Goal: Information Seeking & Learning: Learn about a topic

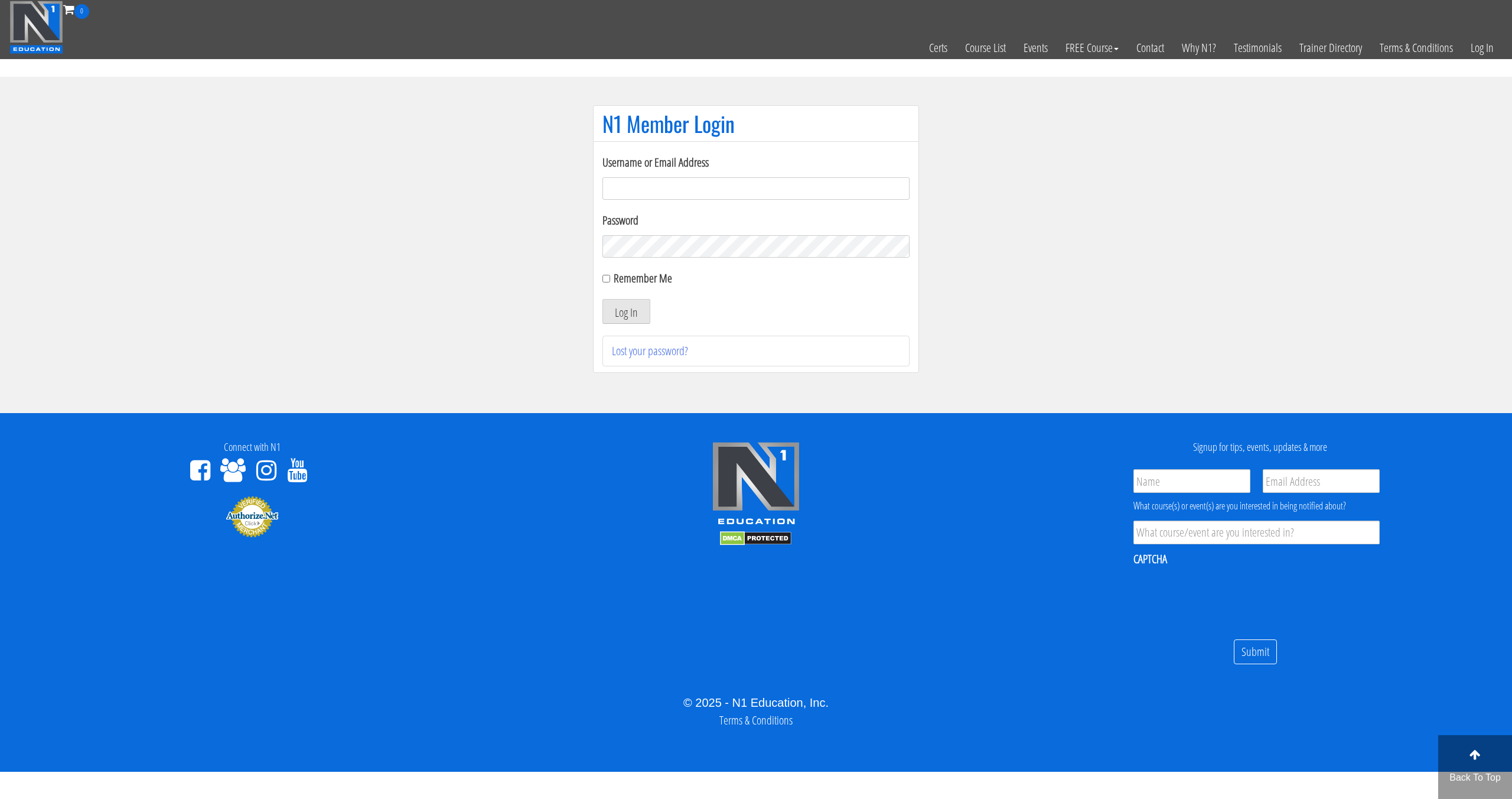
click at [813, 204] on form "Username or Email Address Password Remember Me Log In" at bounding box center [756, 239] width 307 height 170
drag, startPoint x: 816, startPoint y: 183, endPoint x: 803, endPoint y: 192, distance: 15.8
click at [817, 183] on input "Username or Email Address" at bounding box center [756, 188] width 307 height 23
type input "svenarends@live.nl"
click at [610, 305] on button "Log In" at bounding box center [626, 310] width 48 height 24
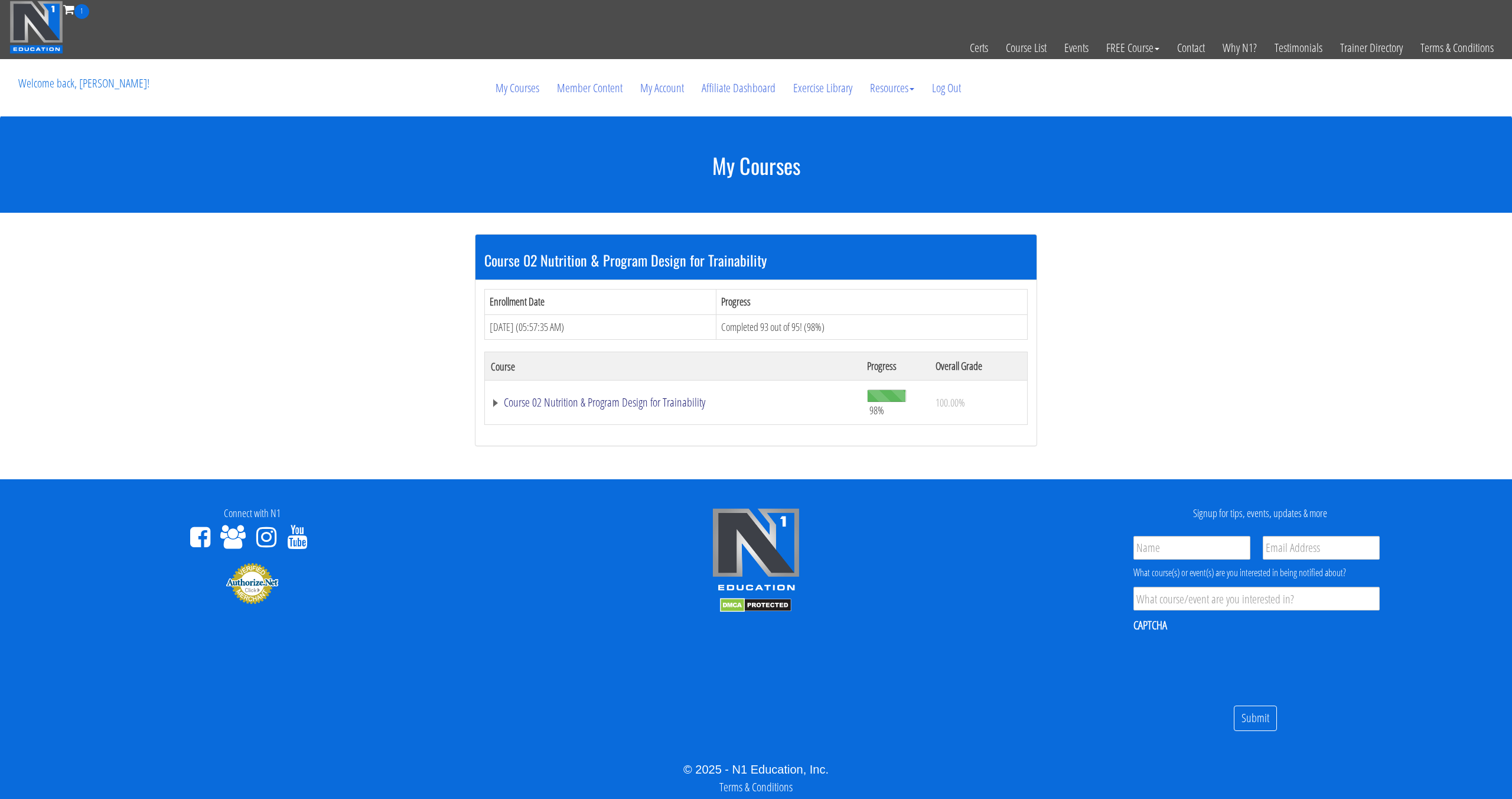
click at [599, 401] on link "Course 02 Nutrition & Program Design for Trainability" at bounding box center [673, 402] width 364 height 12
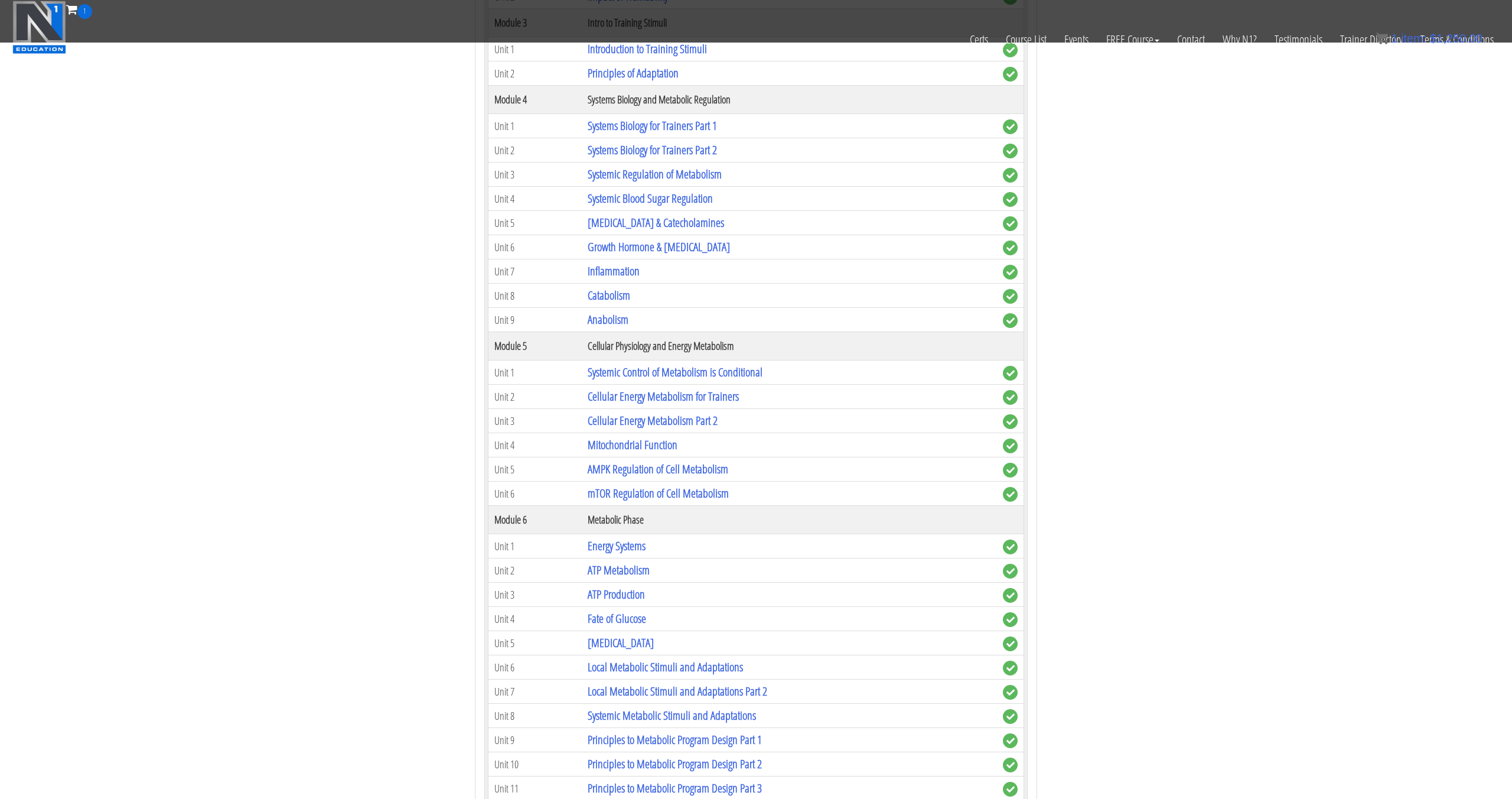
scroll to position [513, 0]
click at [615, 279] on link "Inflammation" at bounding box center [613, 272] width 52 height 16
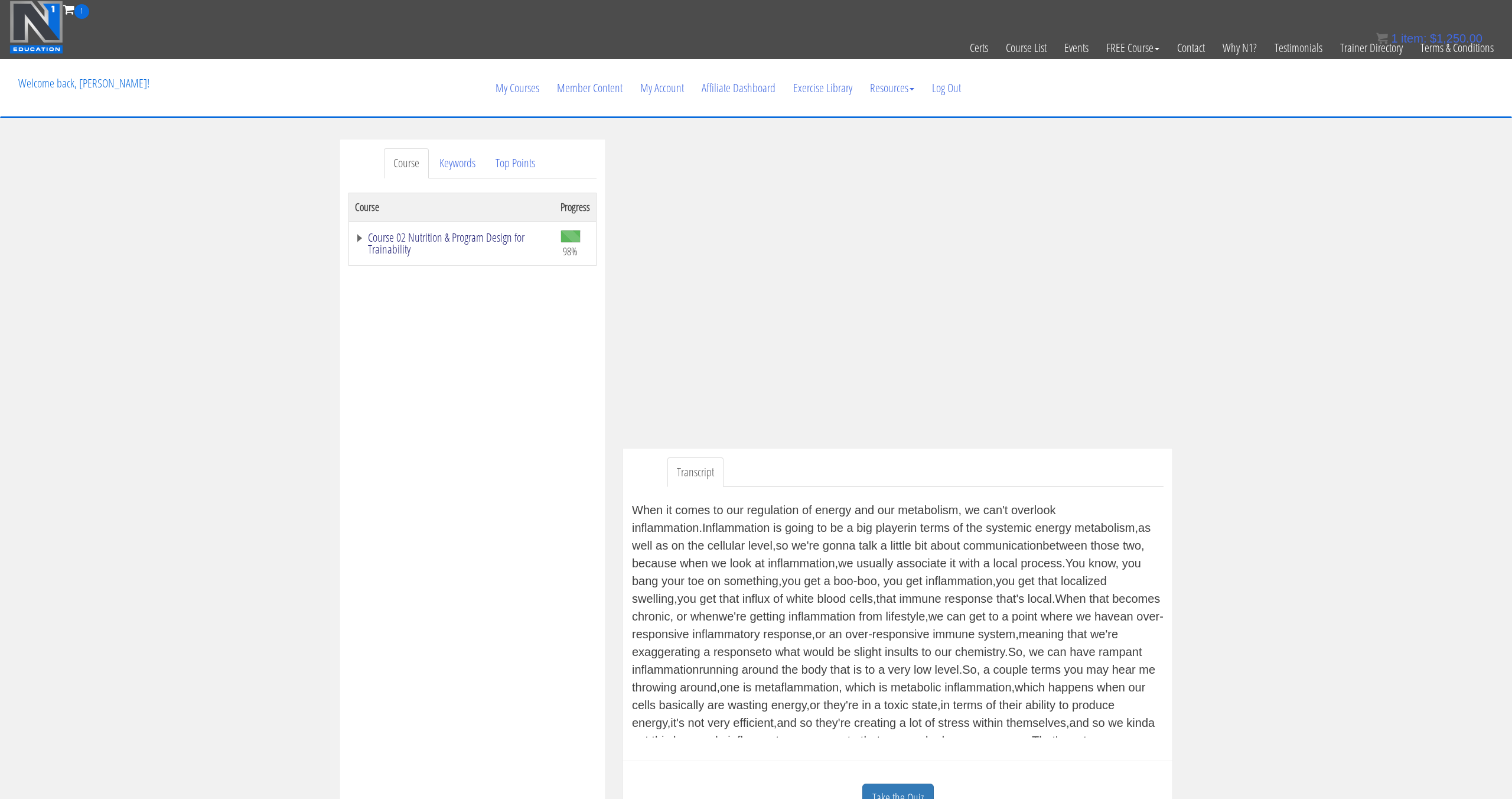
click at [449, 240] on link "Course 02 Nutrition & Program Design for Trainability" at bounding box center [452, 243] width 194 height 24
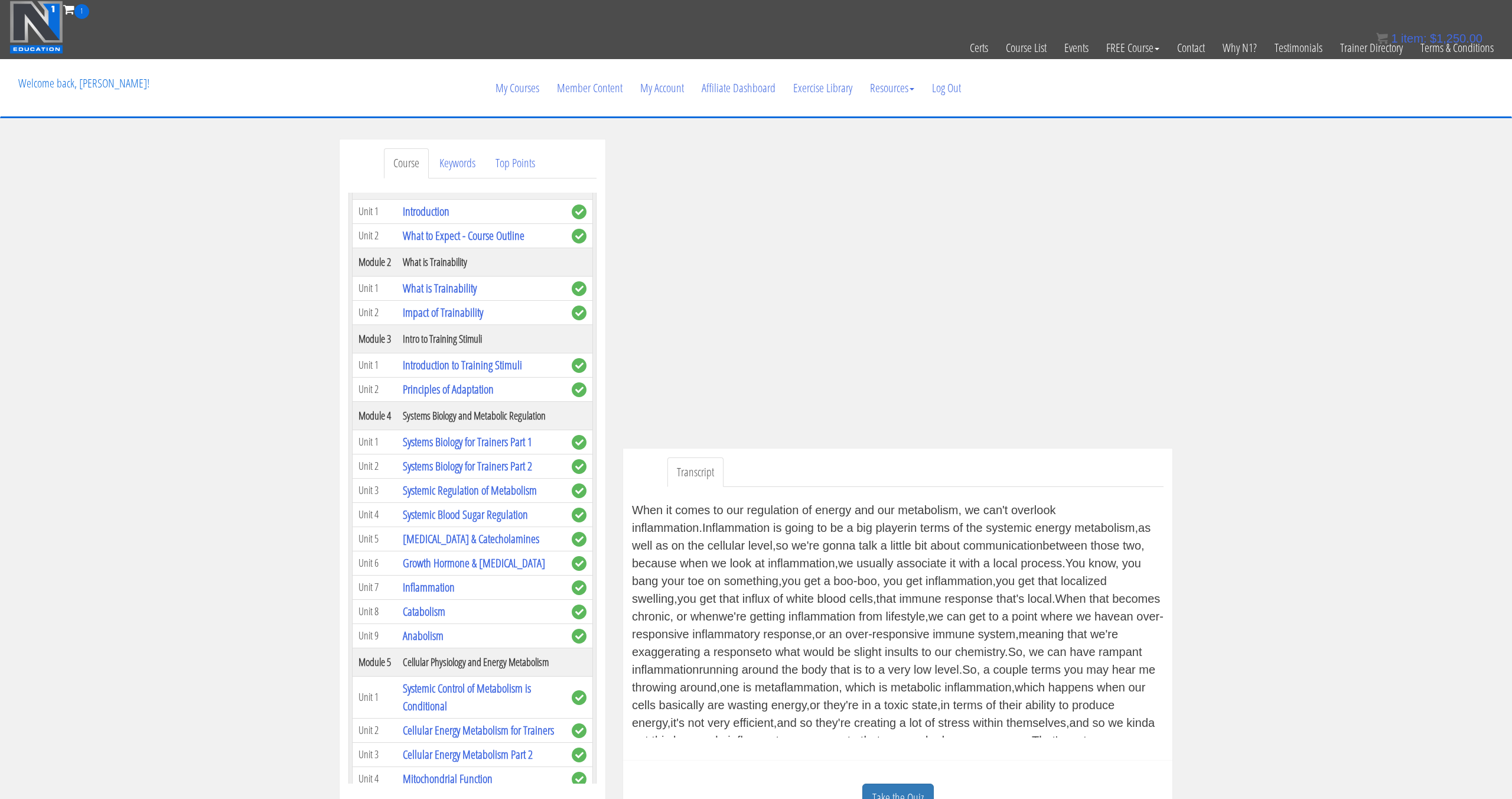
scroll to position [100, 0]
drag, startPoint x: 356, startPoint y: 412, endPoint x: 561, endPoint y: 407, distance: 205.1
click at [561, 407] on tr "Module 4 Systems Biology and Metabolic Regulation" at bounding box center [473, 413] width 241 height 28
copy tr "Module 4 Systems Biology and Metabolic Regulation"
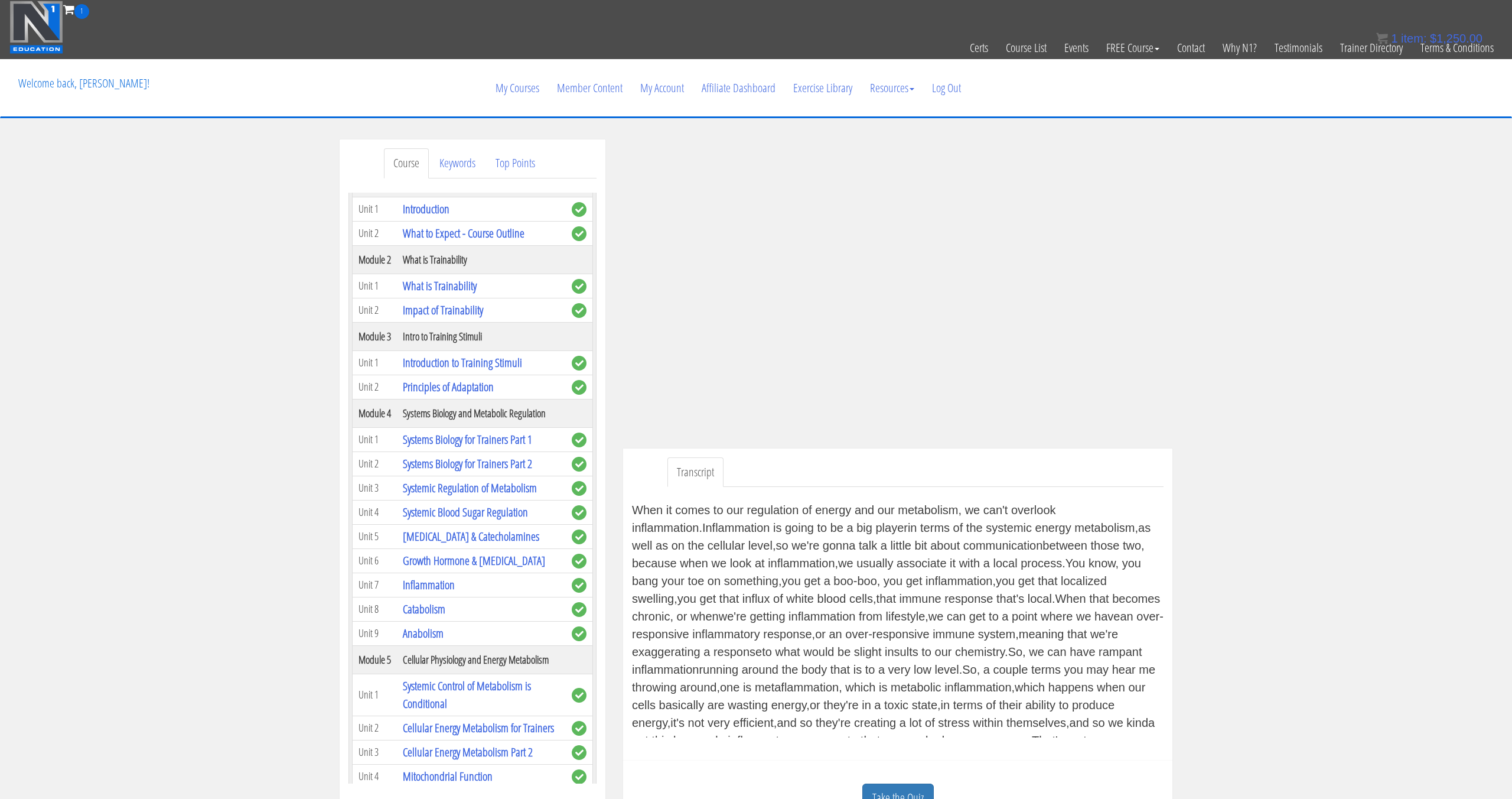
click at [487, 452] on td "Systems Biology for Trainers Part 2" at bounding box center [481, 463] width 169 height 24
click at [491, 445] on link "Systems Biology for Trainers Part 1" at bounding box center [467, 440] width 129 height 16
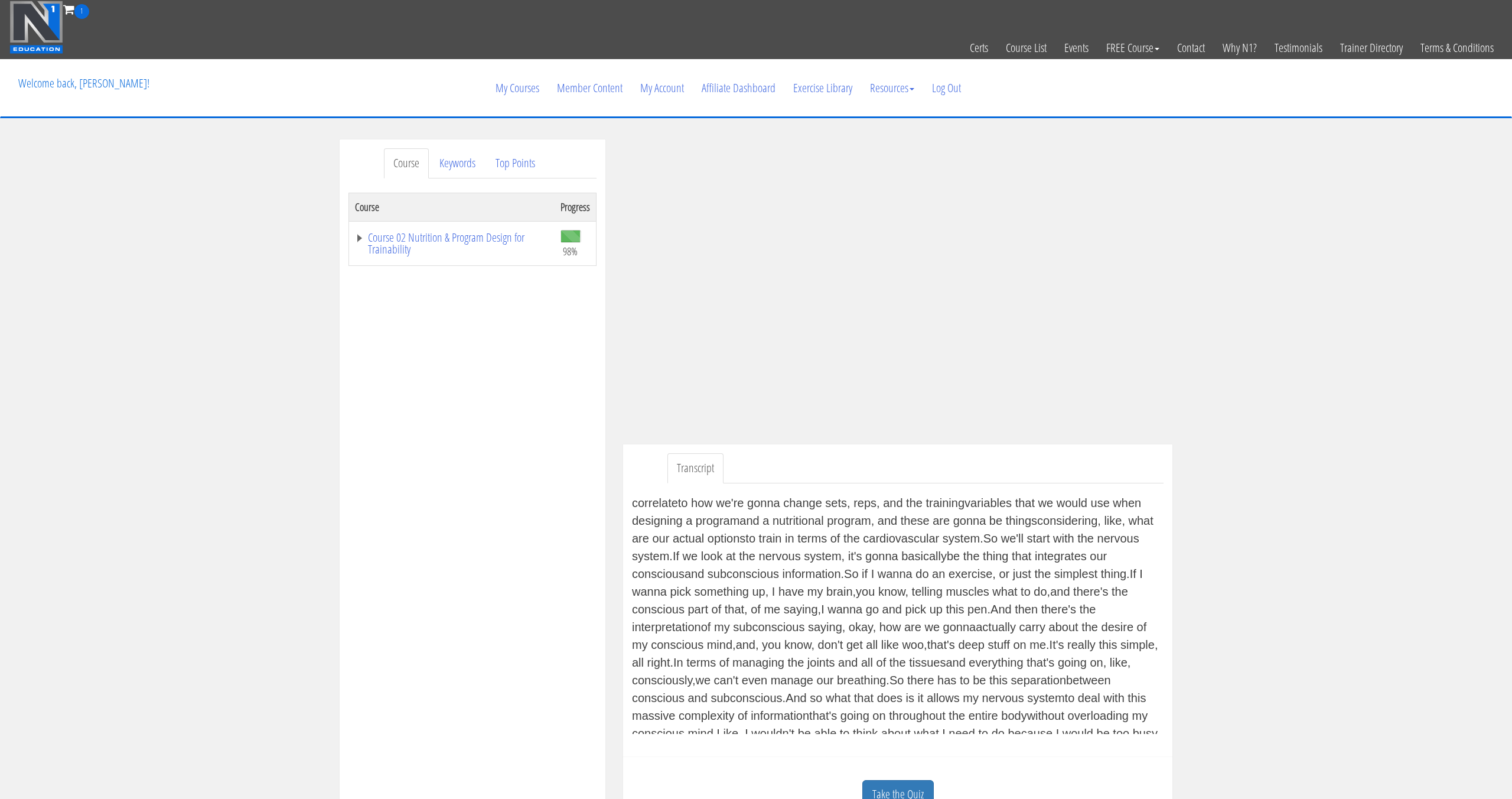
scroll to position [104, 0]
click at [800, 570] on div "In module four, we're gonna talk about systemic regulation of metabolism, so we…" at bounding box center [898, 615] width 532 height 236
click at [799, 571] on div "In module four, we're gonna talk about systemic regulation of metabolism, so we…" at bounding box center [898, 615] width 532 height 236
click at [824, 581] on div "In module four, we're gonna talk about systemic regulation of metabolism, so we…" at bounding box center [898, 615] width 532 height 236
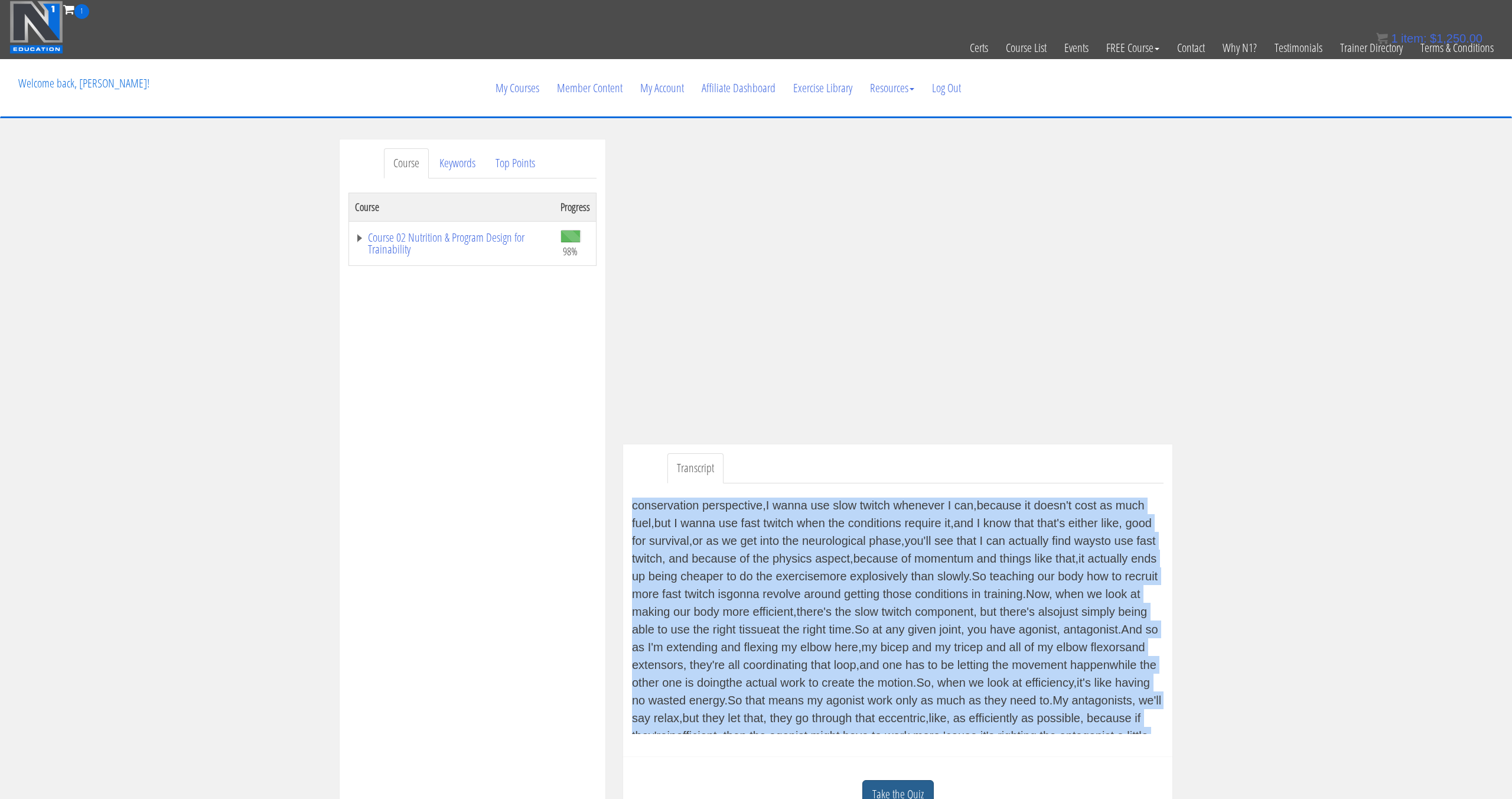
scroll to position [1483, 0]
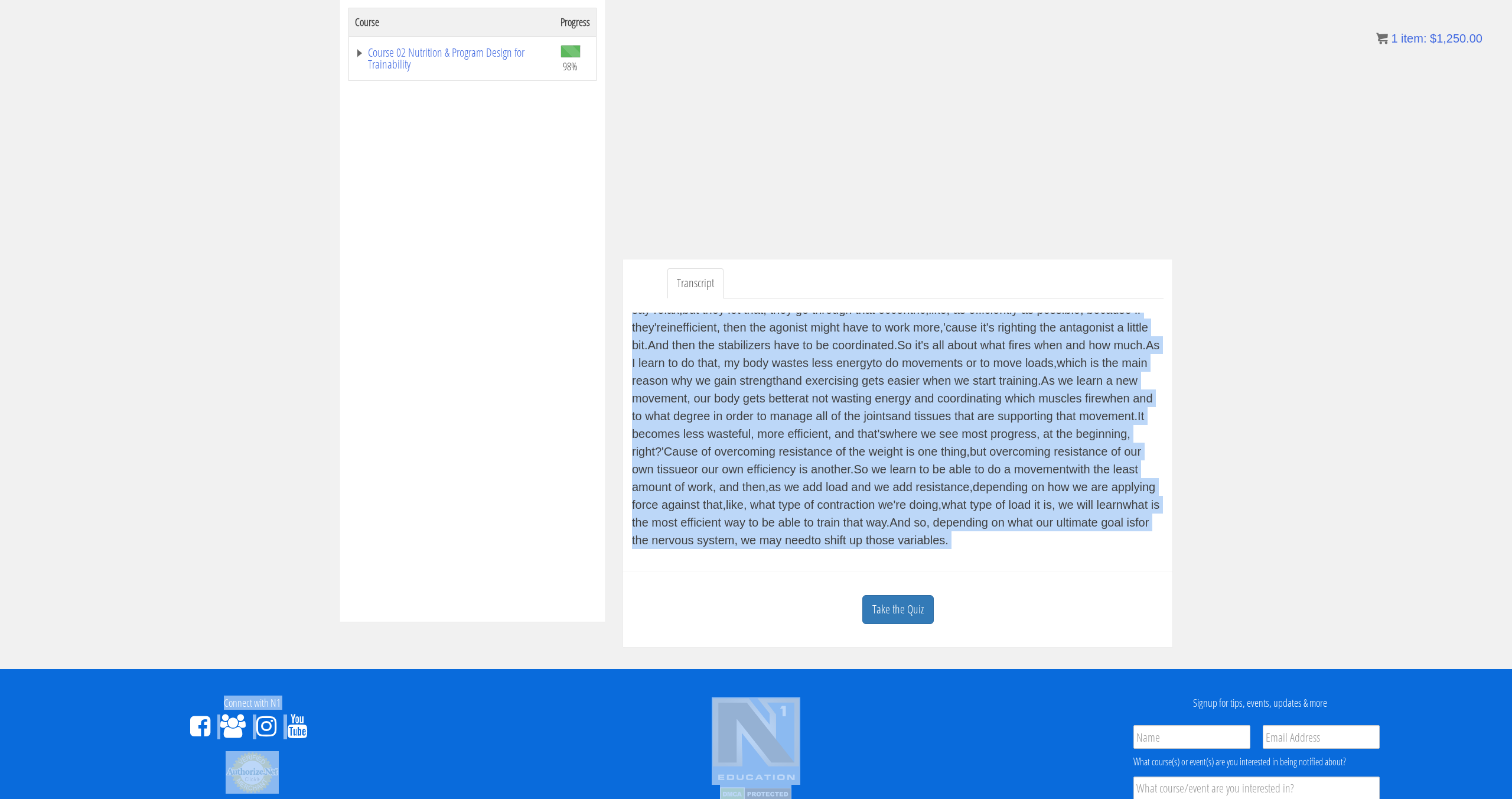
drag, startPoint x: 629, startPoint y: 503, endPoint x: 892, endPoint y: 765, distance: 371.2
click at [876, 792] on div "Skip to content Toggle navigation 1 Certs Course List Events FREE Course Course…" at bounding box center [756, 422] width 1512 height 1213
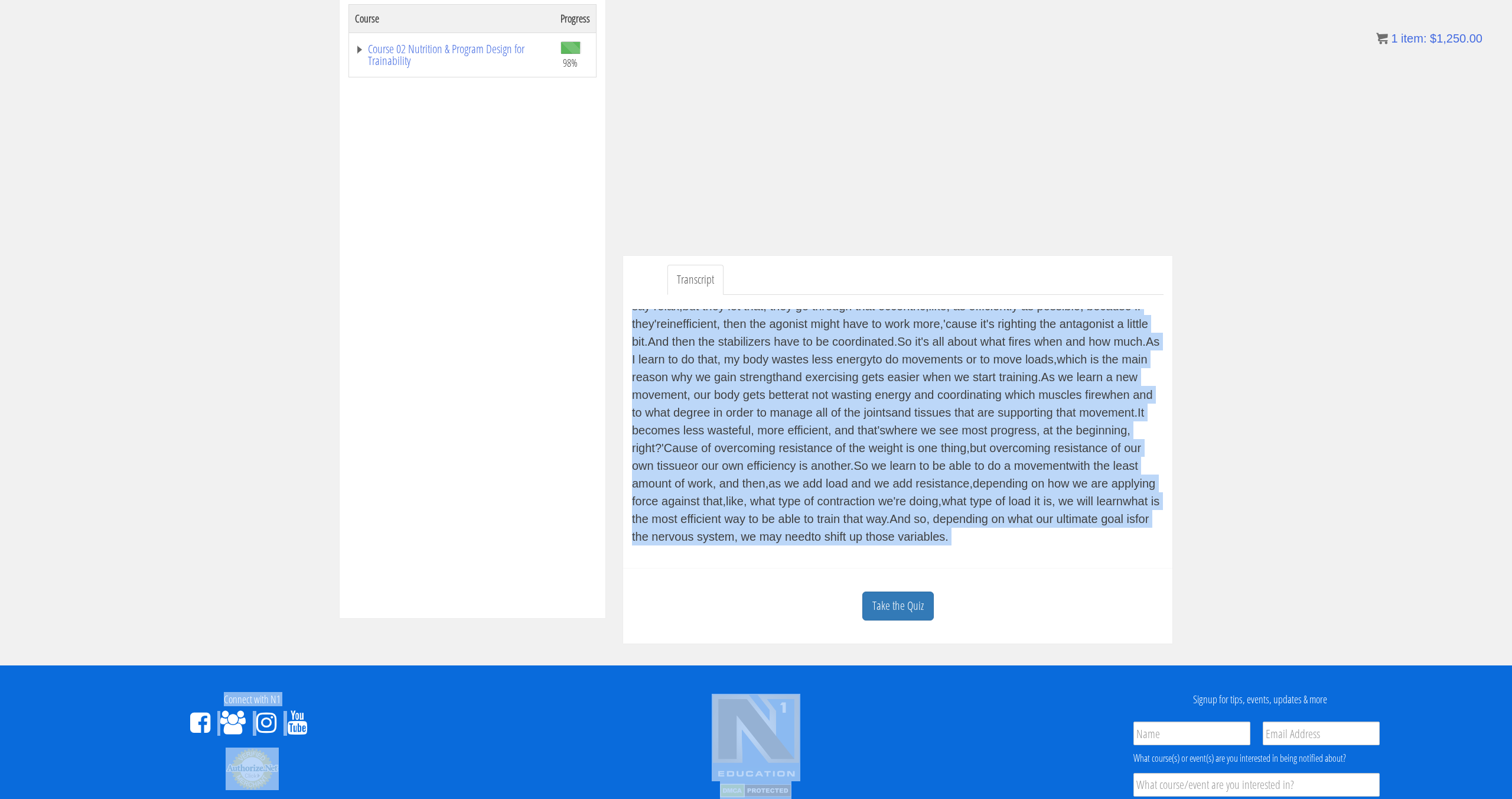
copy div "In module four, we're gonna talk about systemic regulation of metabolism, so we…"
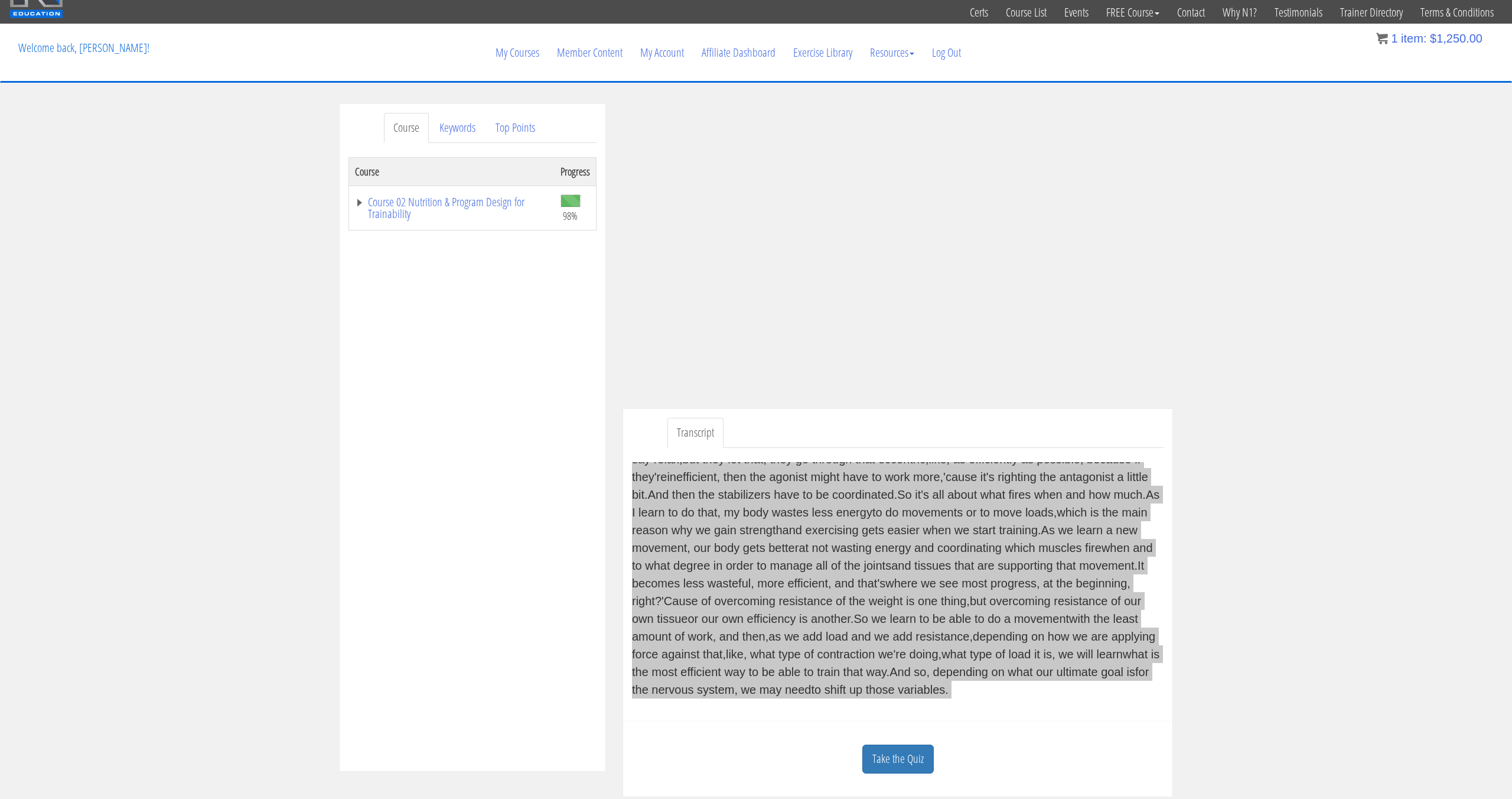
scroll to position [0, 0]
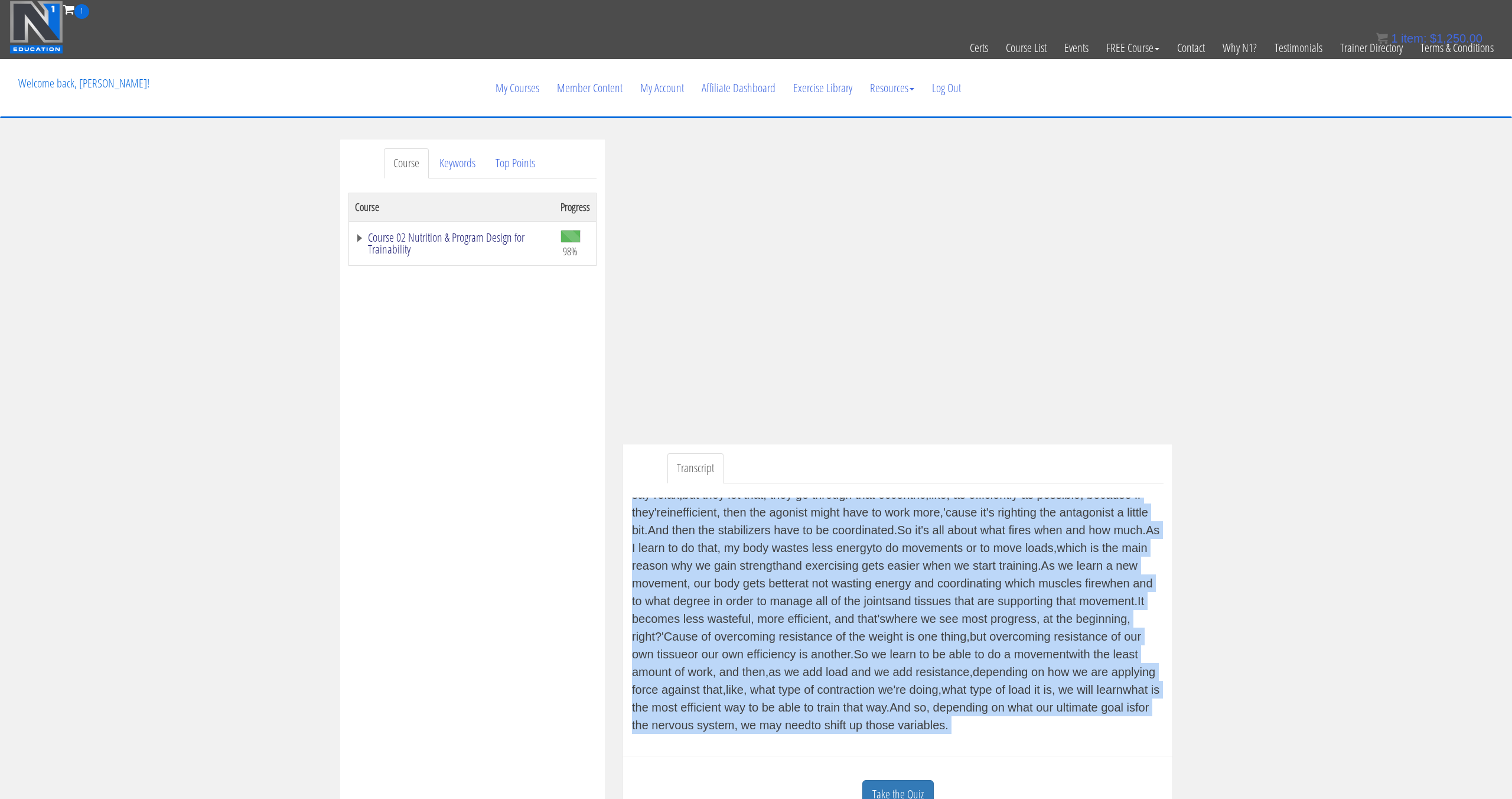
click at [454, 239] on link "Course 02 Nutrition & Program Design for Trainability" at bounding box center [452, 243] width 194 height 24
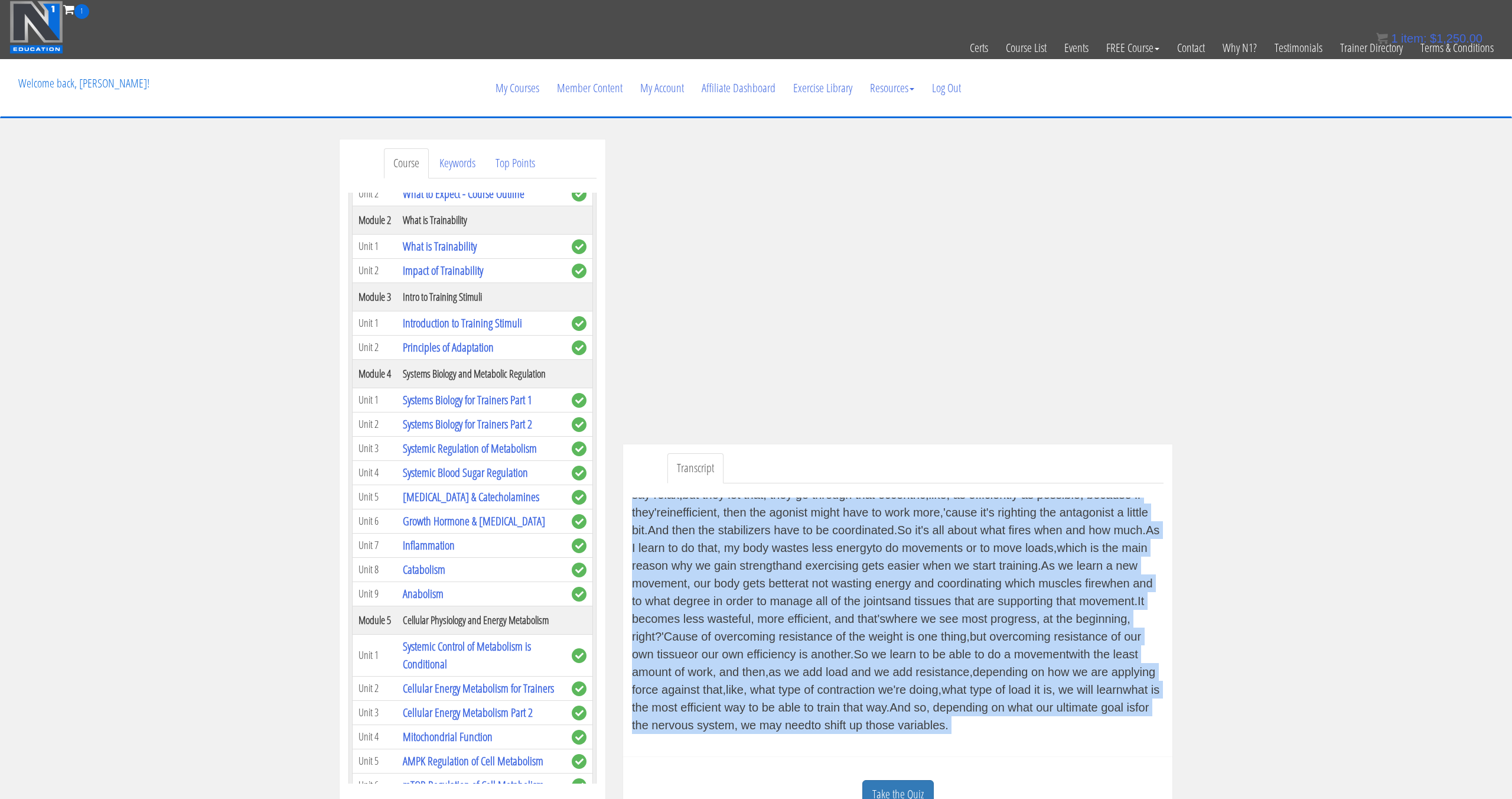
scroll to position [311, 0]
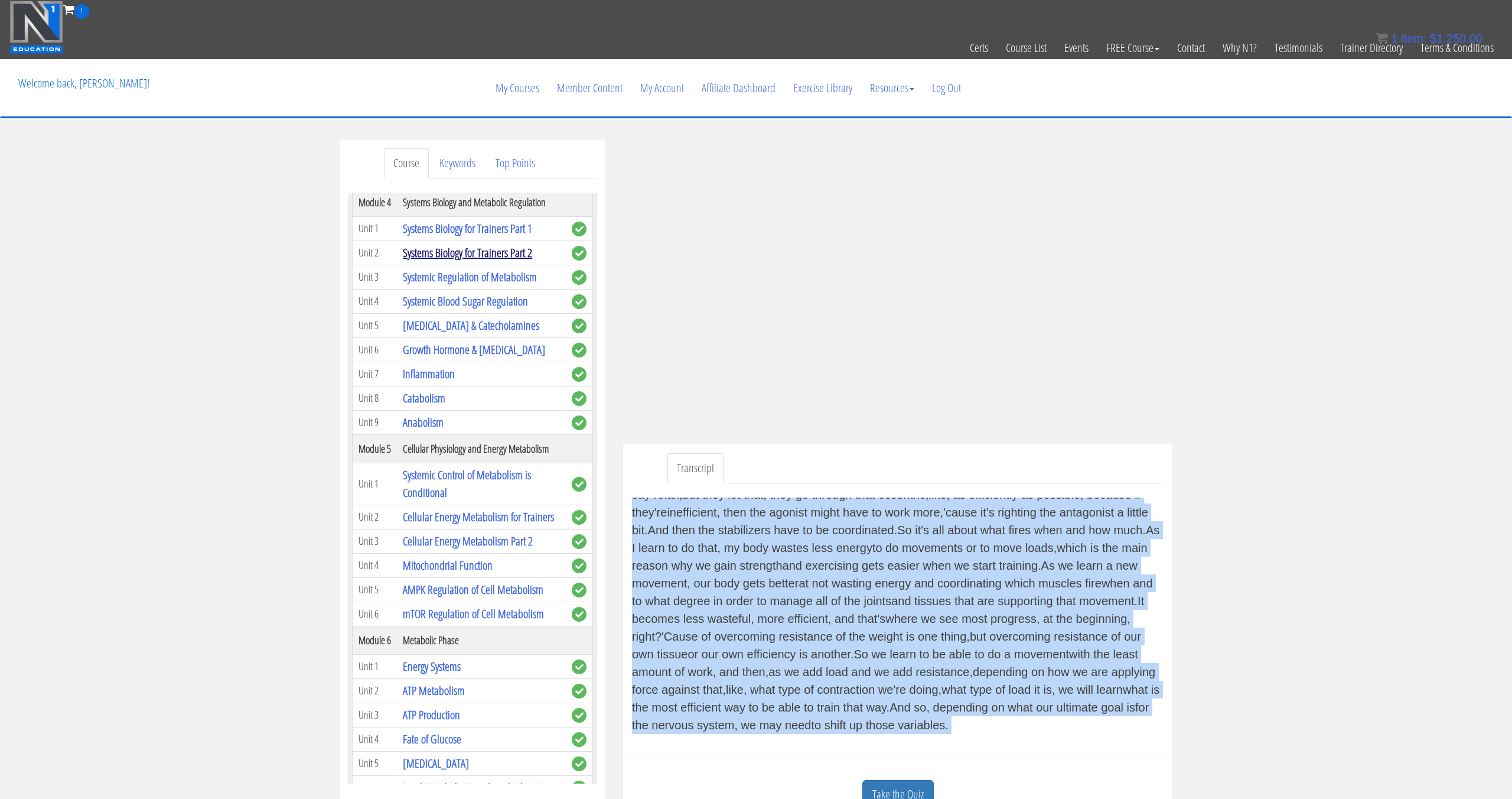
click at [477, 248] on link "Systems Biology for Trainers Part 2" at bounding box center [467, 252] width 129 height 16
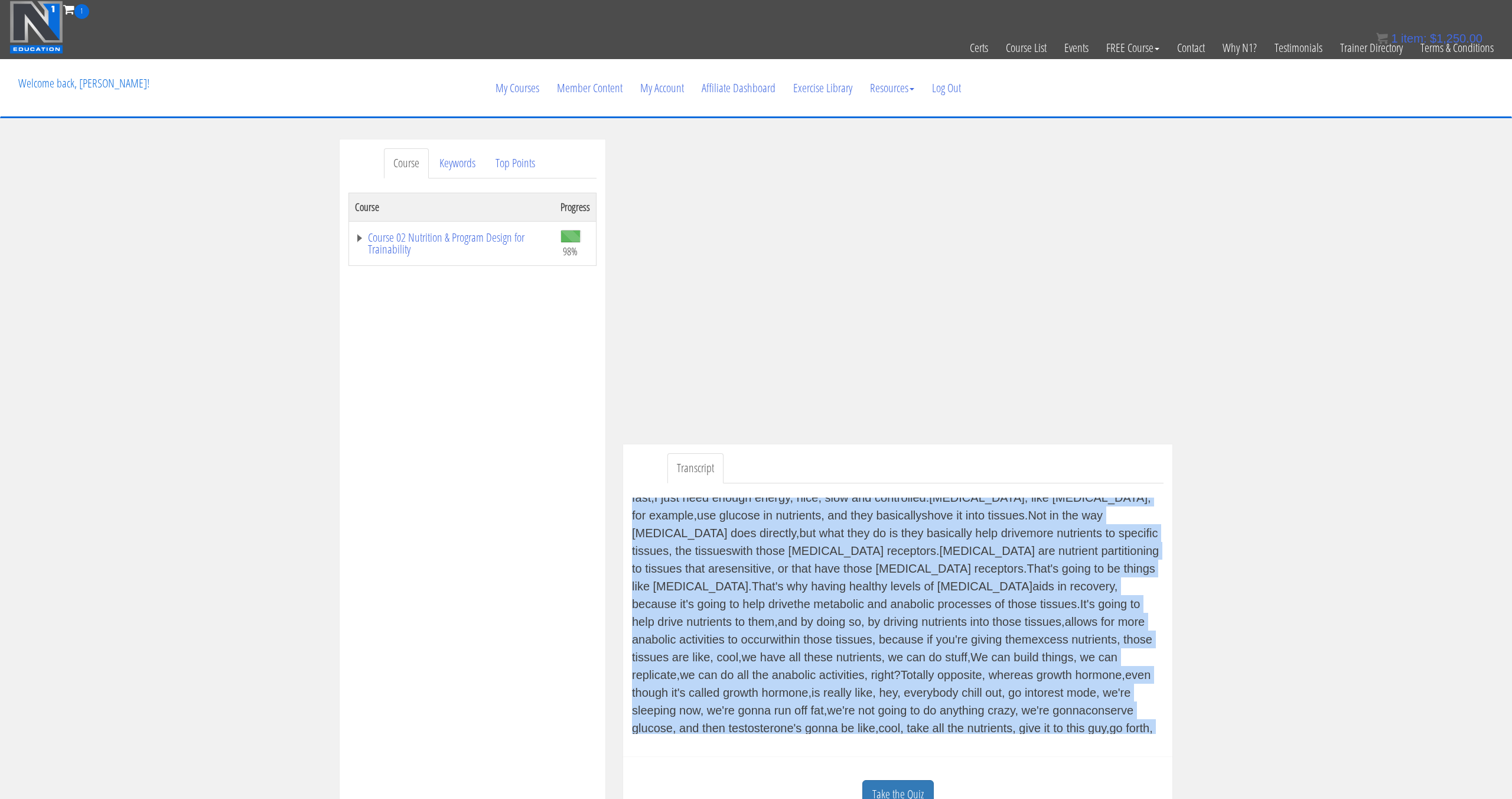
scroll to position [1732, 0]
drag, startPoint x: 634, startPoint y: 505, endPoint x: 1136, endPoint y: 730, distance: 550.1
click at [1135, 730] on div "The next system that we're gonna go through is gonna be the endocrine system. …" at bounding box center [898, 615] width 532 height 236
copy div "The next system that we're gonna go through is gonna be the endocrine system. …"
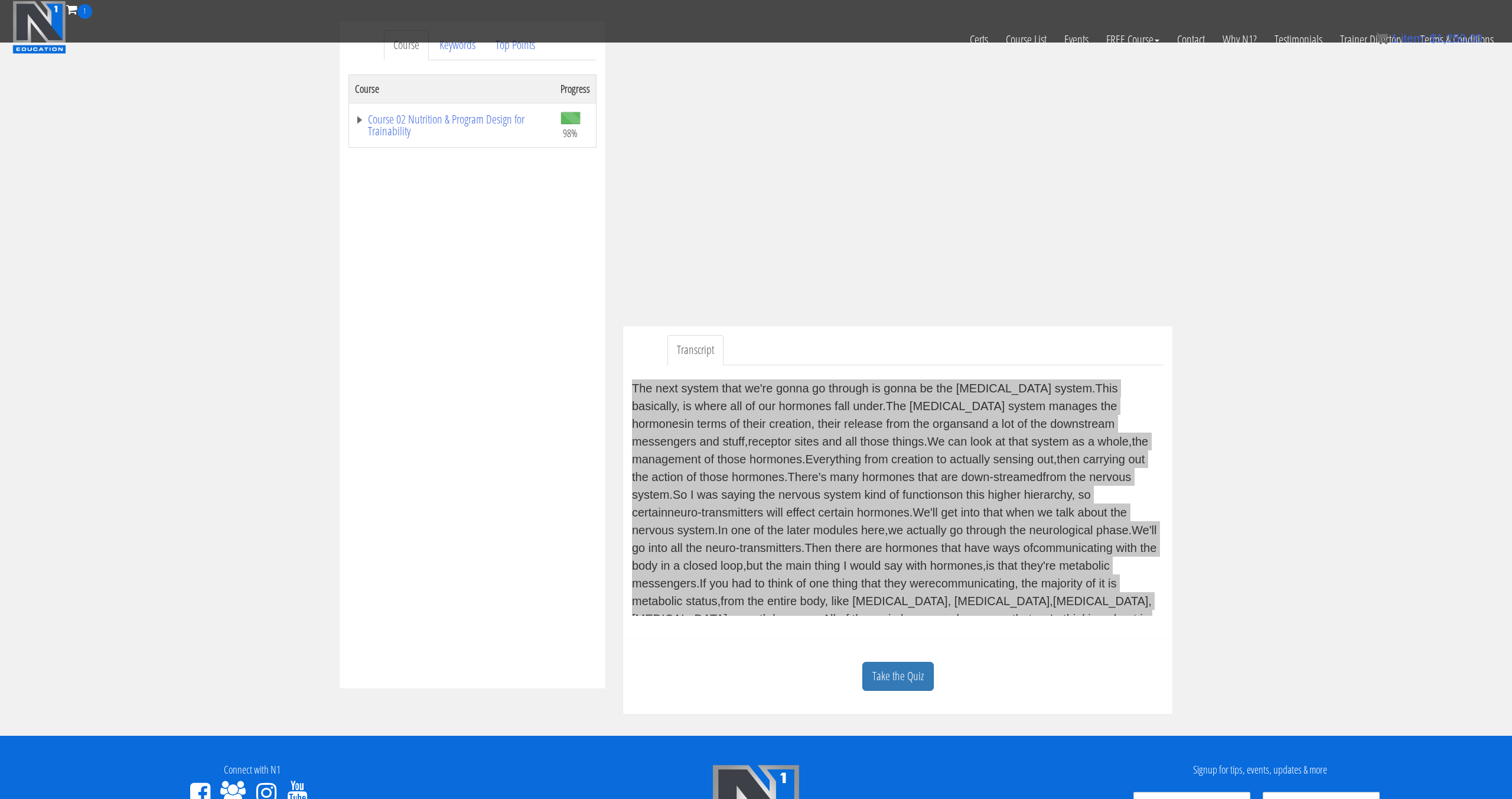
scroll to position [0, 0]
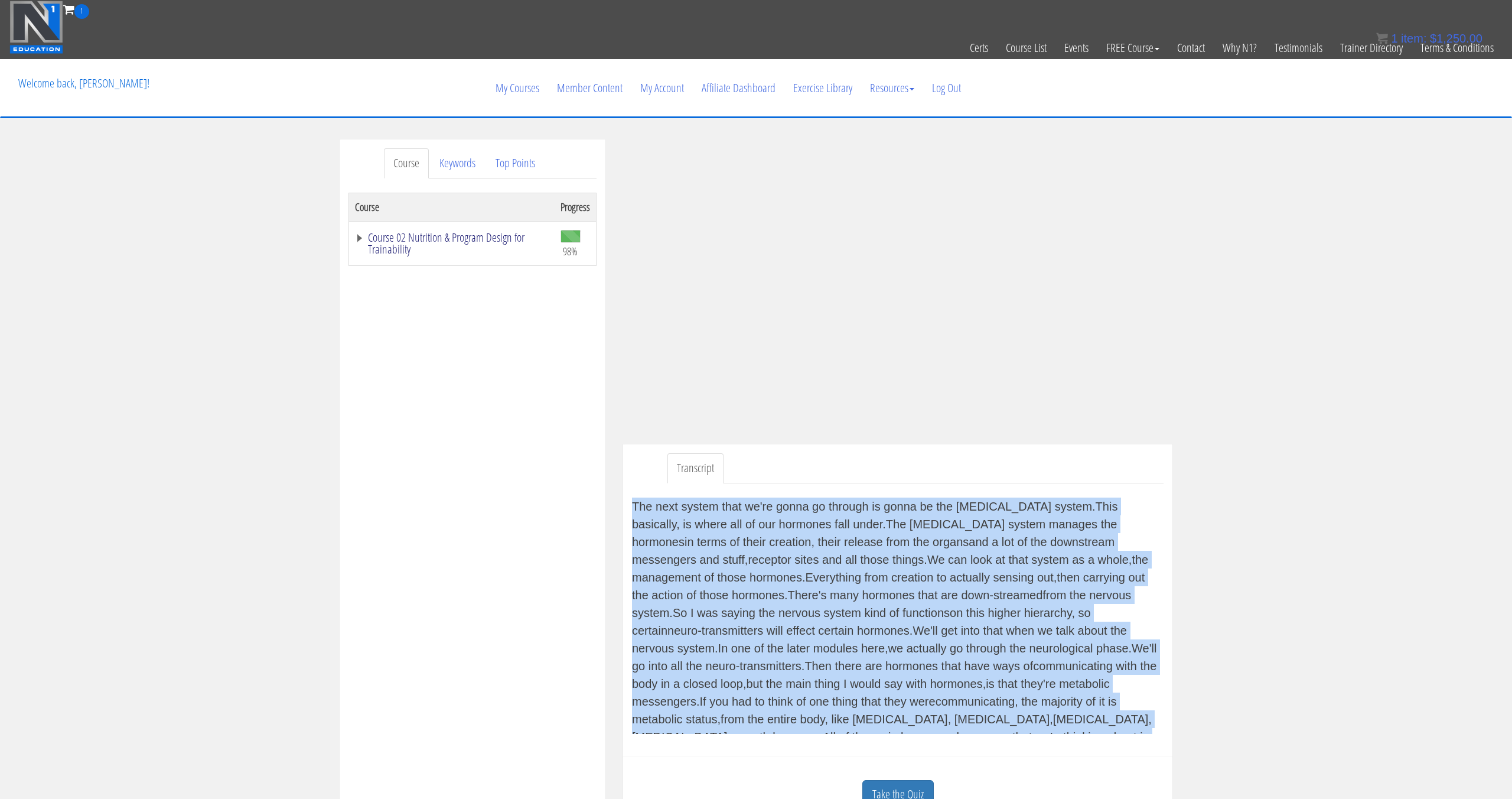
click at [503, 237] on link "Course 02 Nutrition & Program Design for Trainability" at bounding box center [452, 243] width 194 height 24
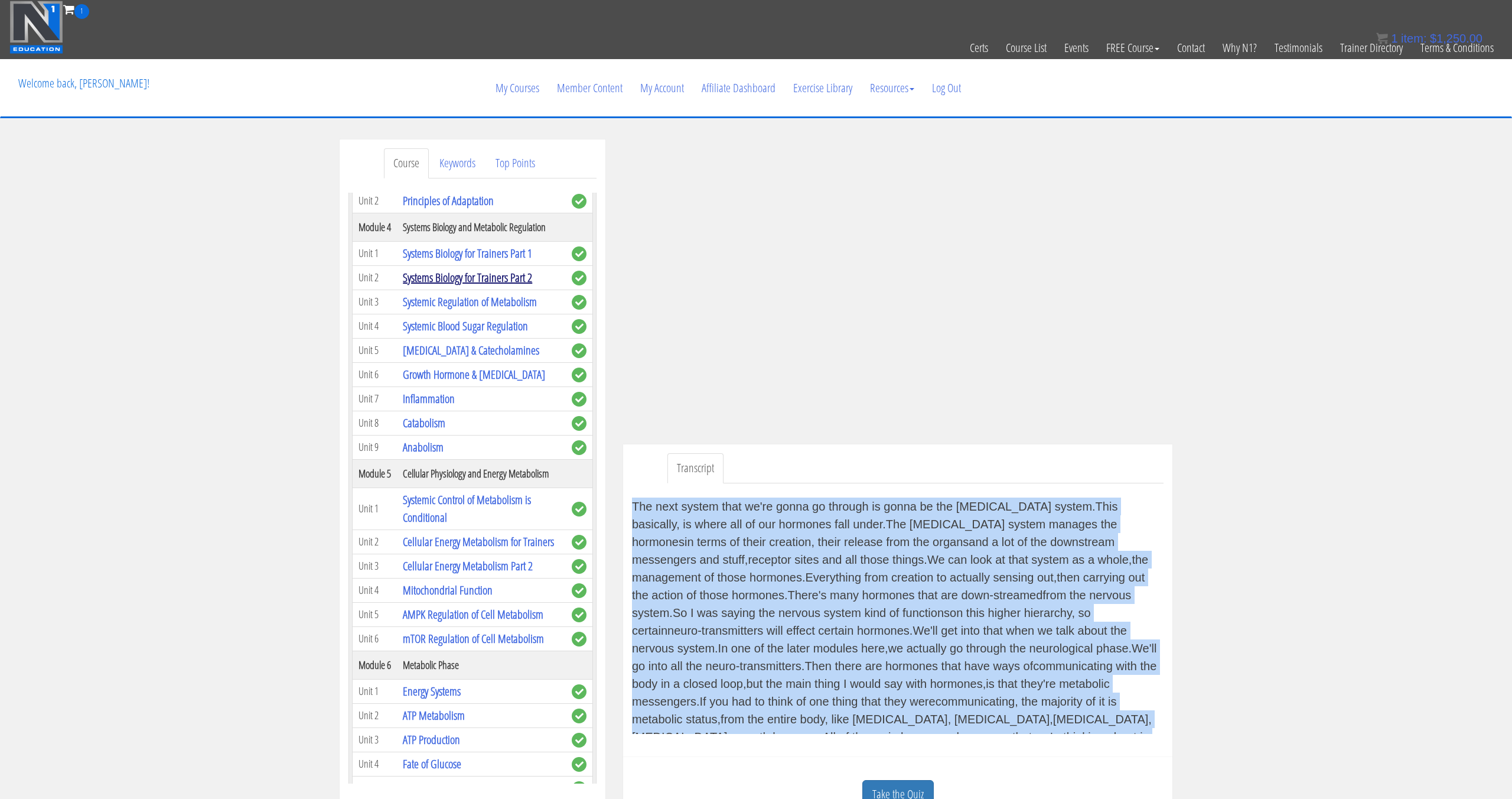
scroll to position [285, 0]
click at [507, 302] on link "Systemic Regulation of Metabolism" at bounding box center [469, 304] width 134 height 16
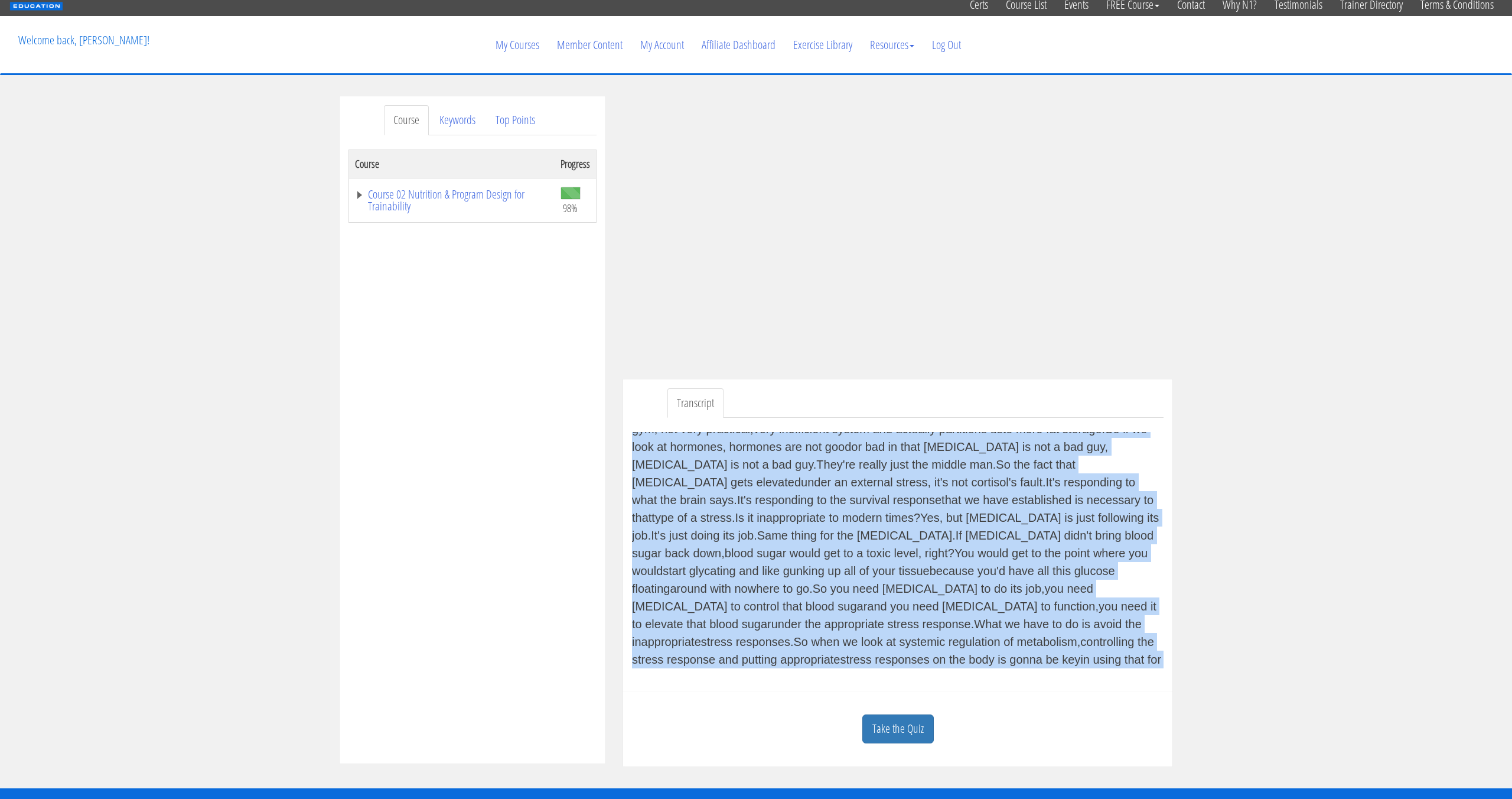
scroll to position [109, 0]
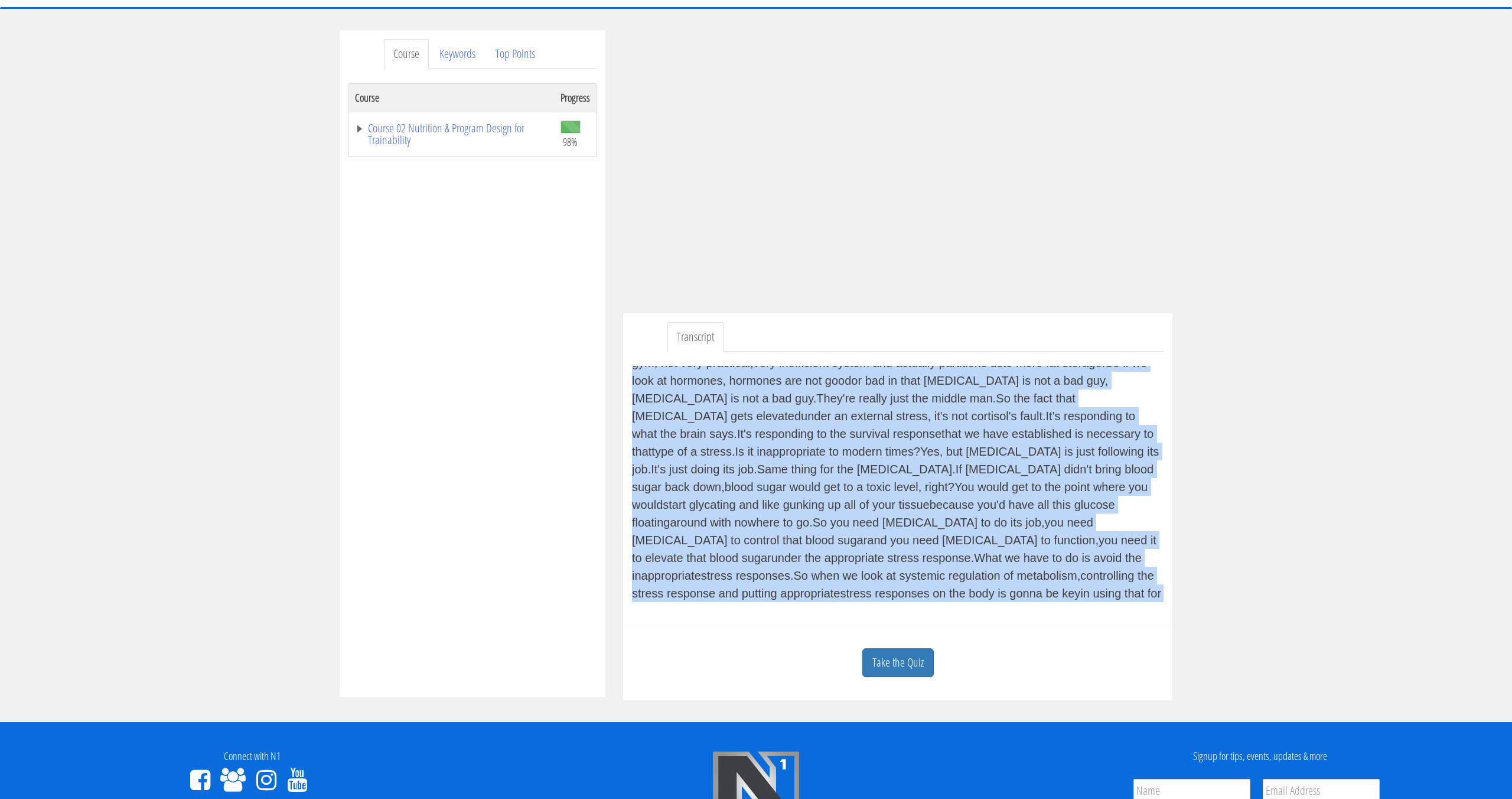
drag, startPoint x: 633, startPoint y: 481, endPoint x: 1110, endPoint y: 595, distance: 490.4
click at [1106, 595] on div "Now we're gonna get into the systemic regulation of metabolism by all those sys…" at bounding box center [898, 483] width 532 height 236
copy div "Now we're gonna get into the systemic regulation of metabolism by all those sys…"
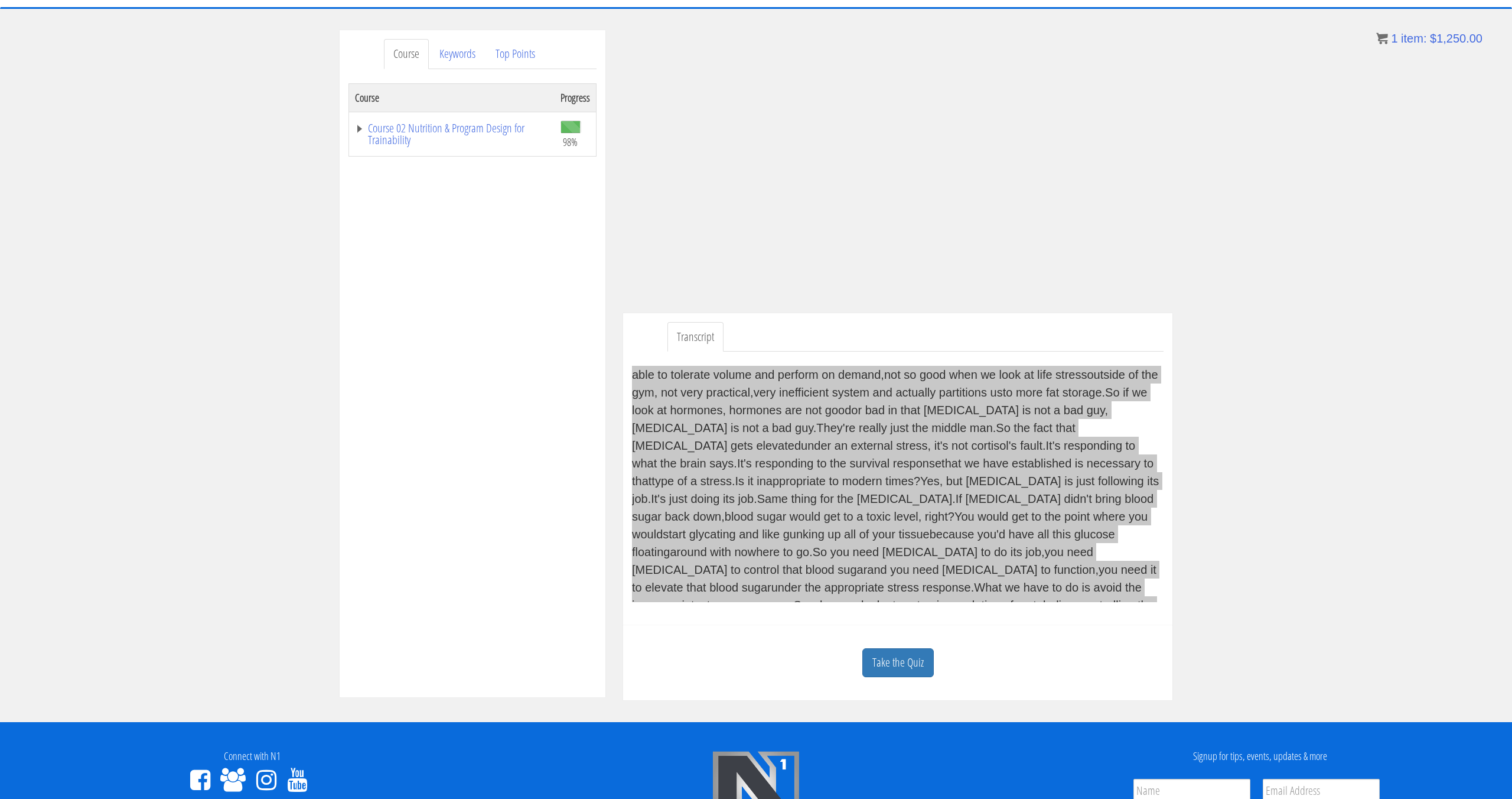
scroll to position [3486, 0]
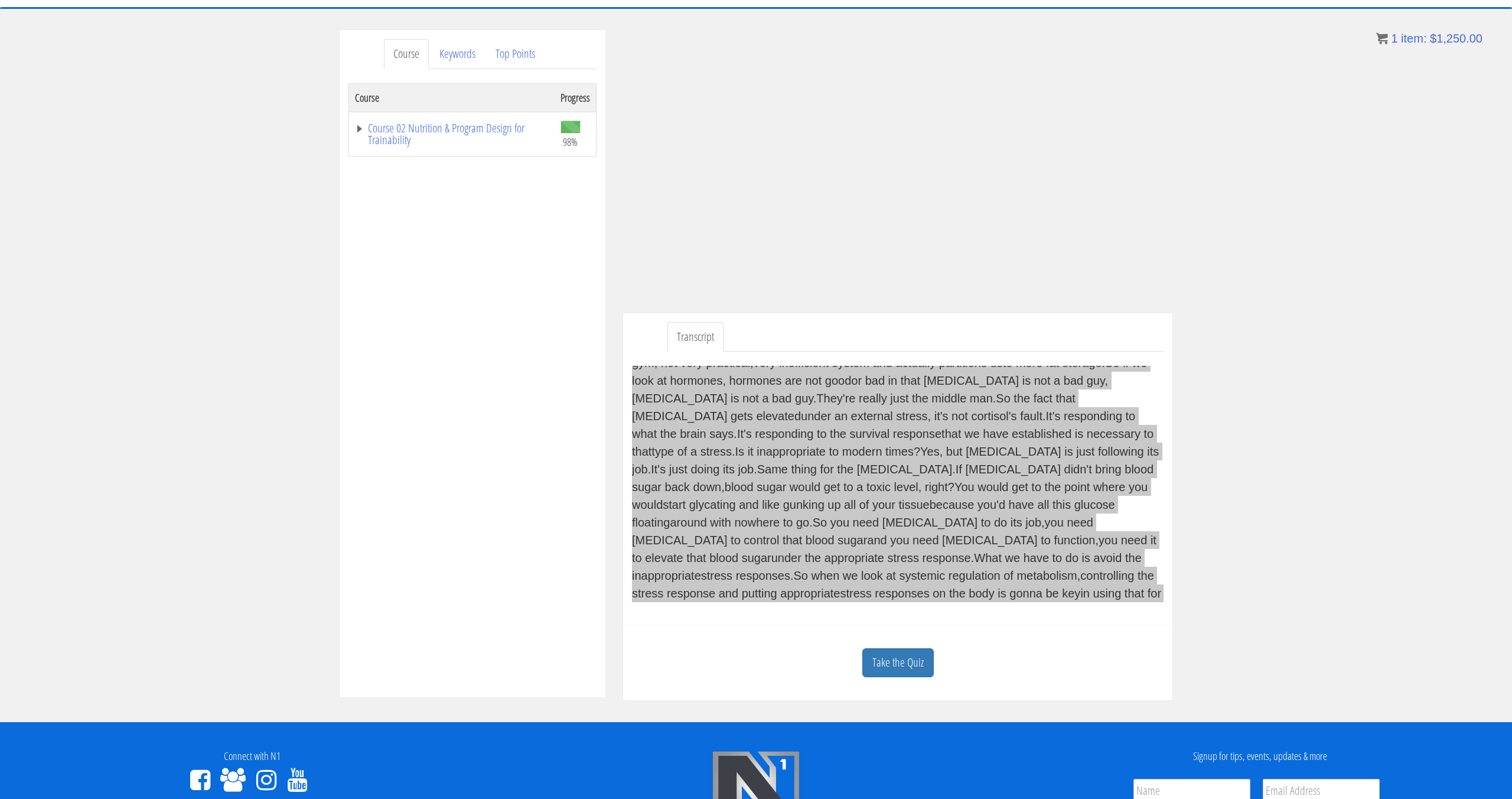
click at [919, 536] on div "Now we're gonna get into the systemic regulation of metabolism by all those sys…" at bounding box center [898, 483] width 532 height 236
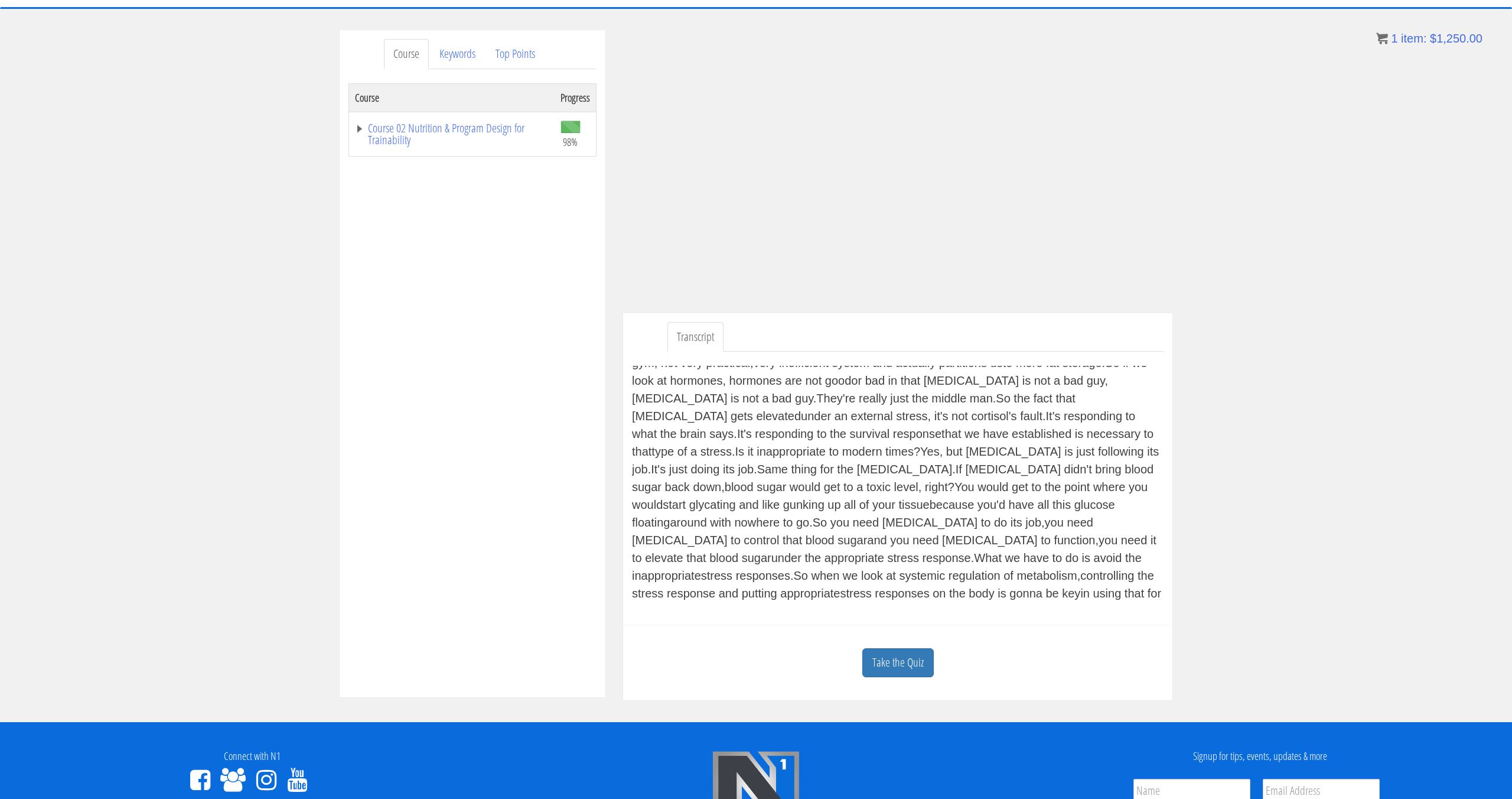
click at [934, 605] on div "Now we're gonna get into the systemic regulation of metabolism by all those sys…" at bounding box center [898, 484] width 532 height 265
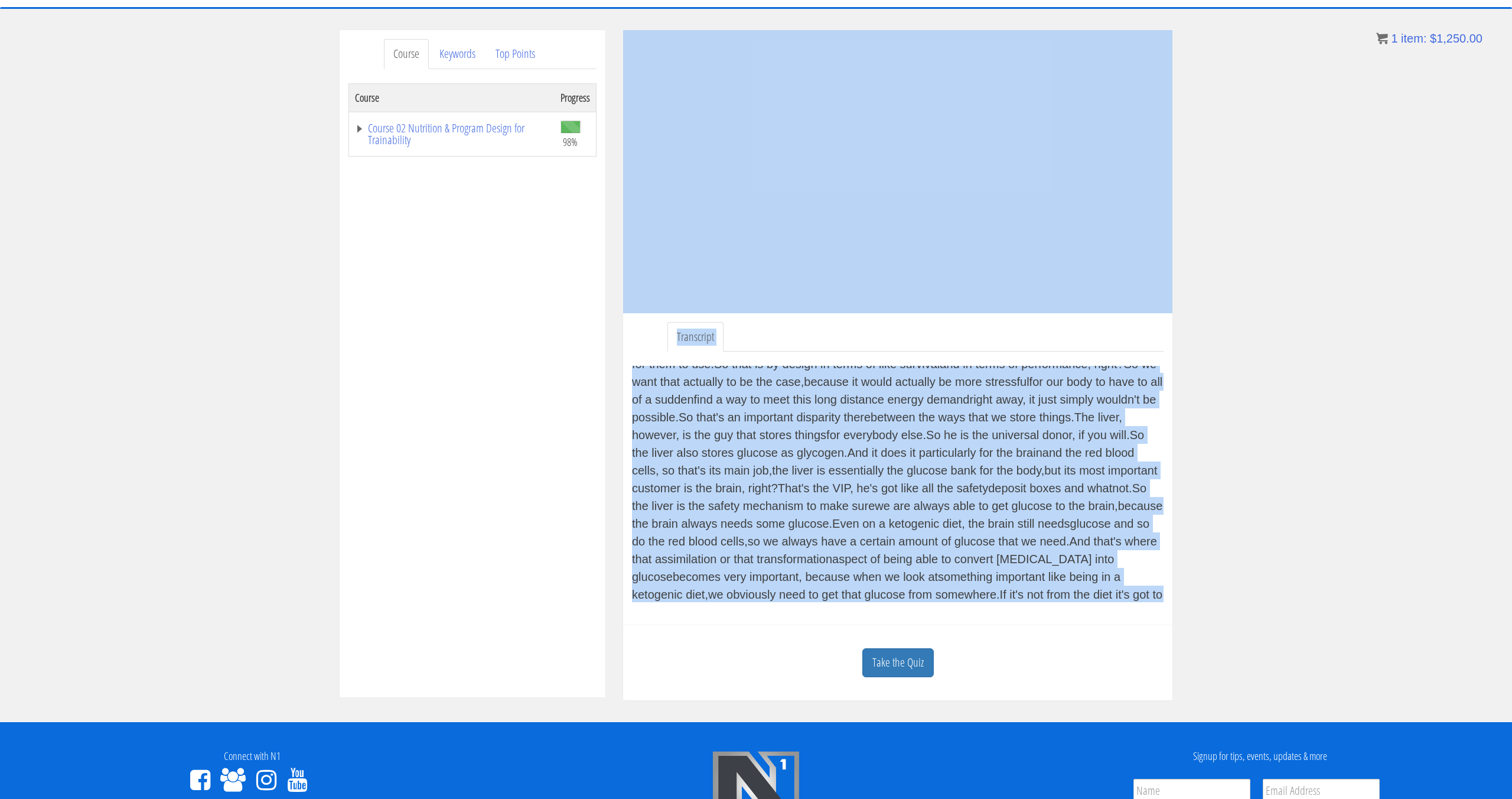
scroll to position [0, 0]
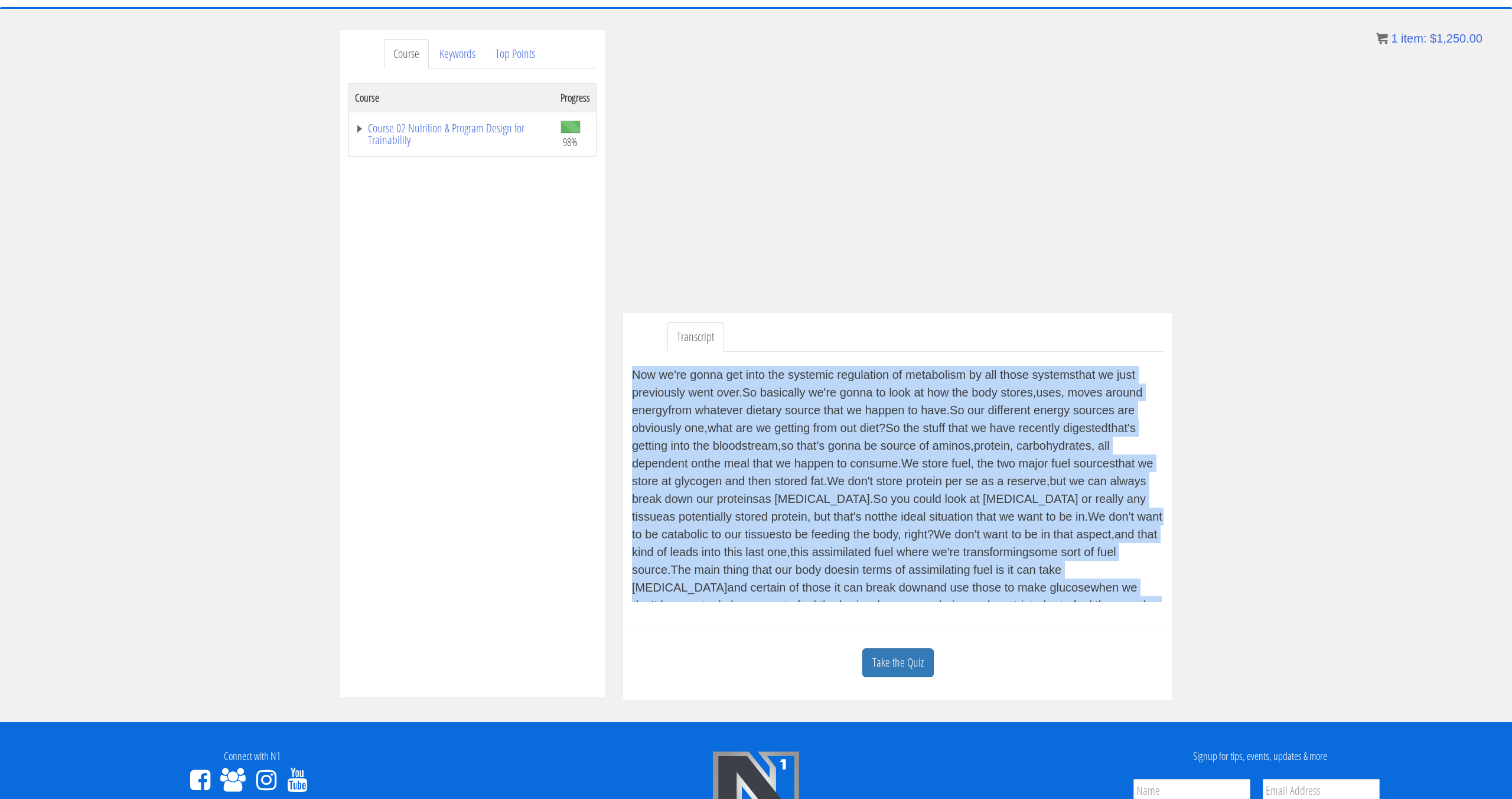
drag, startPoint x: 876, startPoint y: 595, endPoint x: 628, endPoint y: 366, distance: 337.6
click at [628, 366] on div "Transcript Now we're gonna get into the systemic regulation of metabolism by al…" at bounding box center [897, 469] width 549 height 312
copy div "Now we're gonna get into the systemic regulation of metabolism by all those sys…"
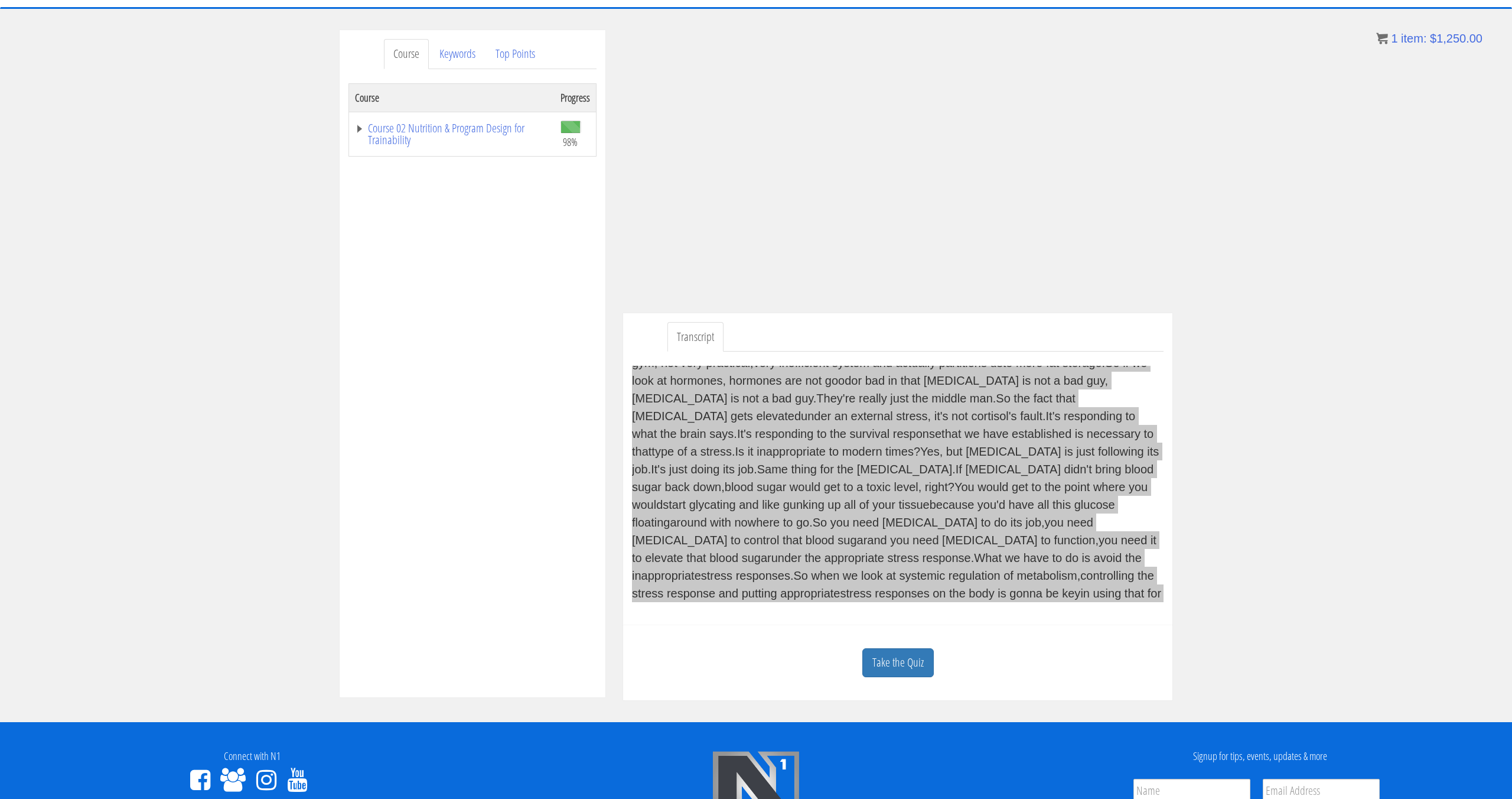
scroll to position [3480, 0]
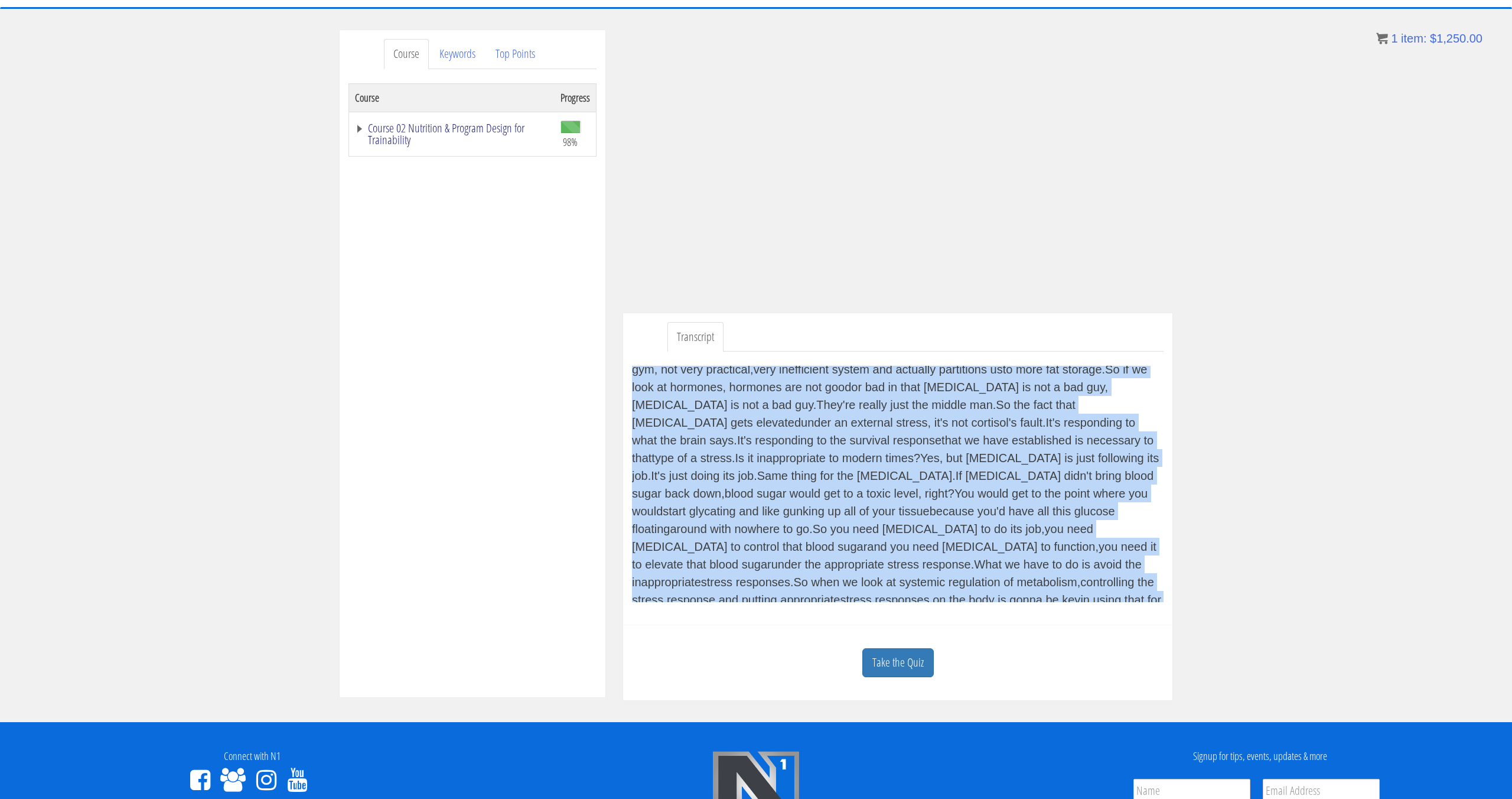
click at [450, 132] on link "Course 02 Nutrition & Program Design for Trainability" at bounding box center [452, 134] width 194 height 24
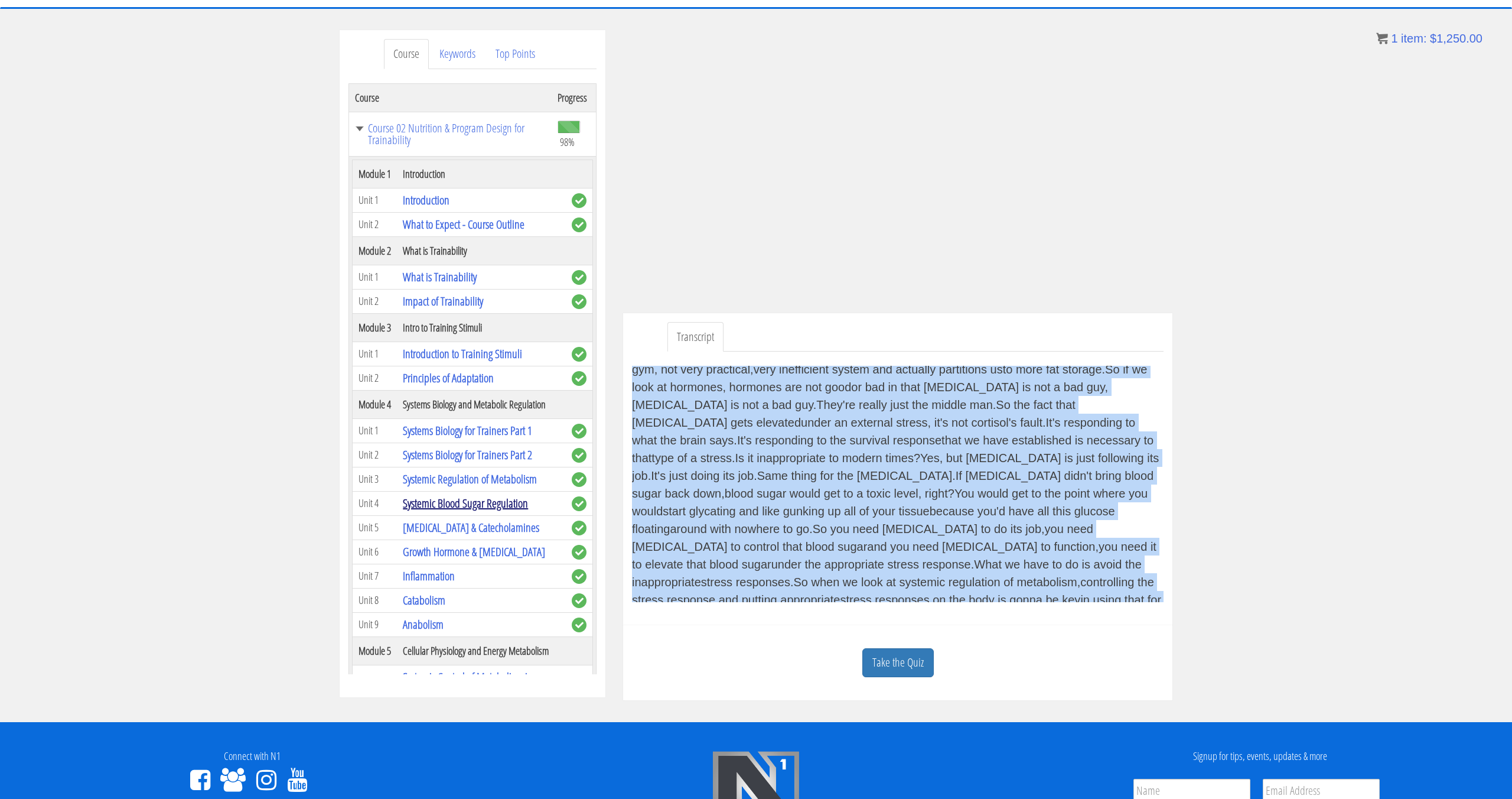
click at [491, 506] on link "Systemic Blood Sugar Regulation" at bounding box center [465, 503] width 125 height 16
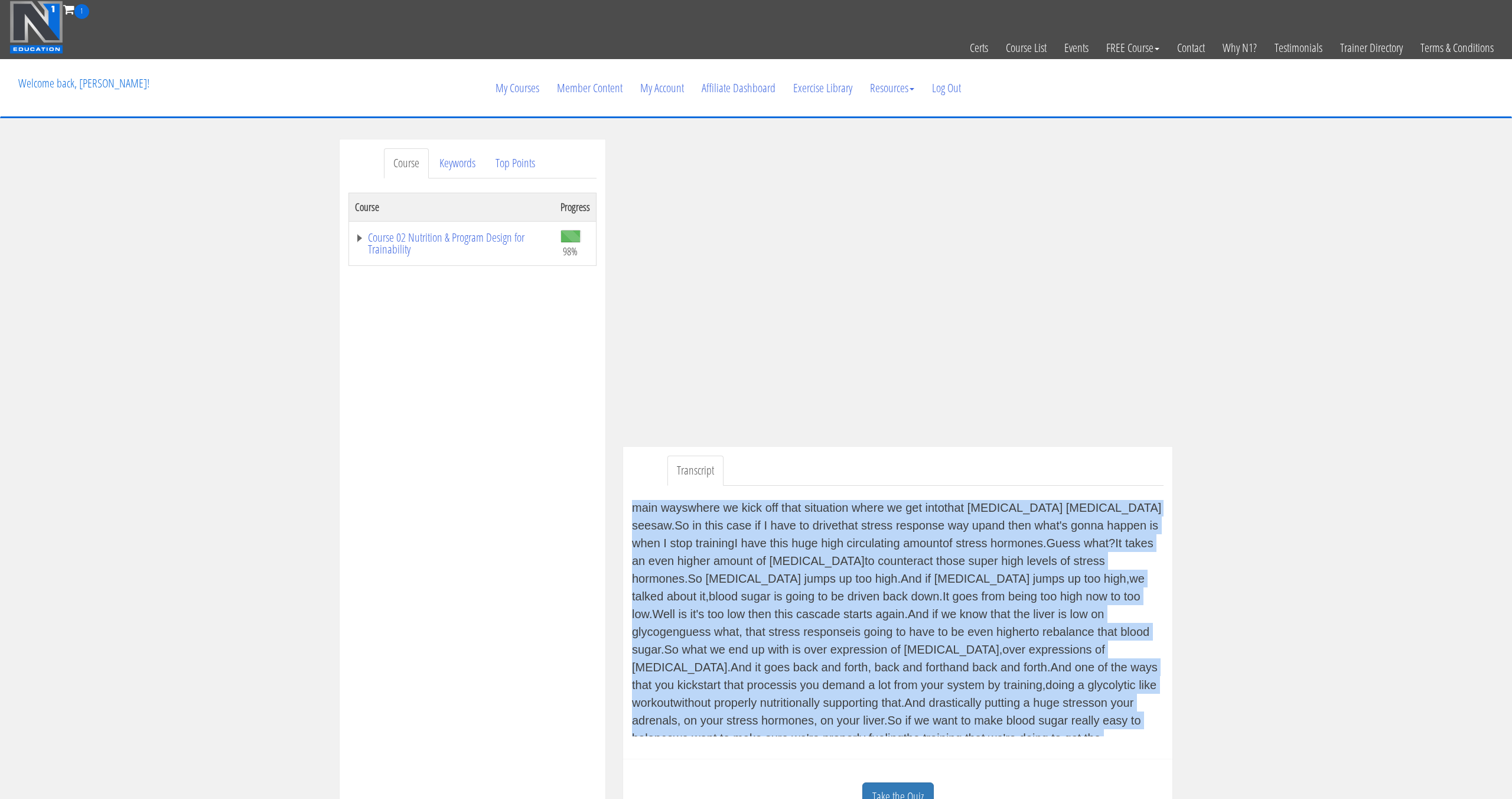
scroll to position [1555, 0]
drag, startPoint x: 633, startPoint y: 506, endPoint x: 1162, endPoint y: 731, distance: 574.9
click at [1162, 730] on div "Now we're going to go a little bit deeper into the blood sugar regulation. I'v…" at bounding box center [898, 618] width 532 height 236
copy div "Now we're going to go a little bit deeper into the blood sugar regulation. I'v…"
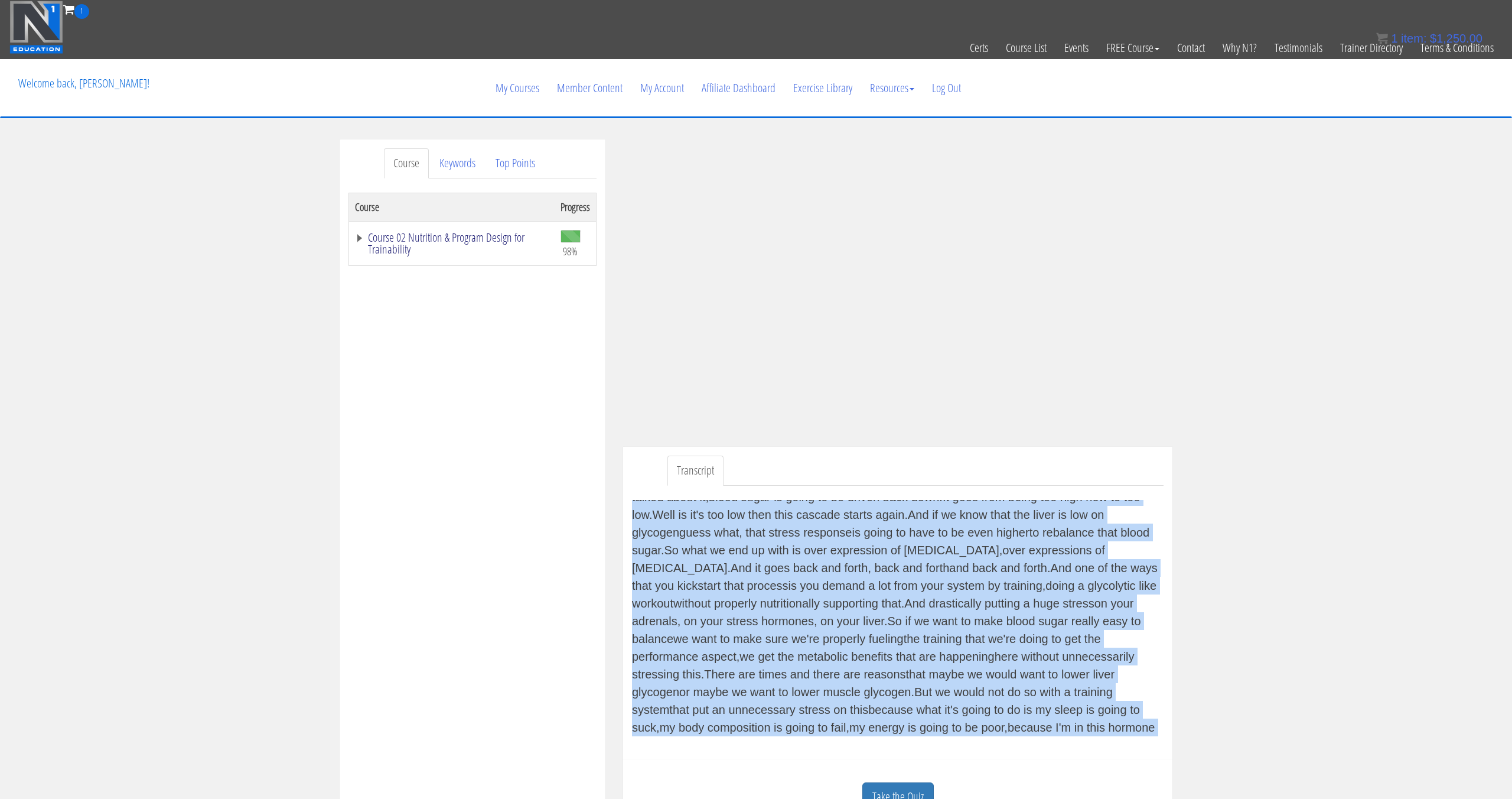
click at [396, 243] on link "Course 02 Nutrition & Program Design for Trainability" at bounding box center [452, 243] width 194 height 24
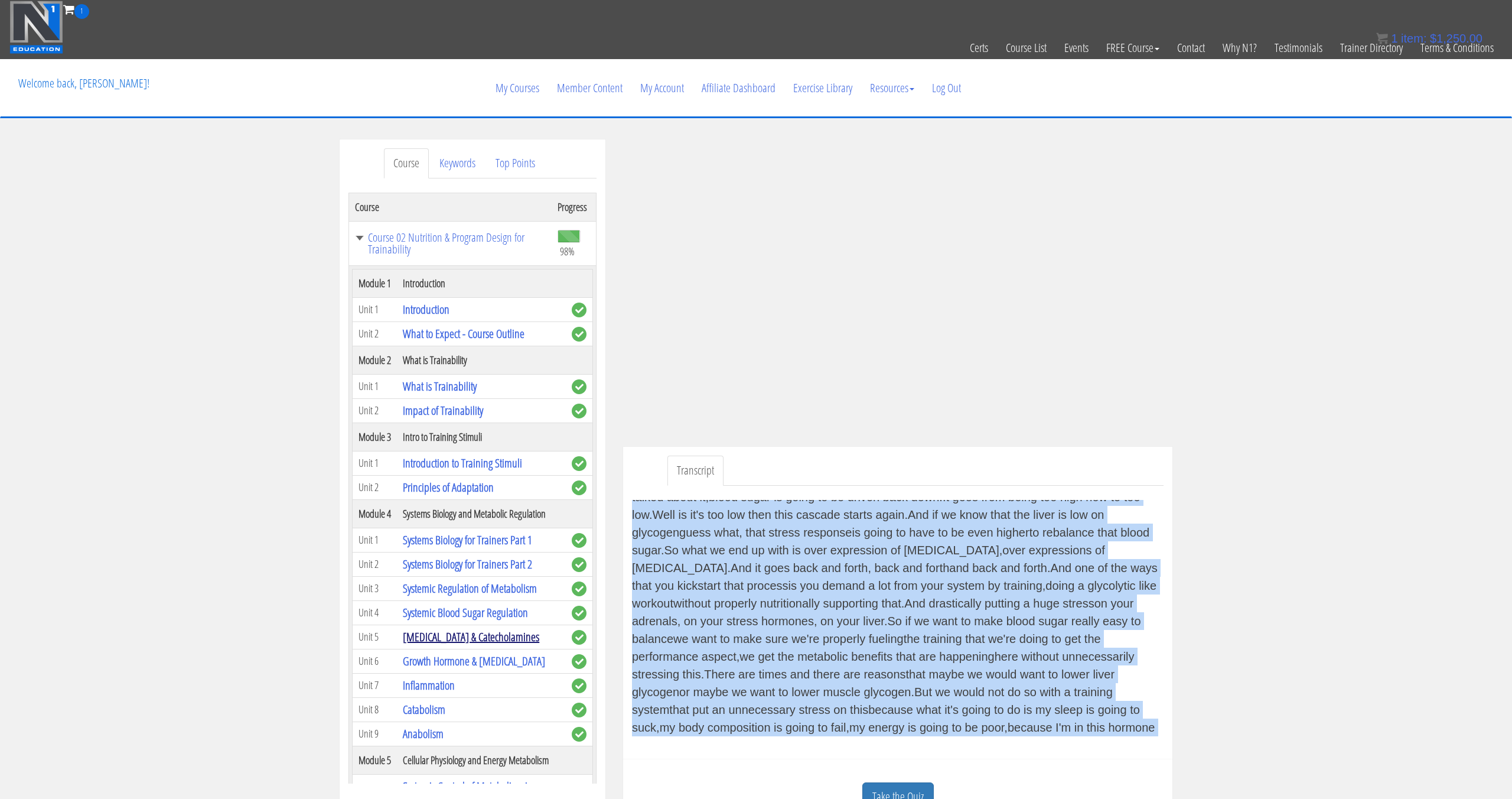
click at [487, 636] on link "[MEDICAL_DATA] & Catecholamines" at bounding box center [470, 637] width 137 height 16
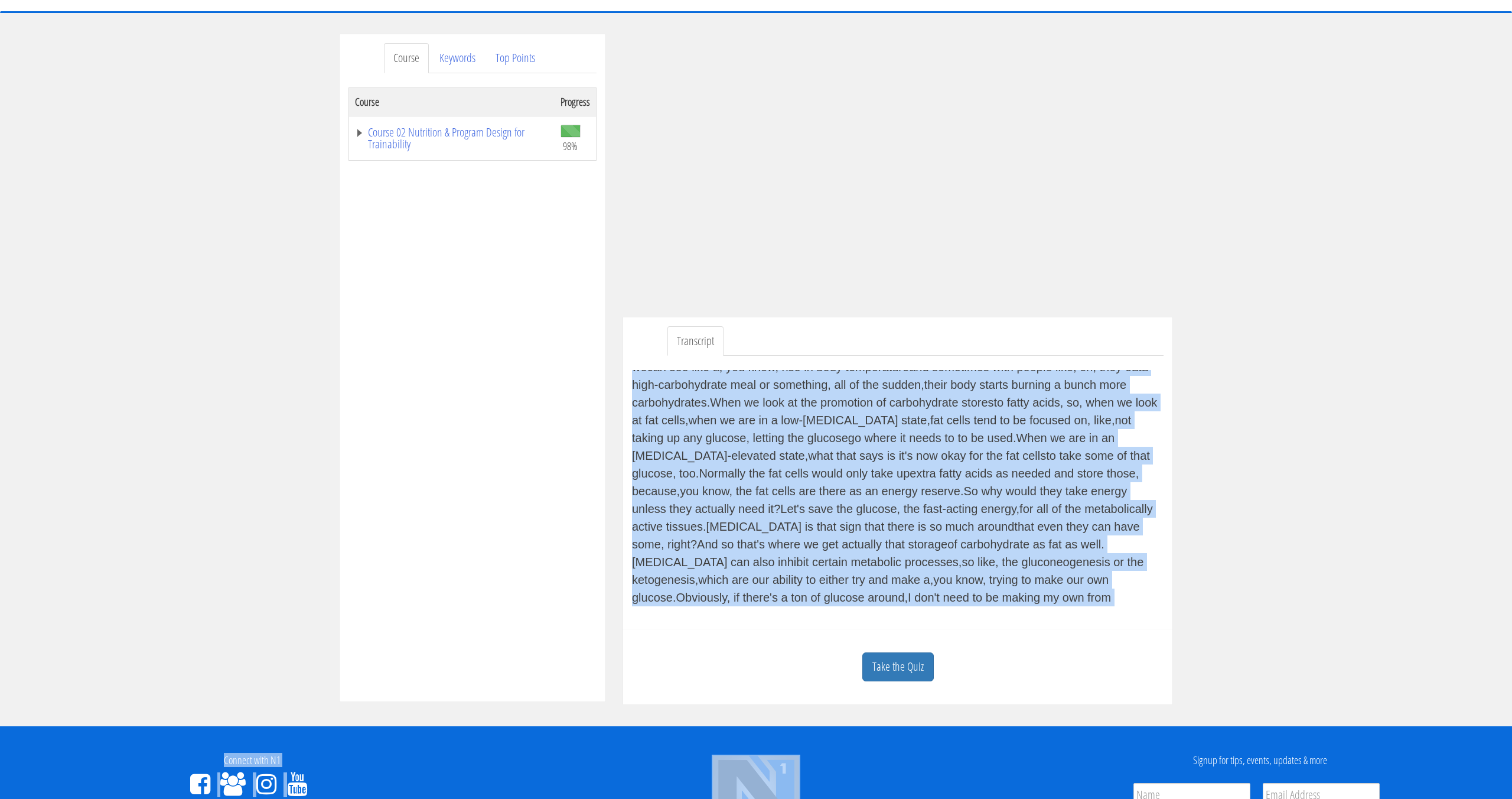
scroll to position [122, 0]
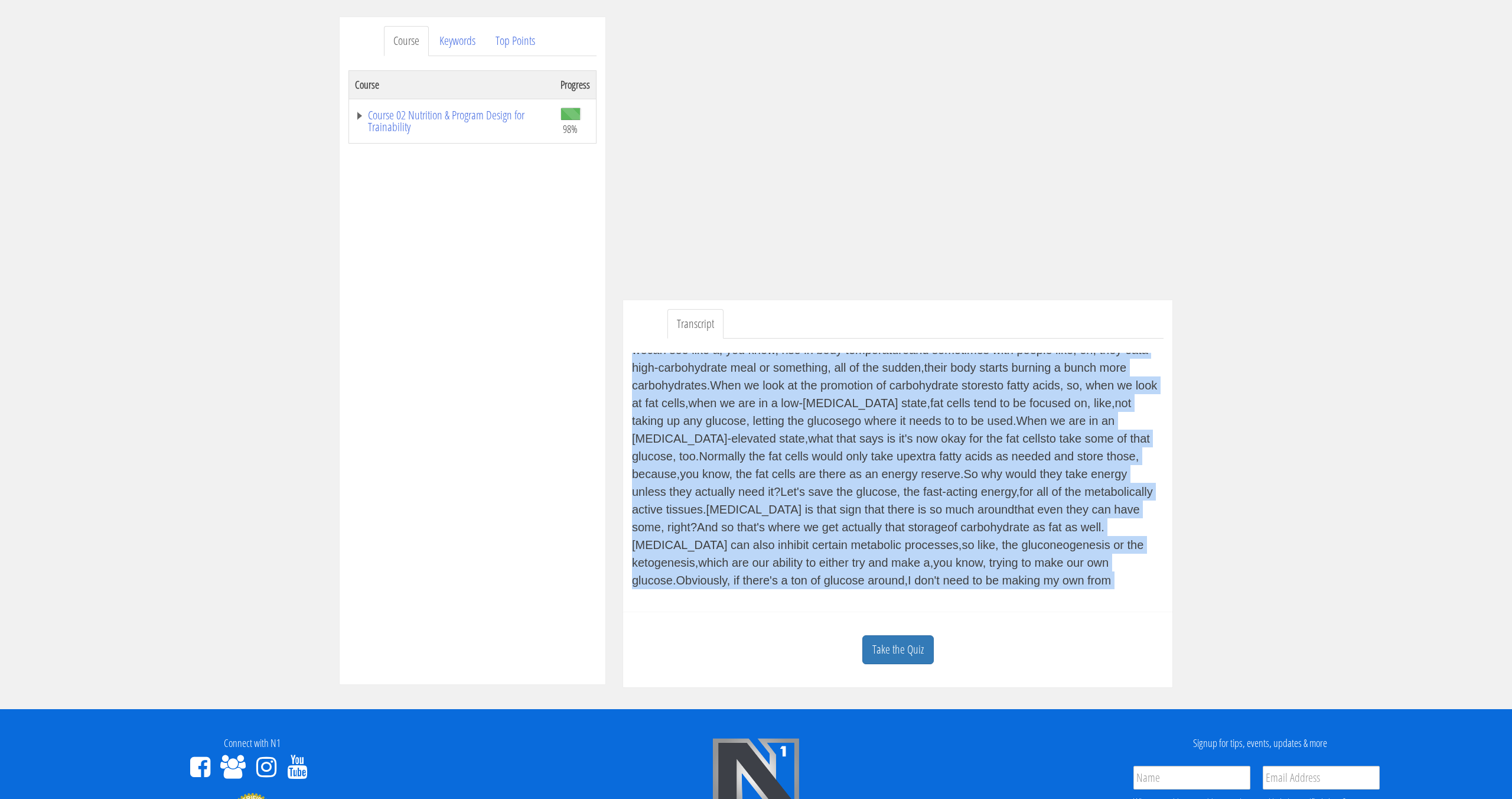
drag, startPoint x: 636, startPoint y: 483, endPoint x: 1126, endPoint y: 592, distance: 502.0
click at [1126, 592] on div "Now, as we dig a little bit deeper into [MEDICAL_DATA] and their stronger count…" at bounding box center [898, 471] width 532 height 265
copy div "Now, as we dig a little bit deeper into [MEDICAL_DATA] and their stronger count…"
drag, startPoint x: 445, startPoint y: 113, endPoint x: 438, endPoint y: 113, distance: 7.0
click at [445, 113] on link "Course 02 Nutrition & Program Design for Trainability" at bounding box center [452, 121] width 194 height 24
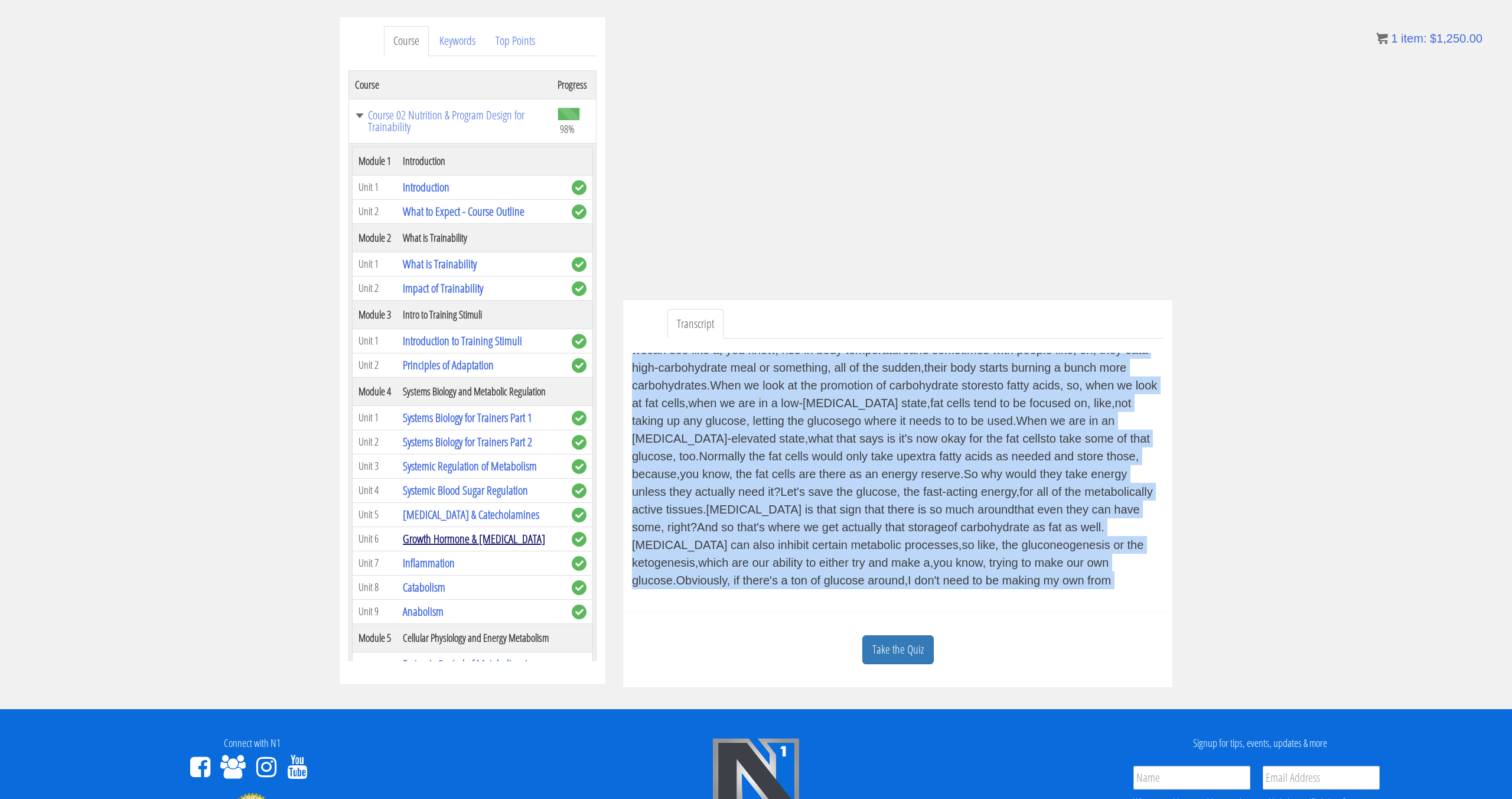
click at [481, 544] on link "Growth Hormone & [MEDICAL_DATA]" at bounding box center [473, 538] width 142 height 16
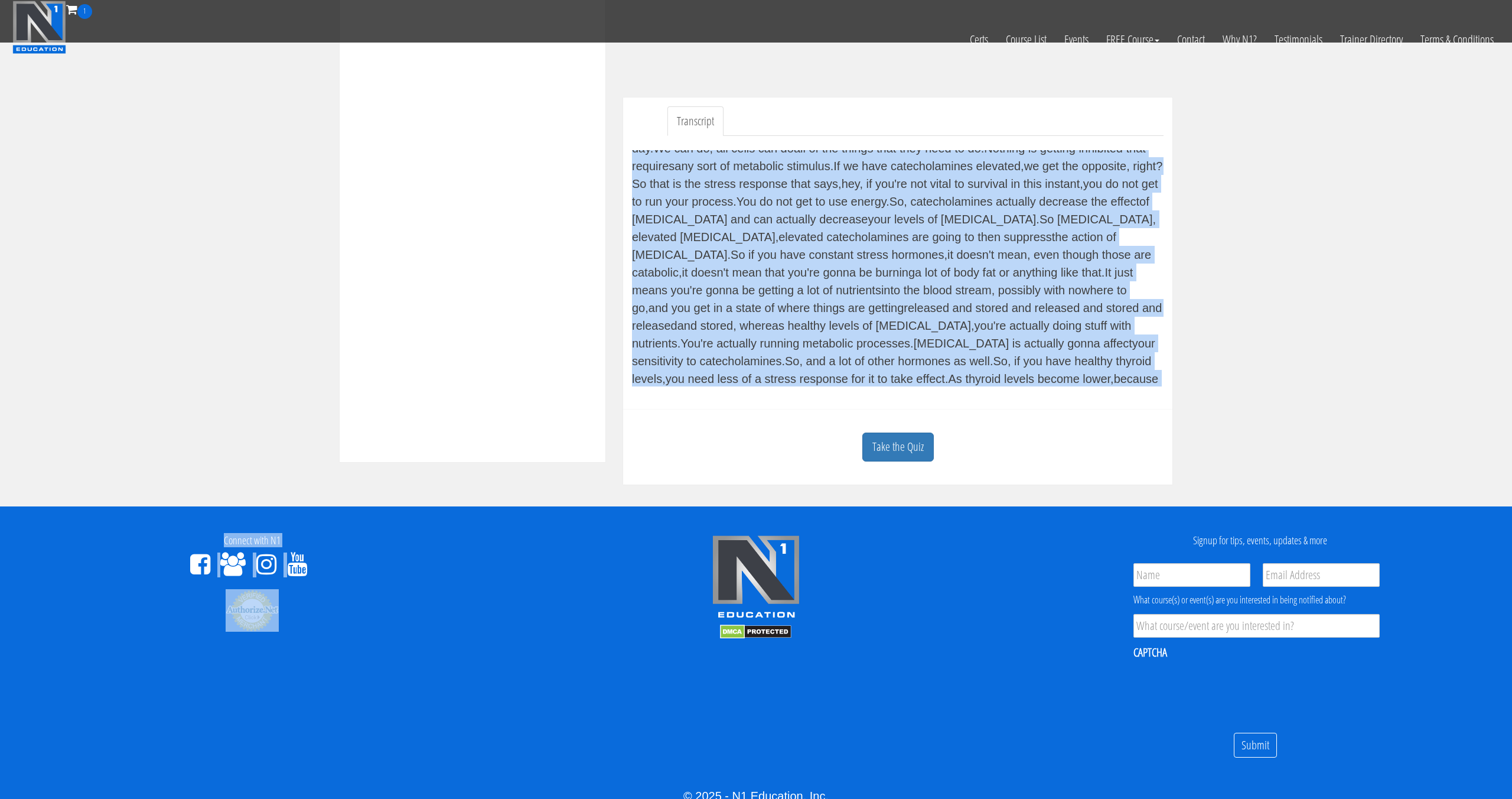
scroll to position [1838, 0]
drag, startPoint x: 636, startPoint y: 159, endPoint x: 1127, endPoint y: 376, distance: 536.8
click at [1127, 376] on div "Next up is growth hormone and thyroid hormone, which are two very potent hormon…" at bounding box center [898, 268] width 532 height 236
copy div "Next up is growth hormone and thyroid hormone, which are two very potent hormon…"
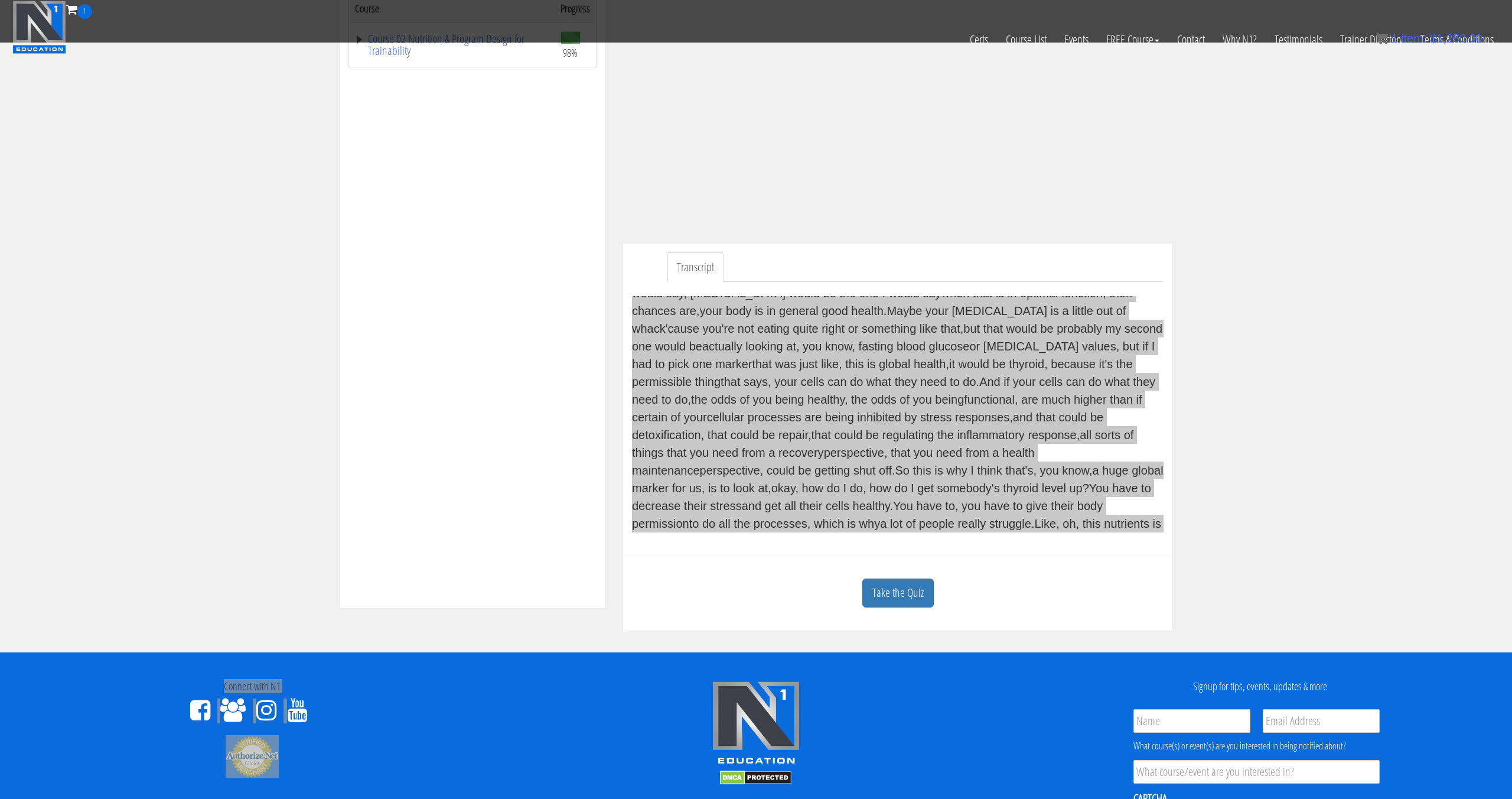
scroll to position [0, 0]
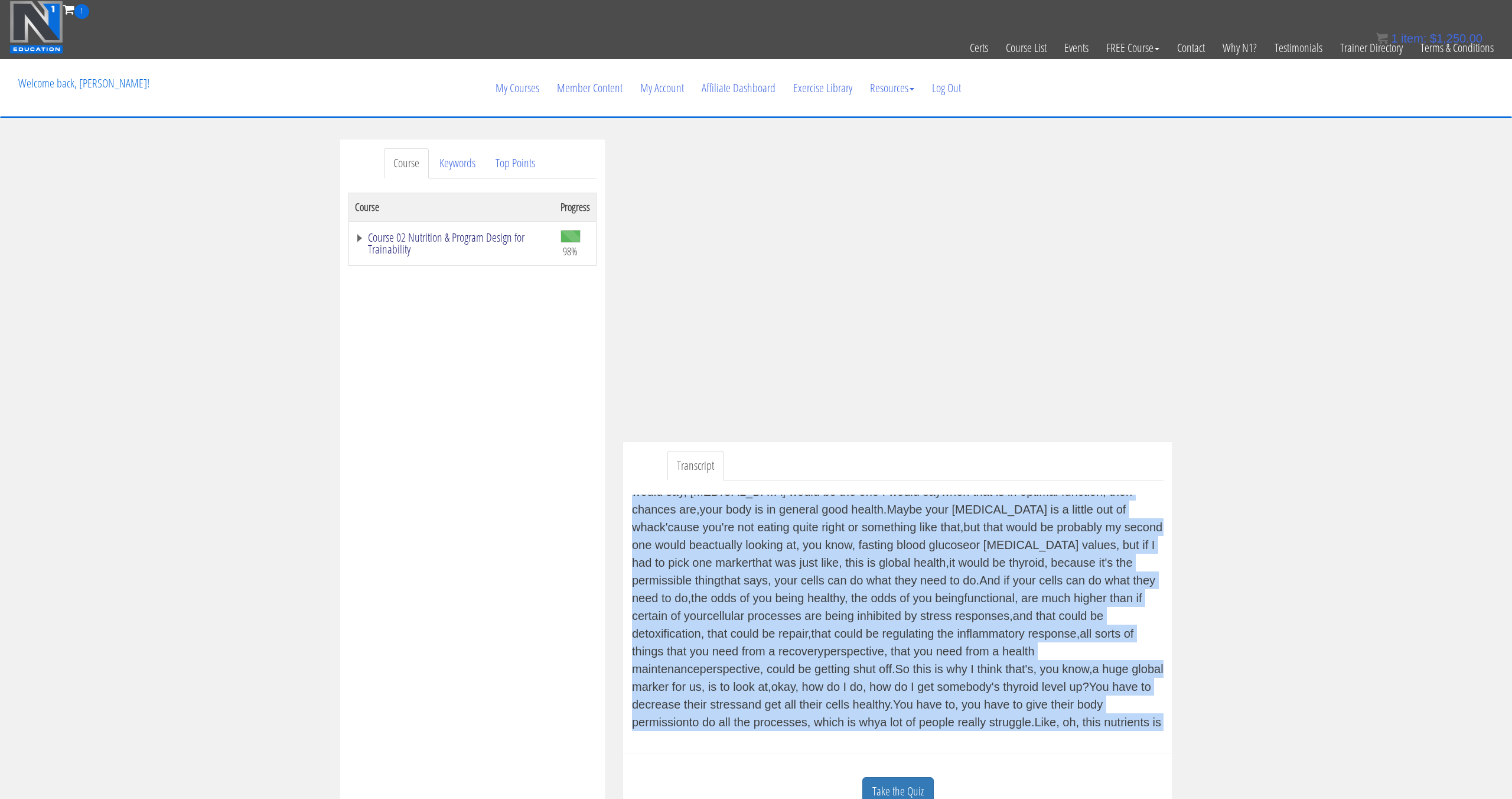
click at [474, 237] on link "Course 02 Nutrition & Program Design for Trainability" at bounding box center [452, 243] width 194 height 24
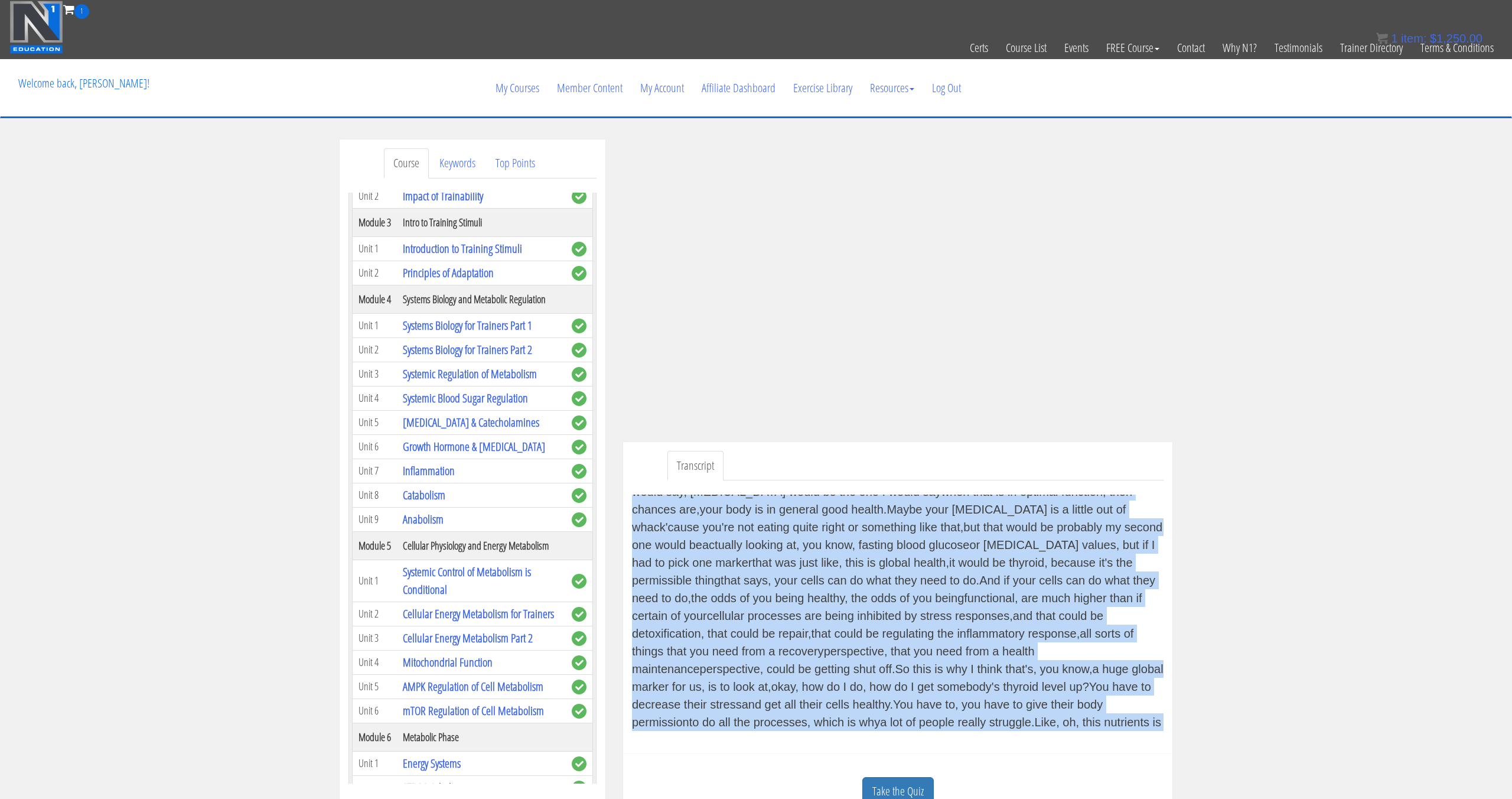
scroll to position [224, 0]
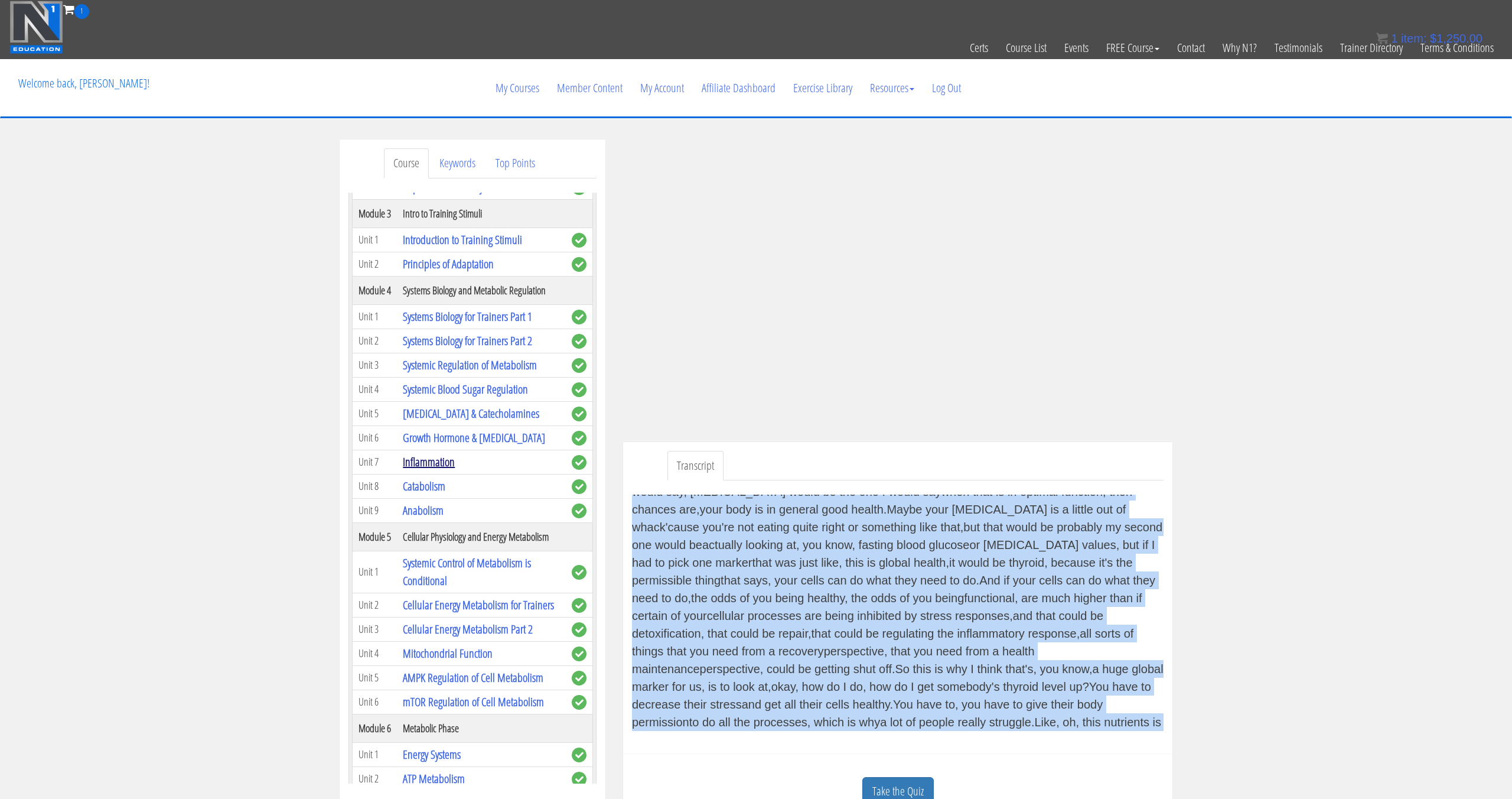
click at [445, 465] on link "Inflammation" at bounding box center [428, 462] width 52 height 16
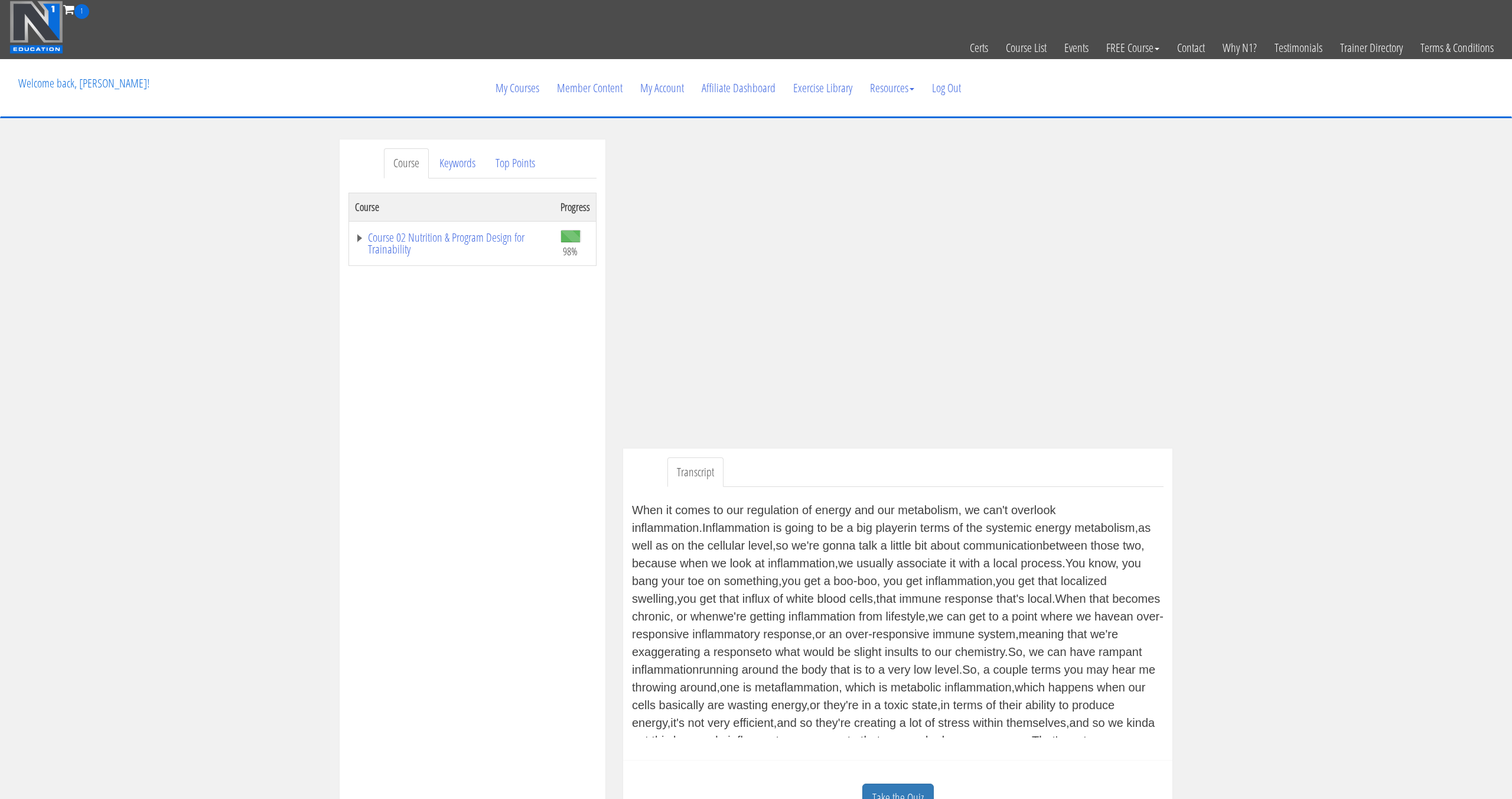
click at [634, 509] on div "Transcript When it comes to our regulation of energy and our metabolism, we can…" at bounding box center [897, 604] width 549 height 312
click at [636, 510] on v "When it comes to our regulation of energy" at bounding box center [742, 509] width 219 height 13
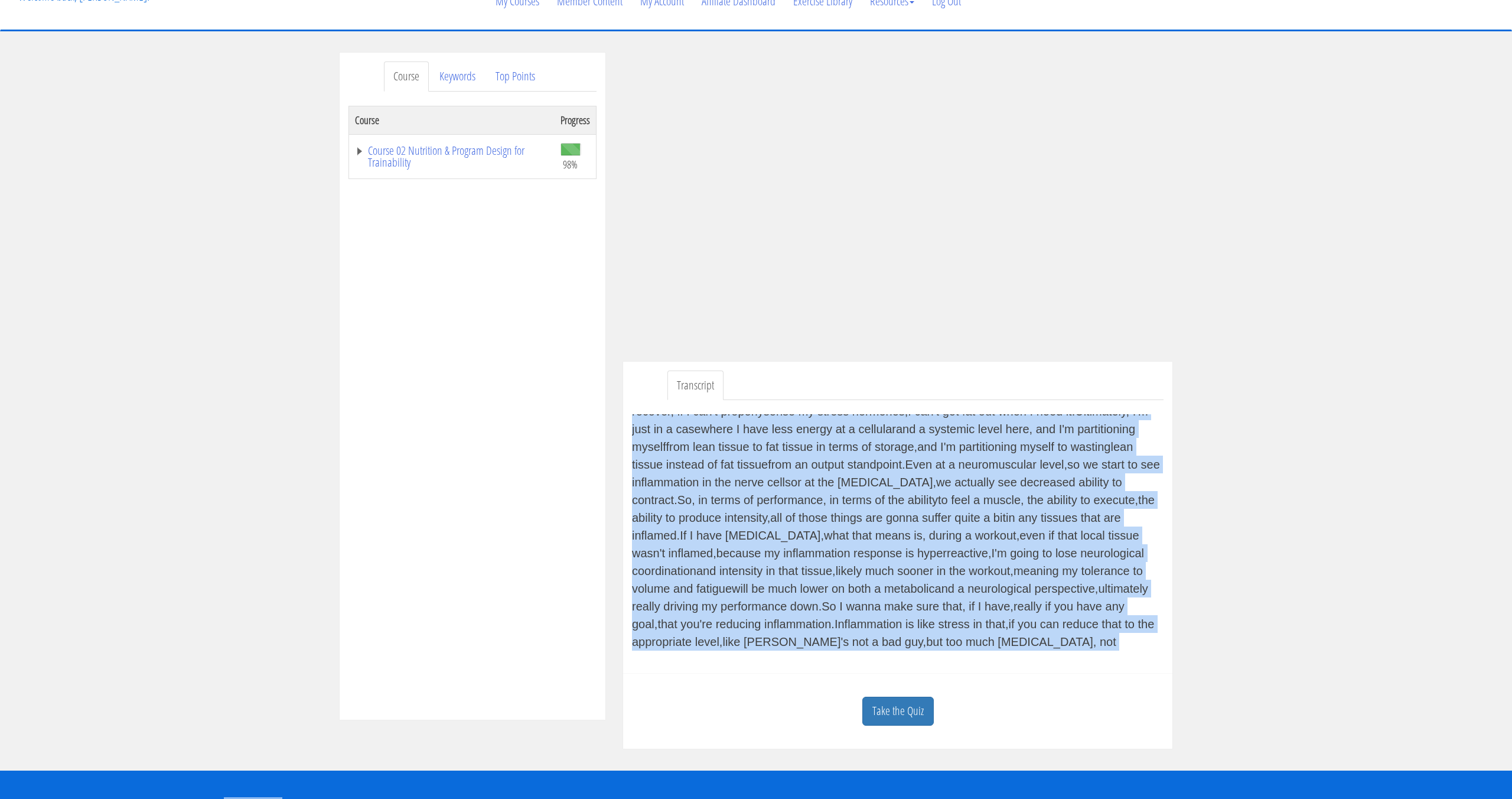
scroll to position [109, 0]
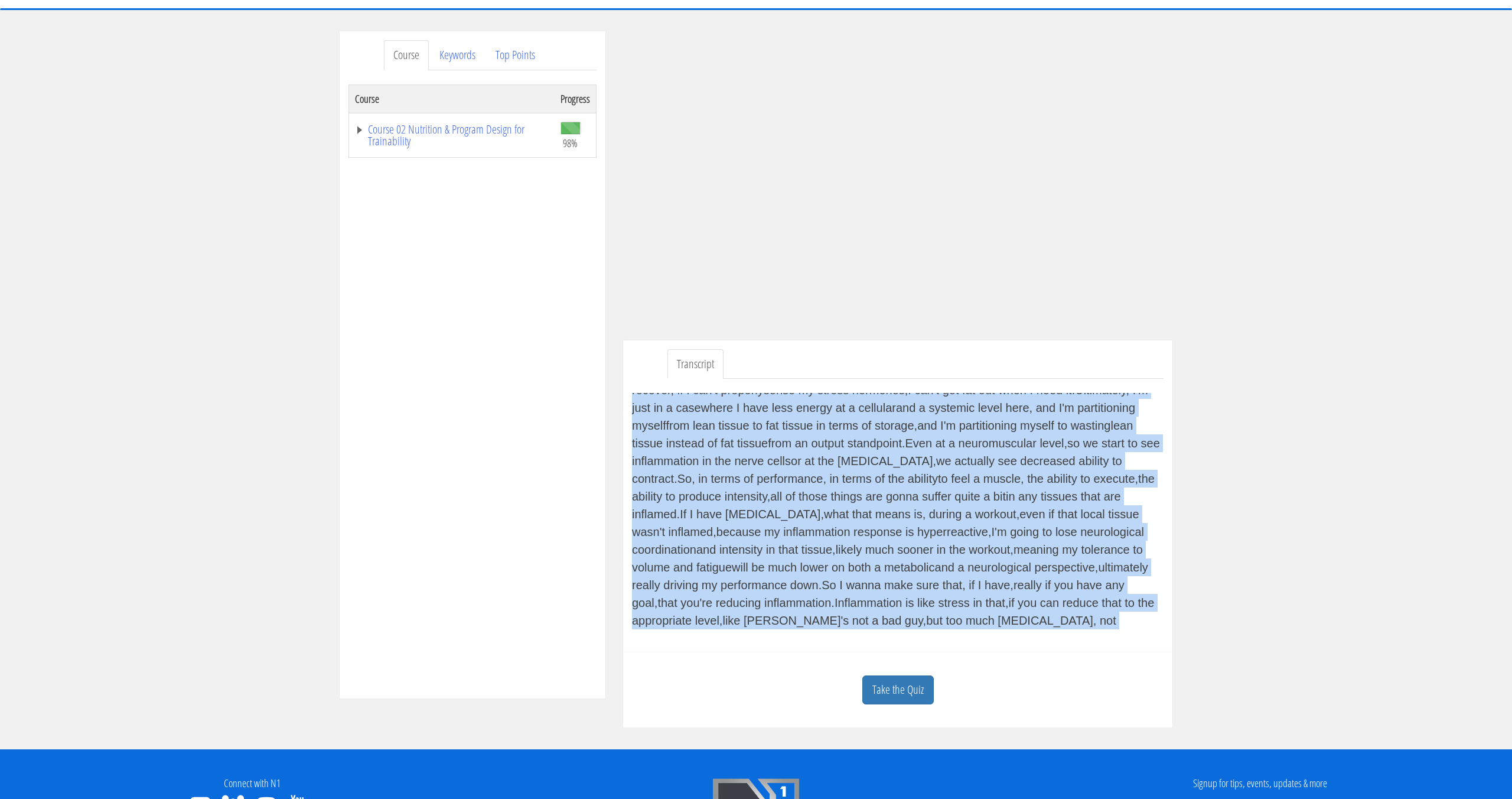
drag, startPoint x: 633, startPoint y: 509, endPoint x: 1063, endPoint y: 633, distance: 447.5
click at [1060, 633] on div "When it comes to our regulation of energy and our metabolism, we can't overlook…" at bounding box center [898, 511] width 532 height 265
copy div "When it comes to our regulation of energy and our metabolism, we can't overlook…"
click at [487, 132] on link "Course 02 Nutrition & Program Design for Trainability" at bounding box center [452, 135] width 194 height 24
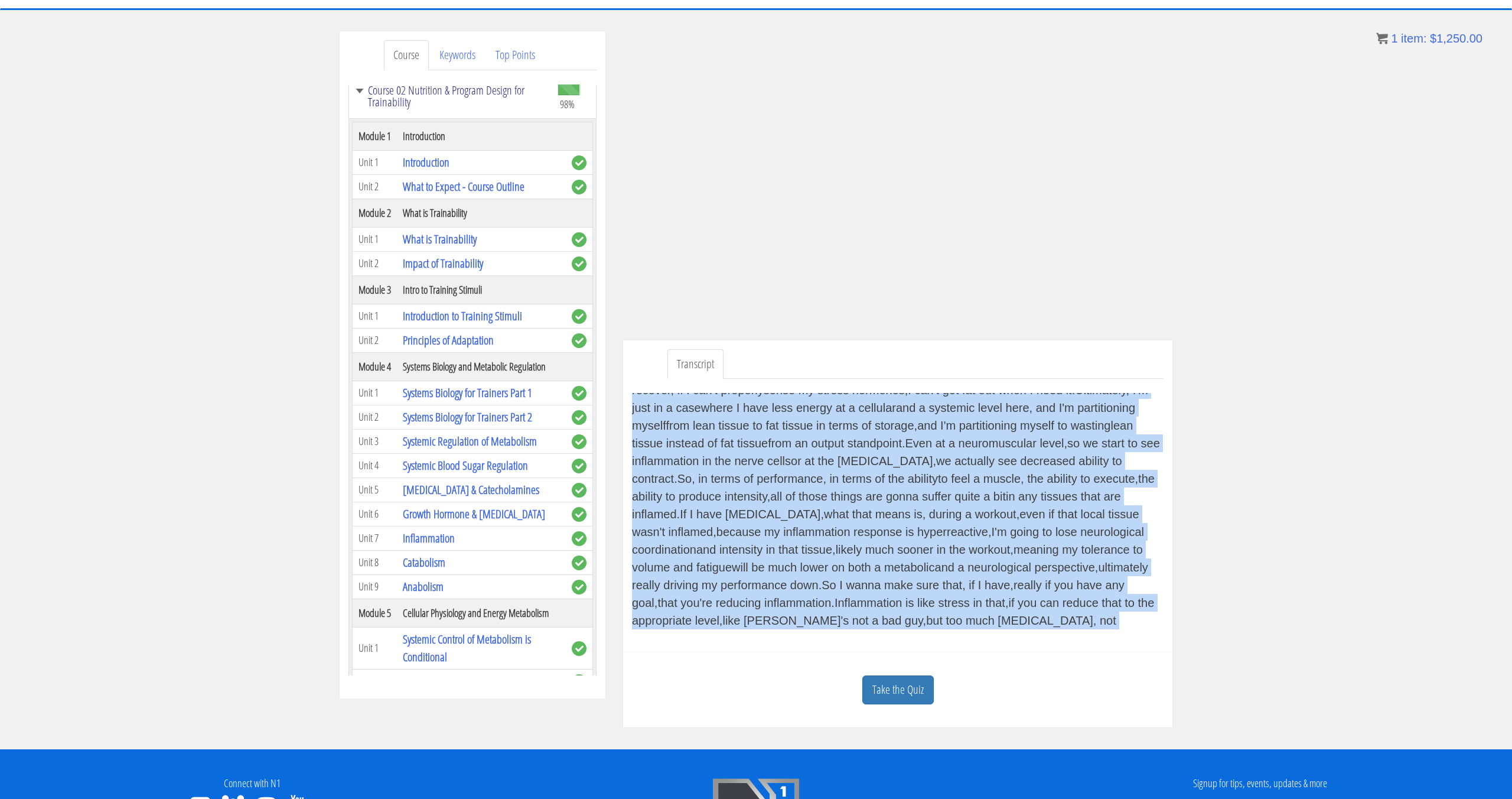
scroll to position [22, 0]
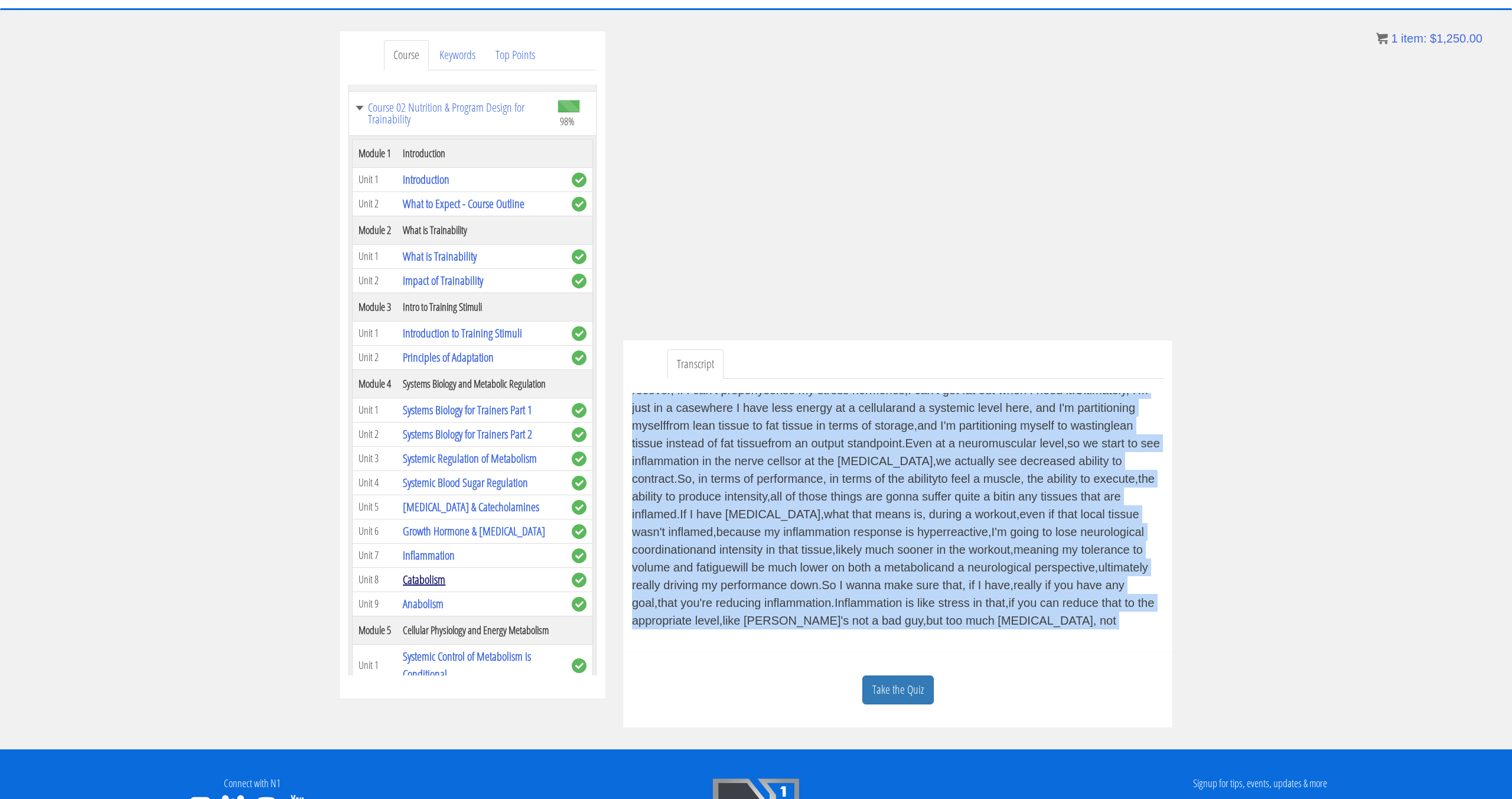
click at [440, 579] on link "Catabolism" at bounding box center [423, 580] width 43 height 16
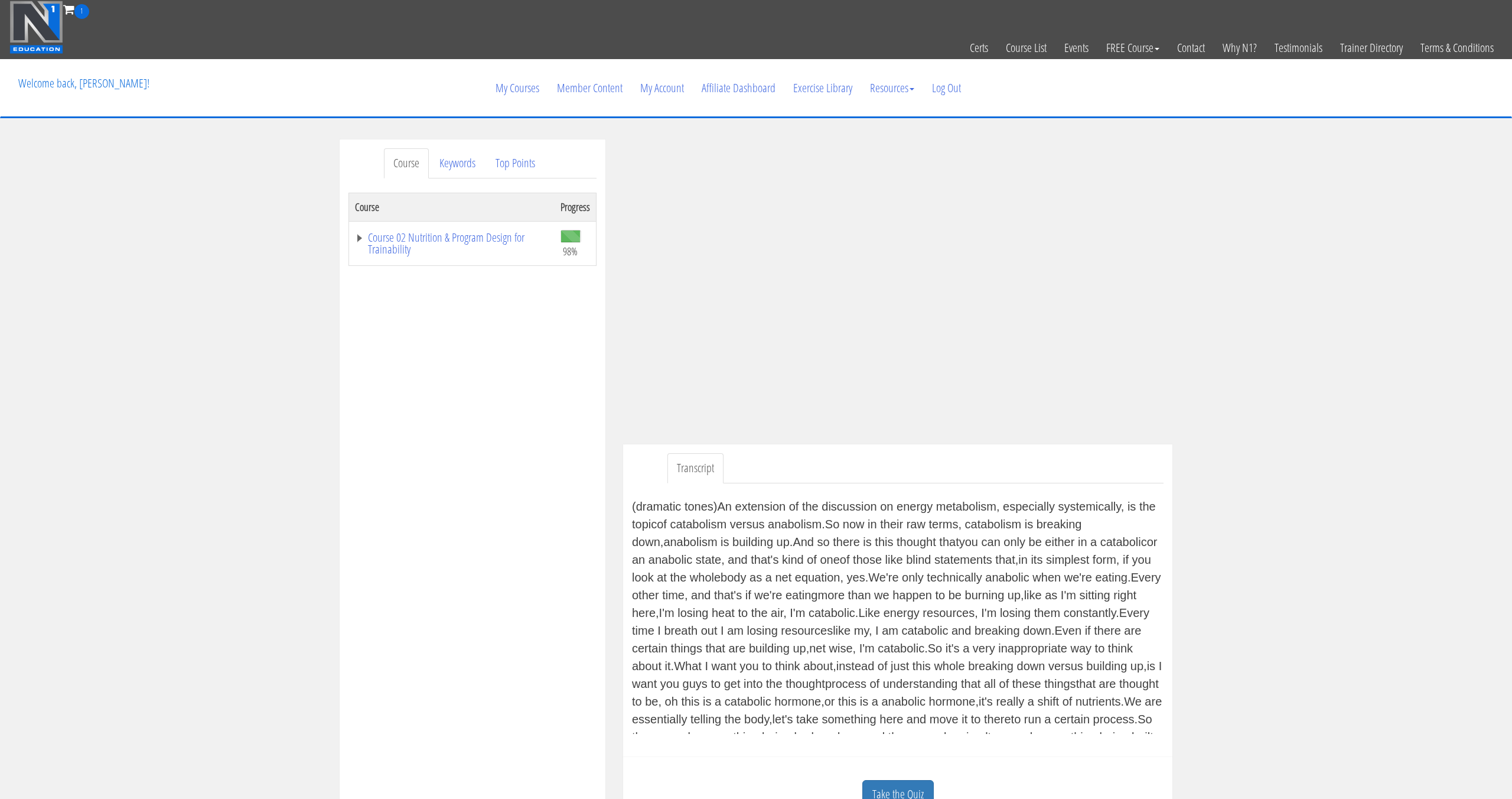
click at [631, 505] on div "Transcript (dramatic tones) An extension of the discussion on energy metabolis…" at bounding box center [897, 600] width 549 height 312
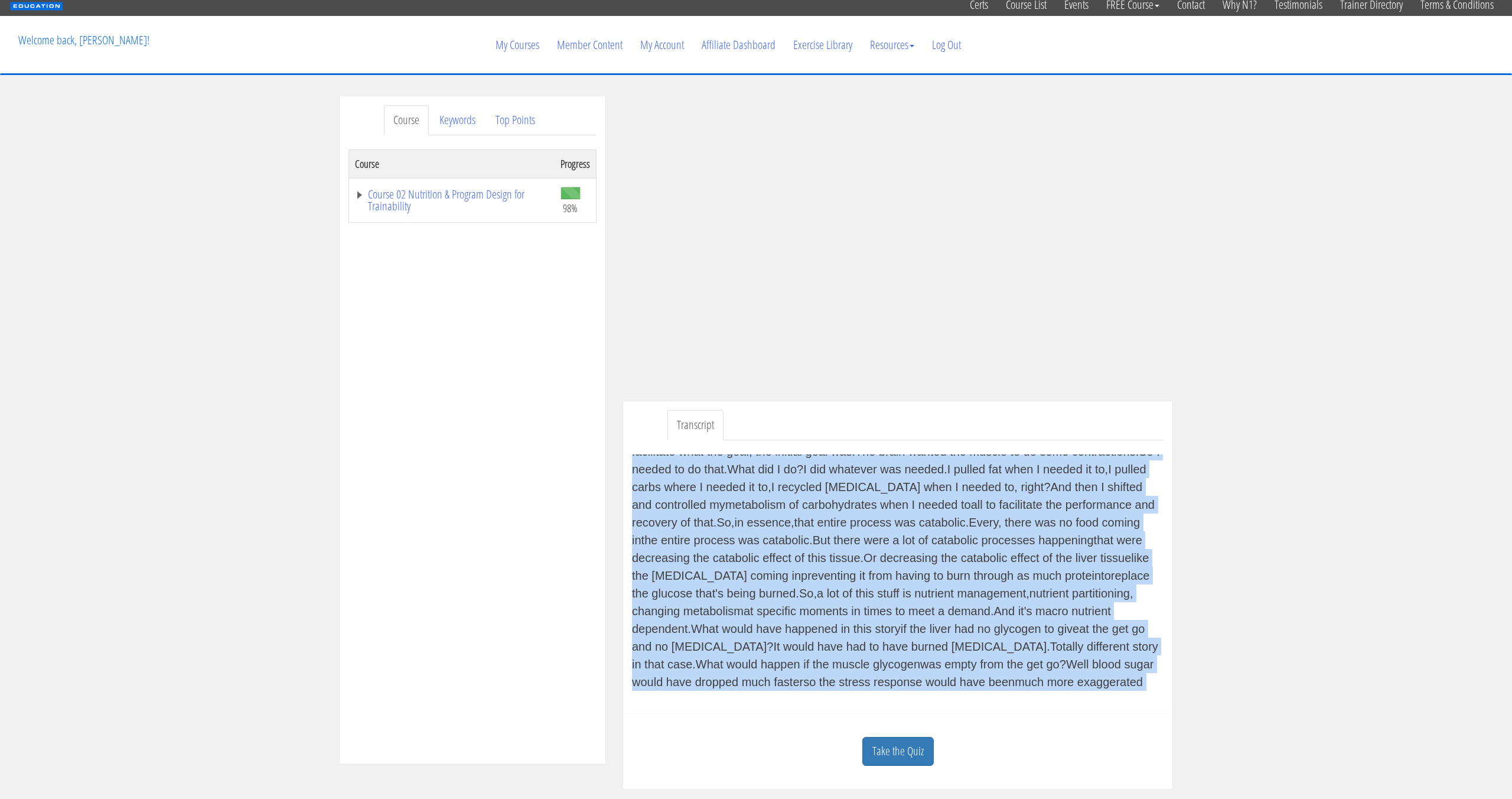
scroll to position [109, 0]
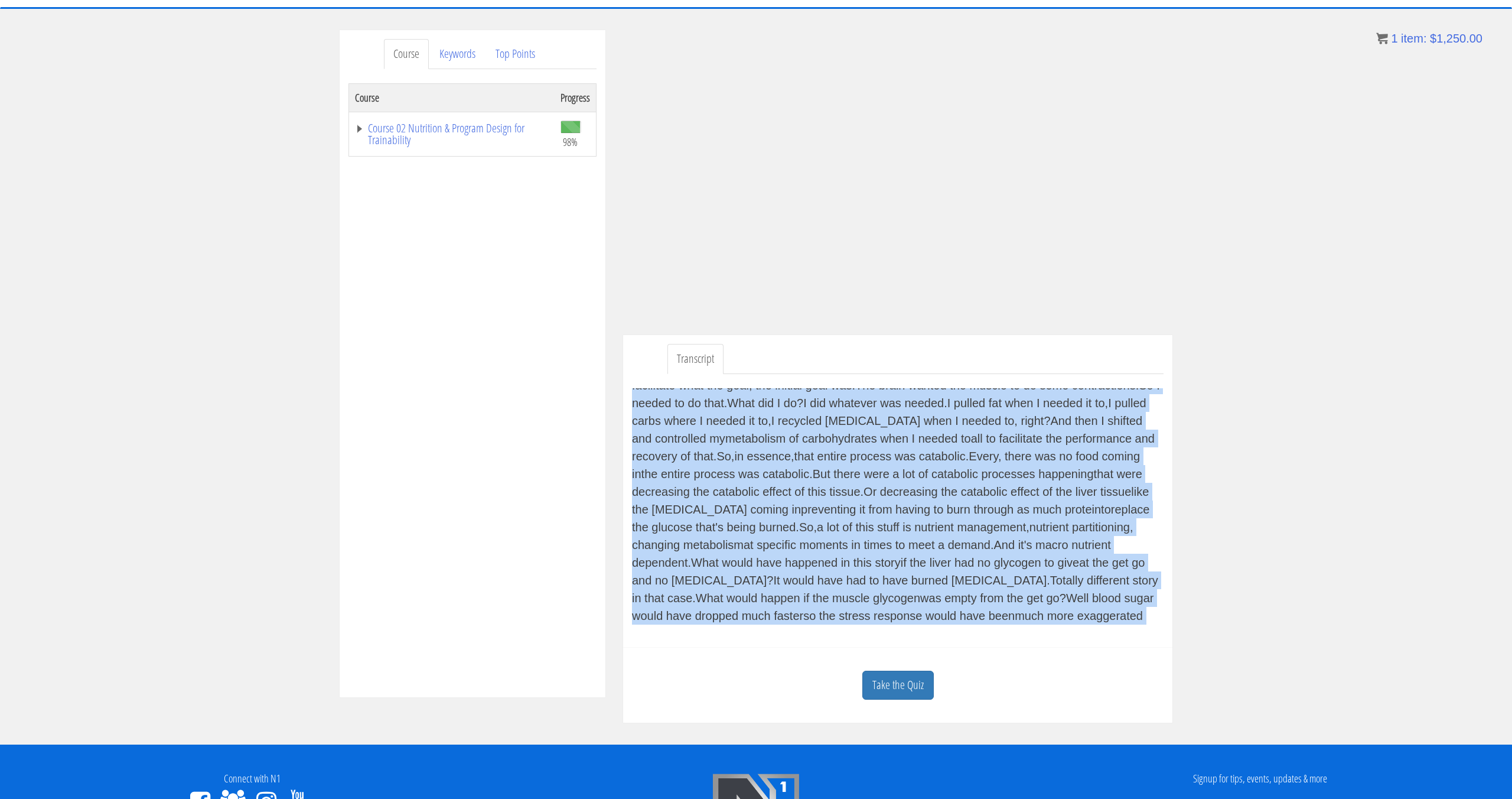
drag, startPoint x: 632, startPoint y: 505, endPoint x: 1176, endPoint y: 616, distance: 555.2
click at [1175, 616] on div "[PERSON_NAME] [EMAIL_ADDRESS][DOMAIN_NAME] [DATE] [TECHNICAL_ID] Transcript (dr…" at bounding box center [897, 376] width 567 height 692
copy div "(dramatic tones) An extension of the discussion on energy metabolism, especial…"
click at [488, 126] on link "Course 02 Nutrition & Program Design for Trainability" at bounding box center [452, 134] width 194 height 24
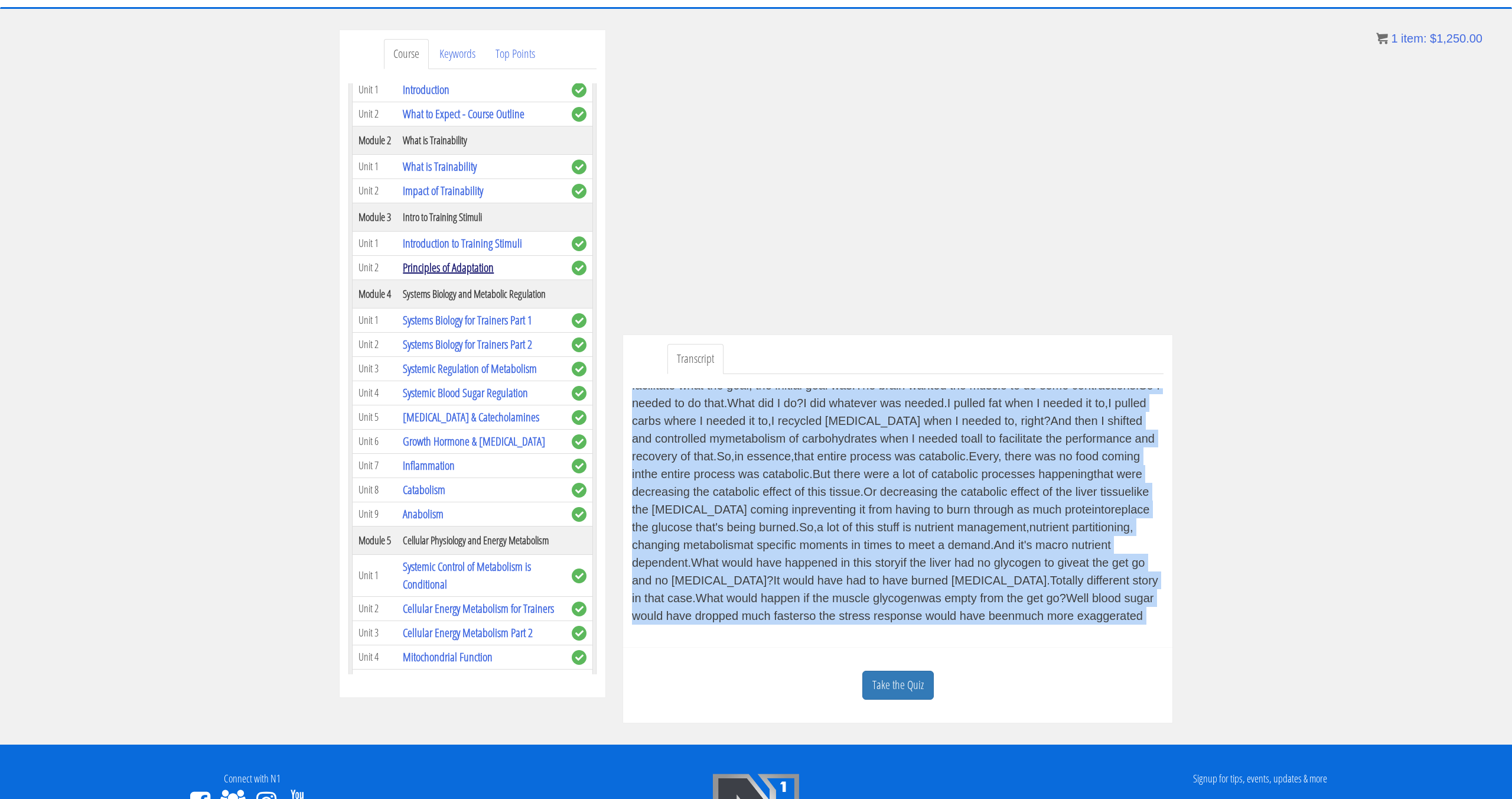
scroll to position [95, 0]
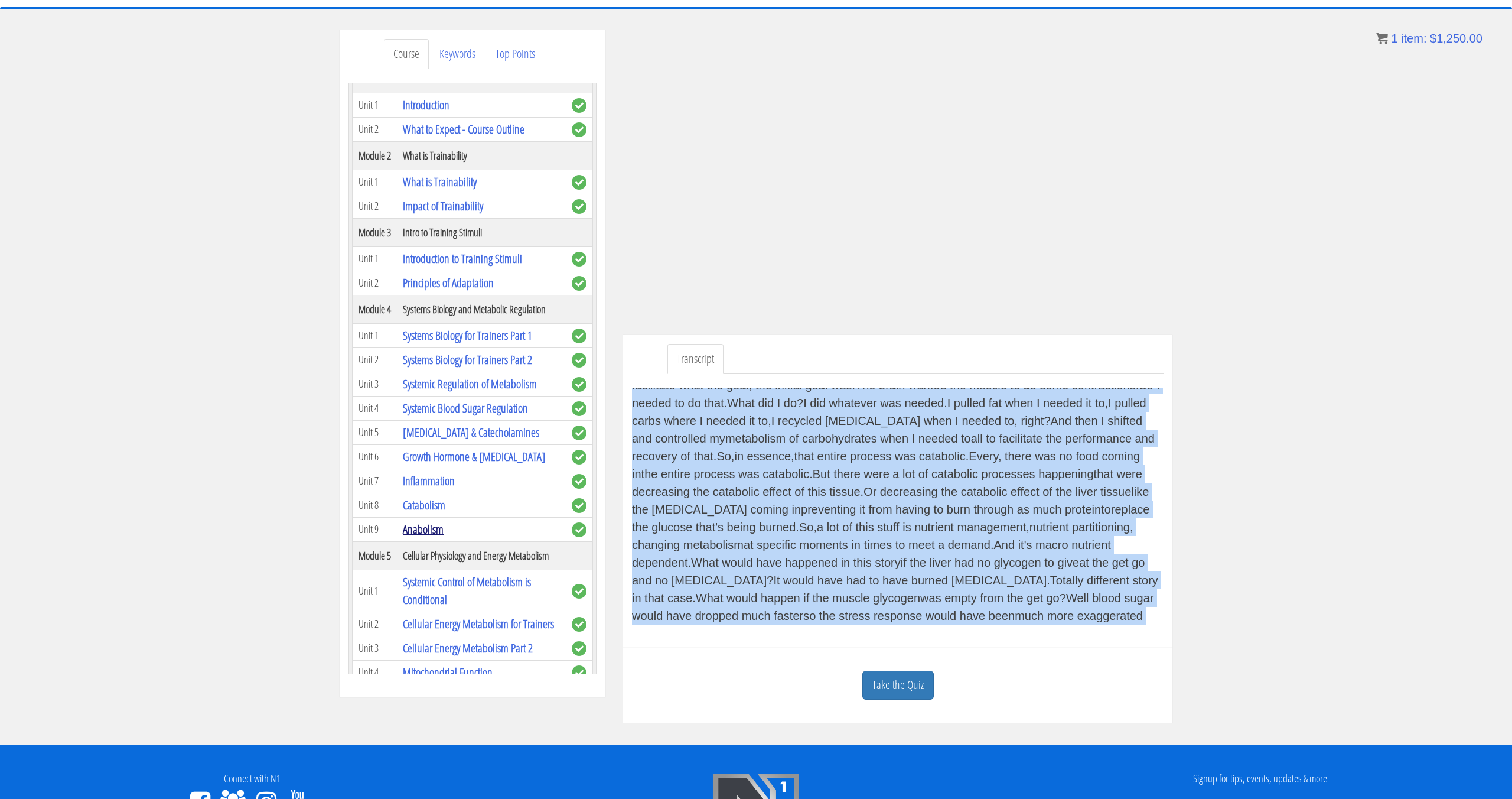
click at [437, 528] on link "Anabolism" at bounding box center [422, 529] width 41 height 16
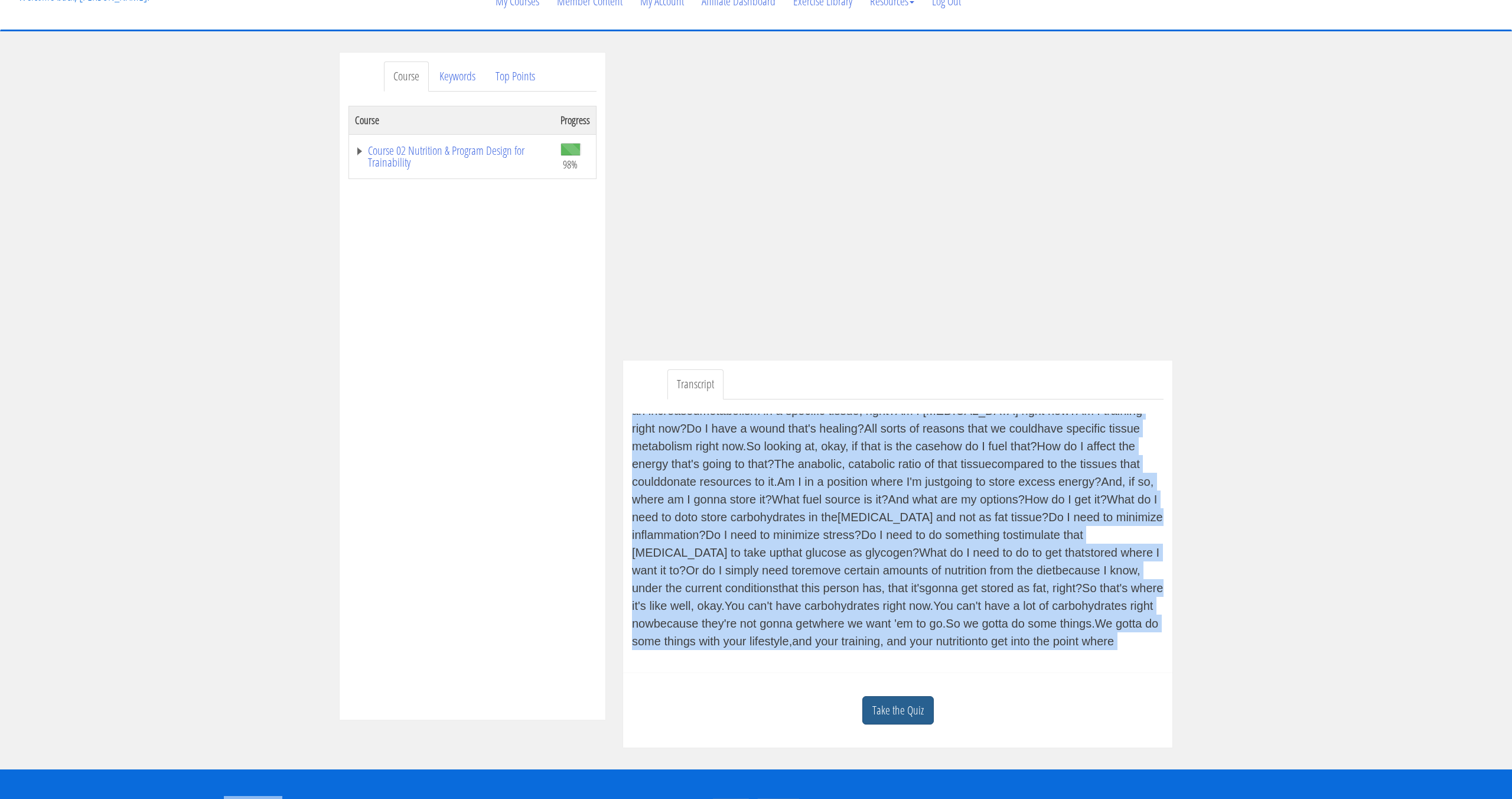
scroll to position [128, 0]
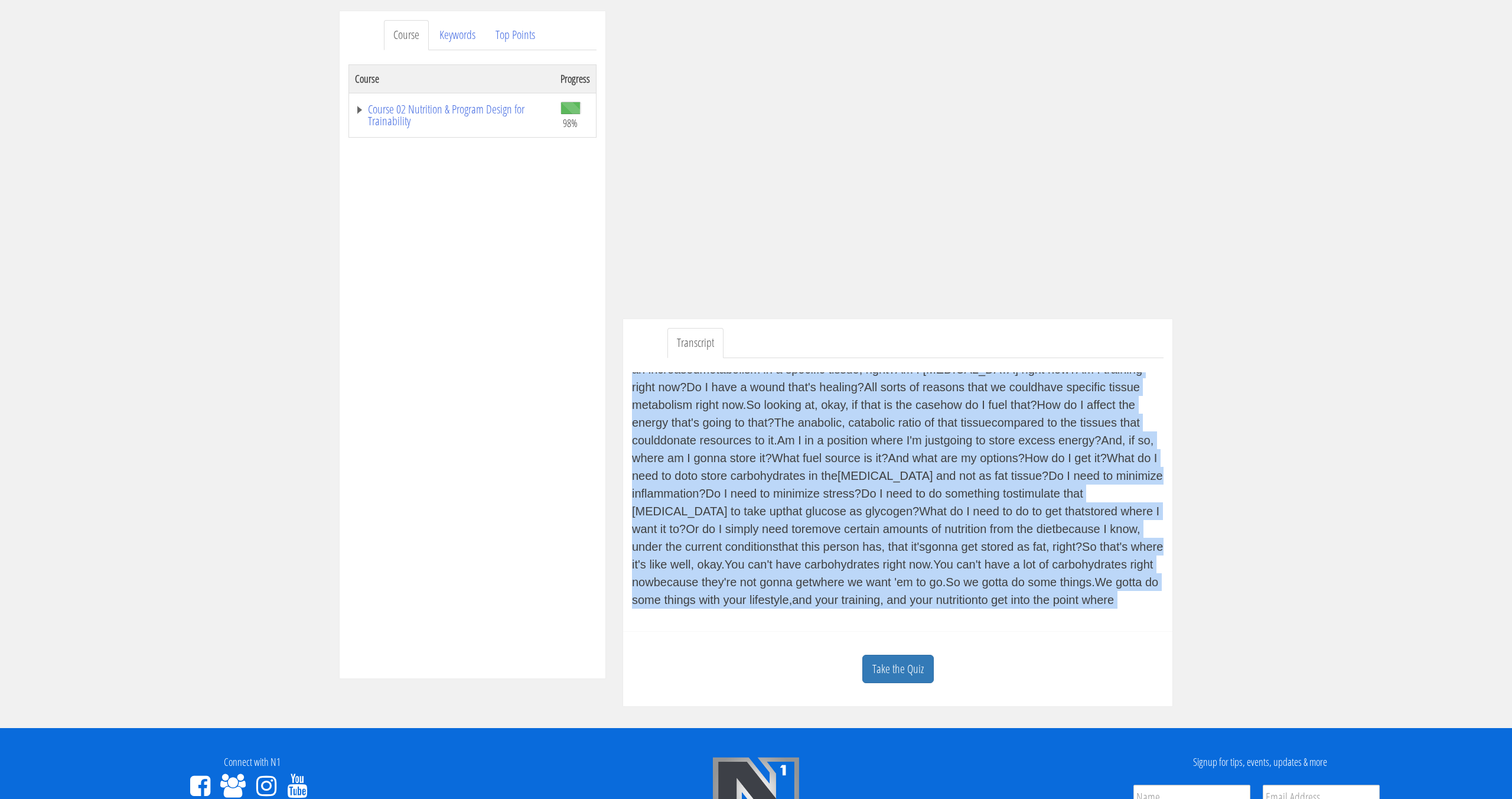
drag, startPoint x: 704, startPoint y: 509, endPoint x: 1114, endPoint y: 599, distance: 419.8
click at [1110, 597] on div "(tense music) Now let's move onto anabolic signaling and you're gonna see some…" at bounding box center [898, 490] width 532 height 236
copy div "Now let's move onto anabolic signaling and you're gonna see some repeats in te…"
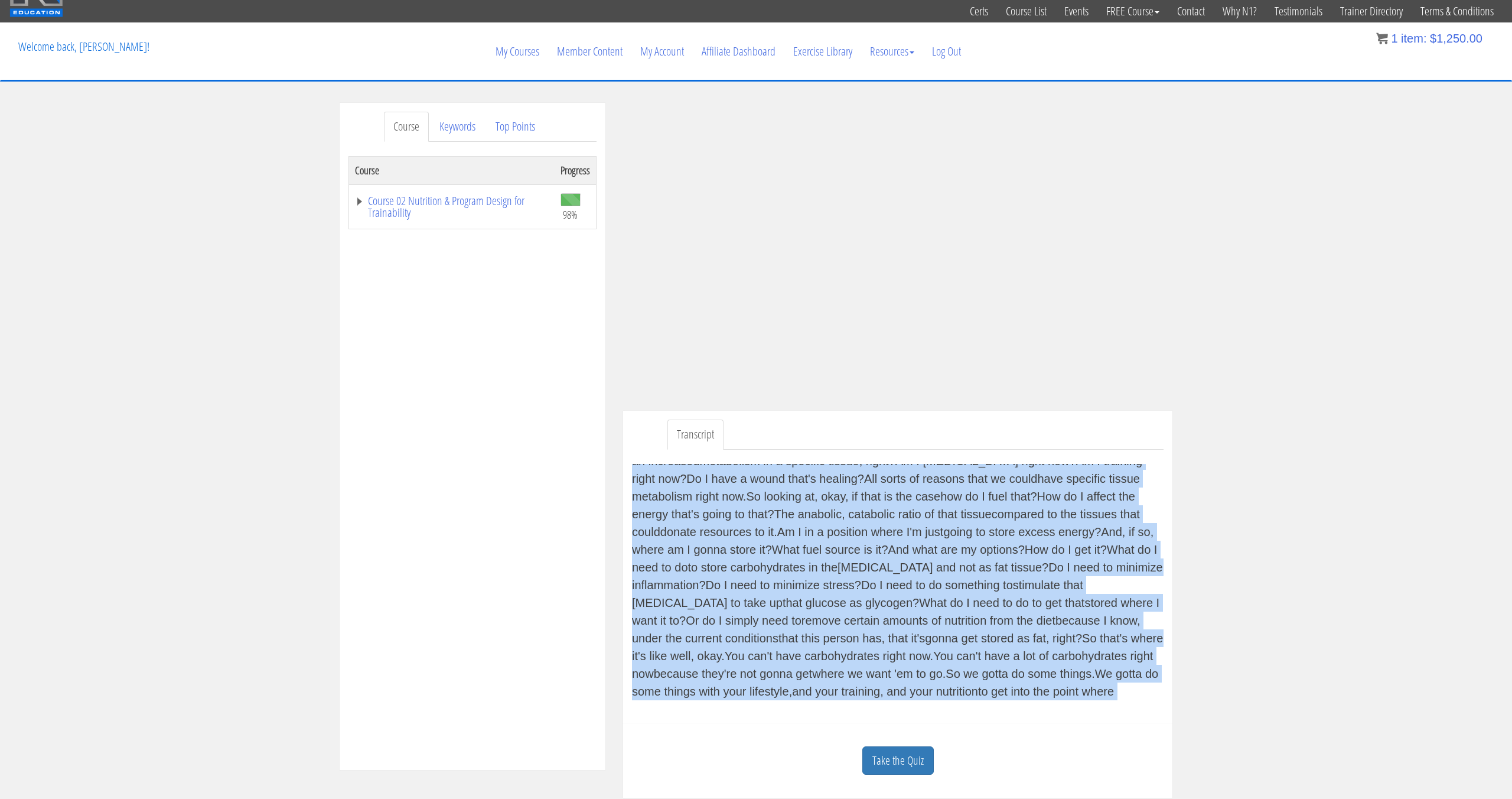
scroll to position [21, 0]
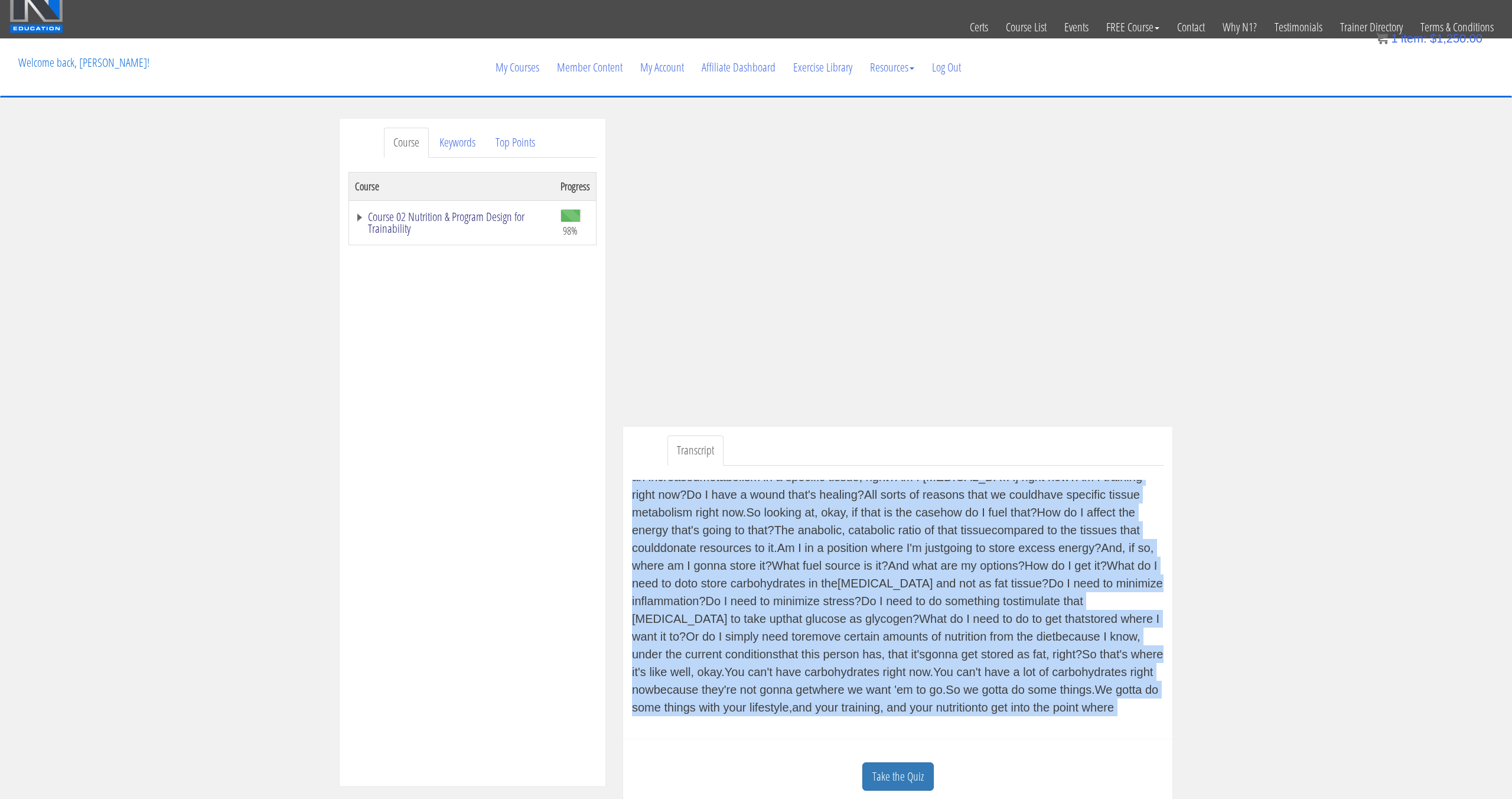
click at [399, 215] on link "Course 02 Nutrition & Program Design for Trainability" at bounding box center [452, 223] width 194 height 24
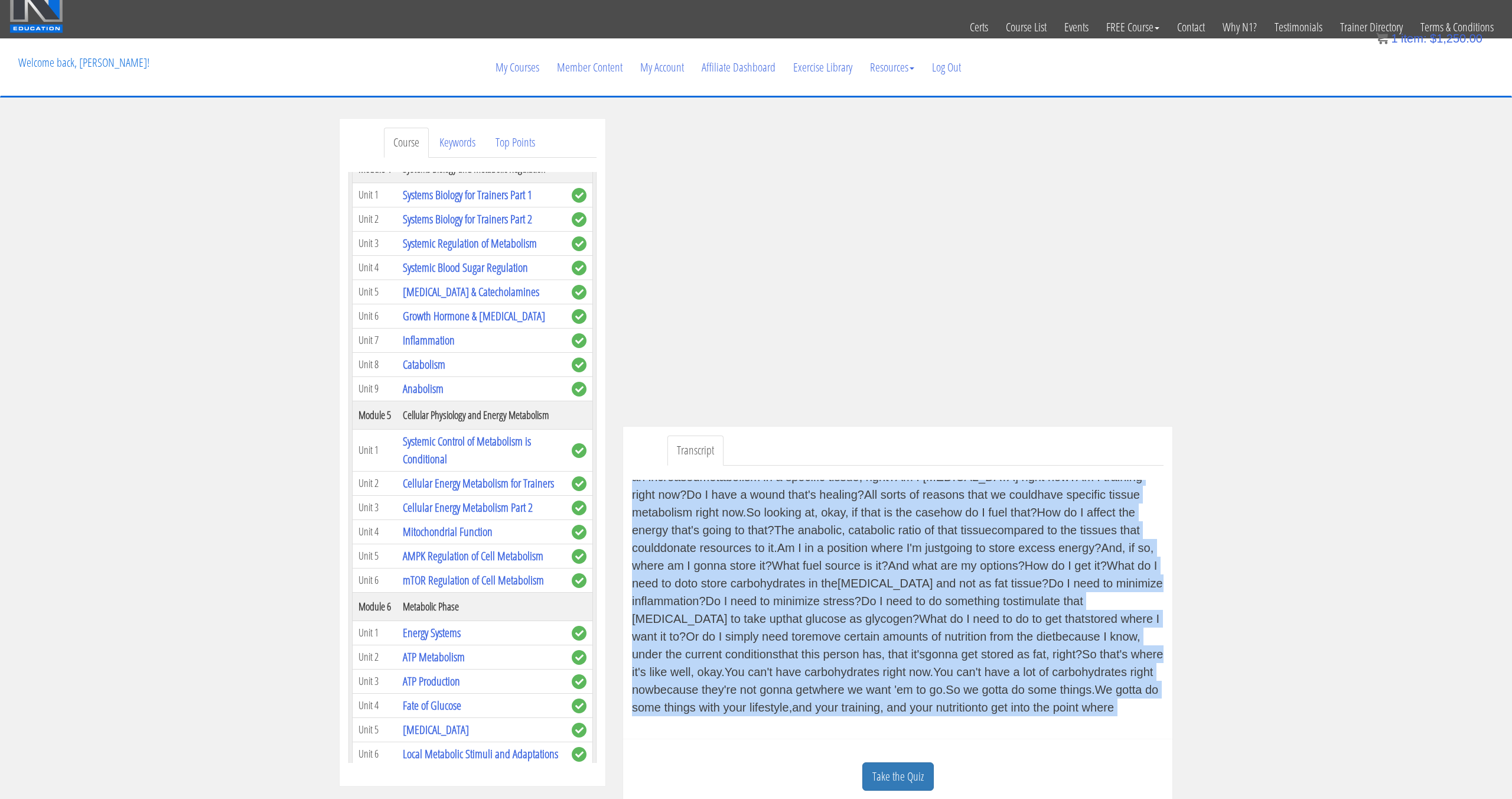
scroll to position [329, 0]
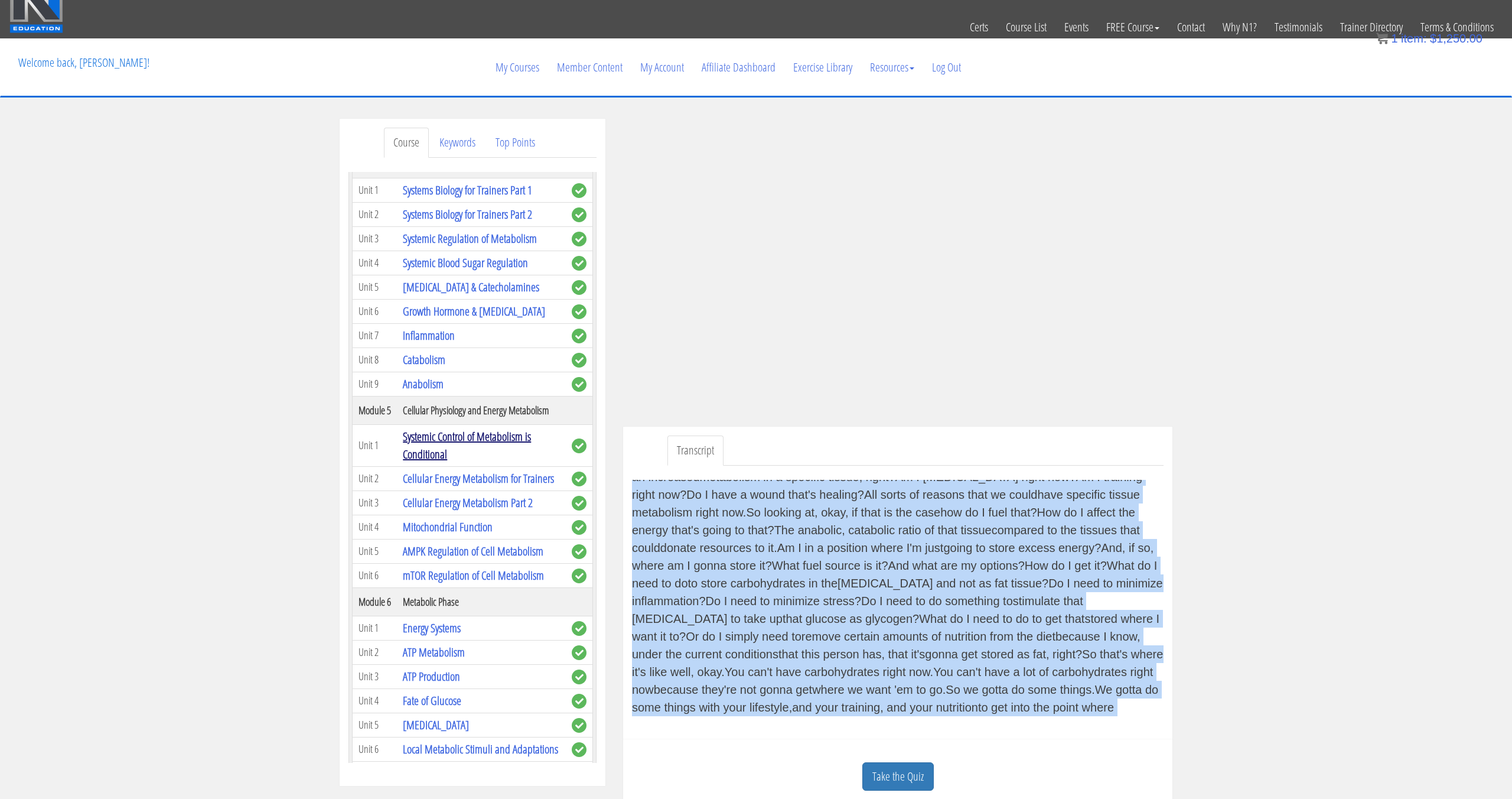
click at [440, 438] on link "Systemic Control of Metabolism is Conditional" at bounding box center [467, 444] width 128 height 33
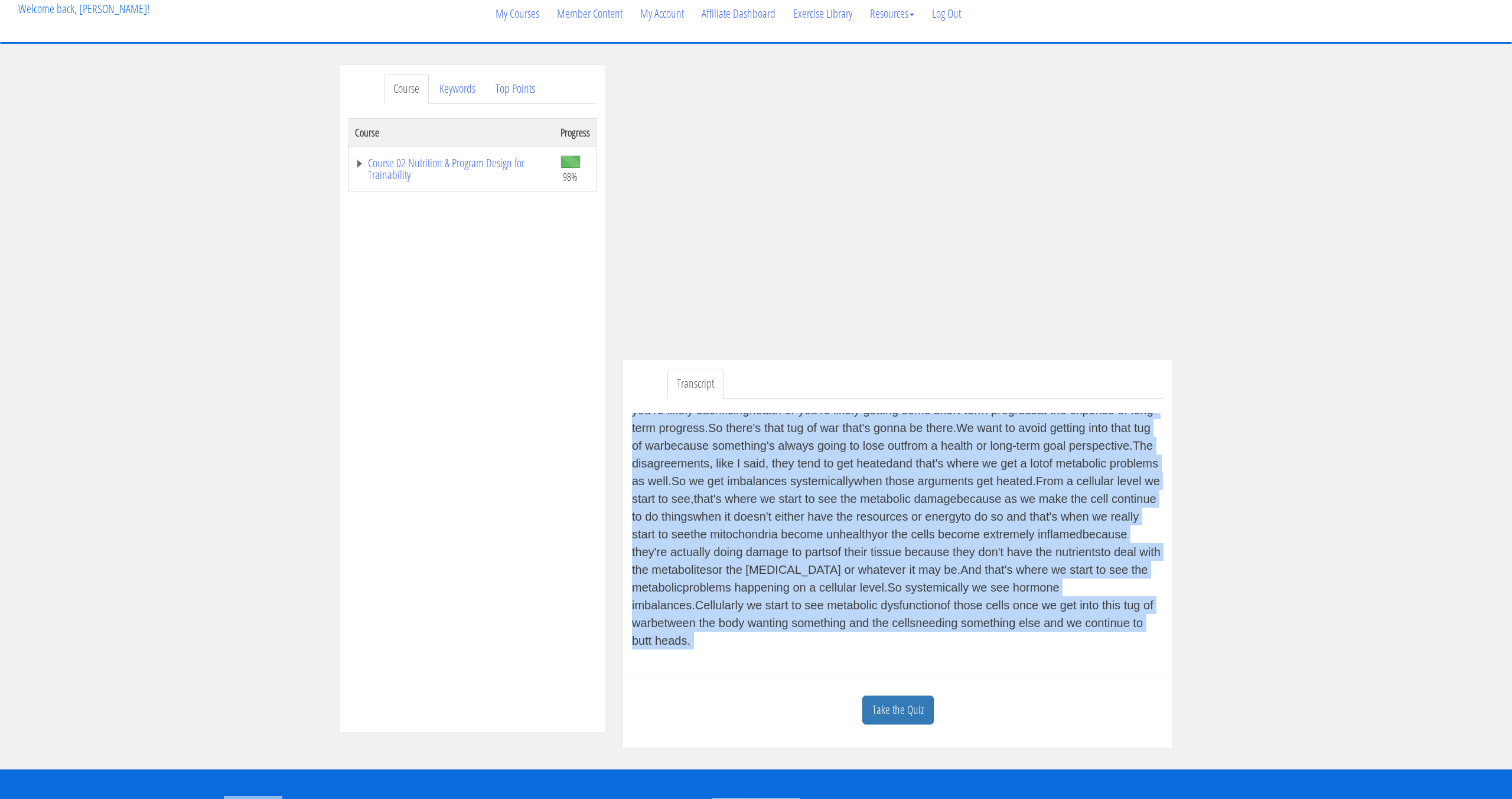
scroll to position [147, 0]
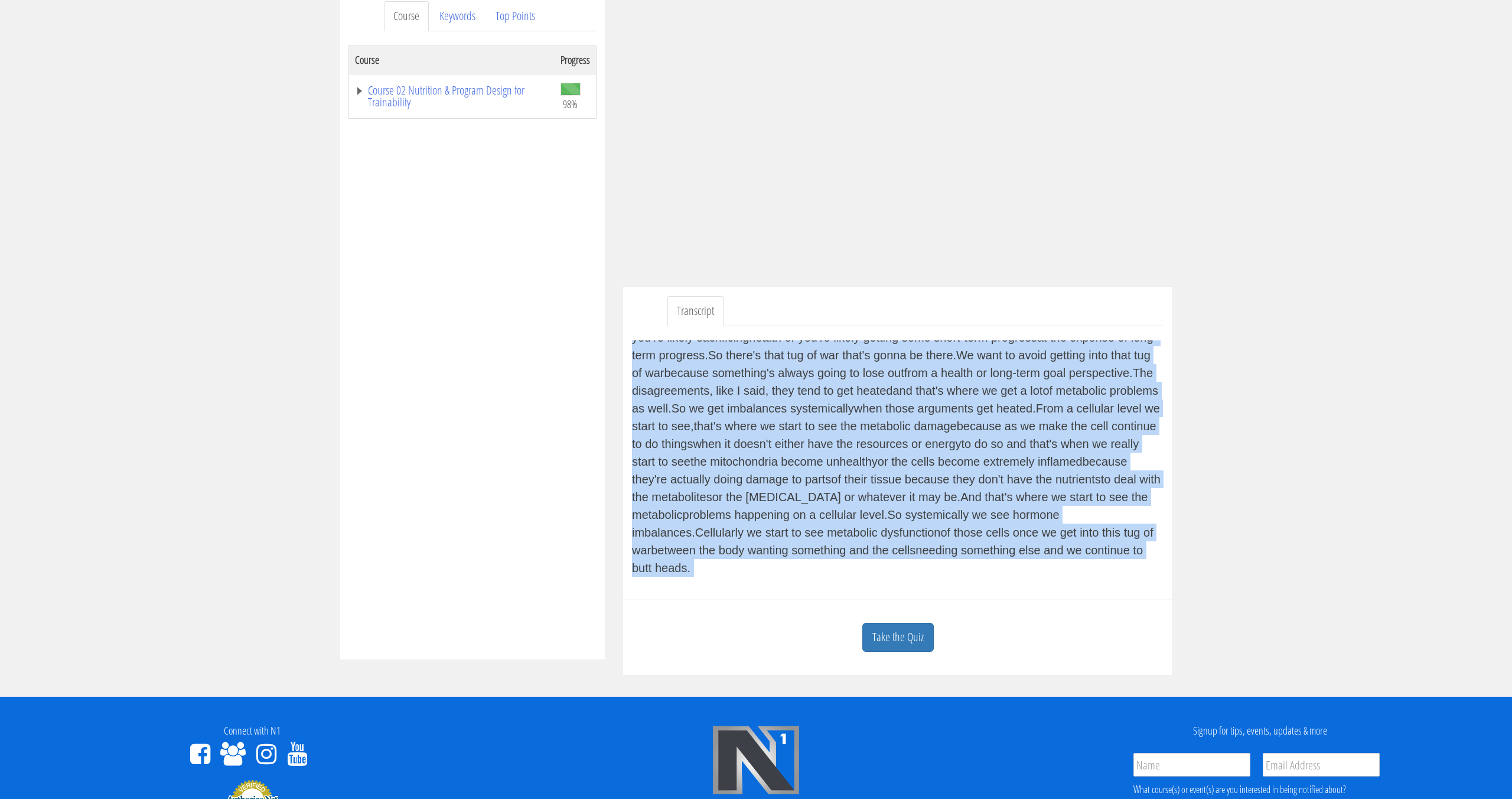
drag, startPoint x: 743, startPoint y: 493, endPoint x: 1121, endPoint y: 614, distance: 396.9
click at [1121, 614] on div "Sven Arends svenarends@live.nl 2025-10-07 2a02:c7c:ee6e:5e00:555:ec62:2b2e:9555…" at bounding box center [897, 334] width 567 height 682
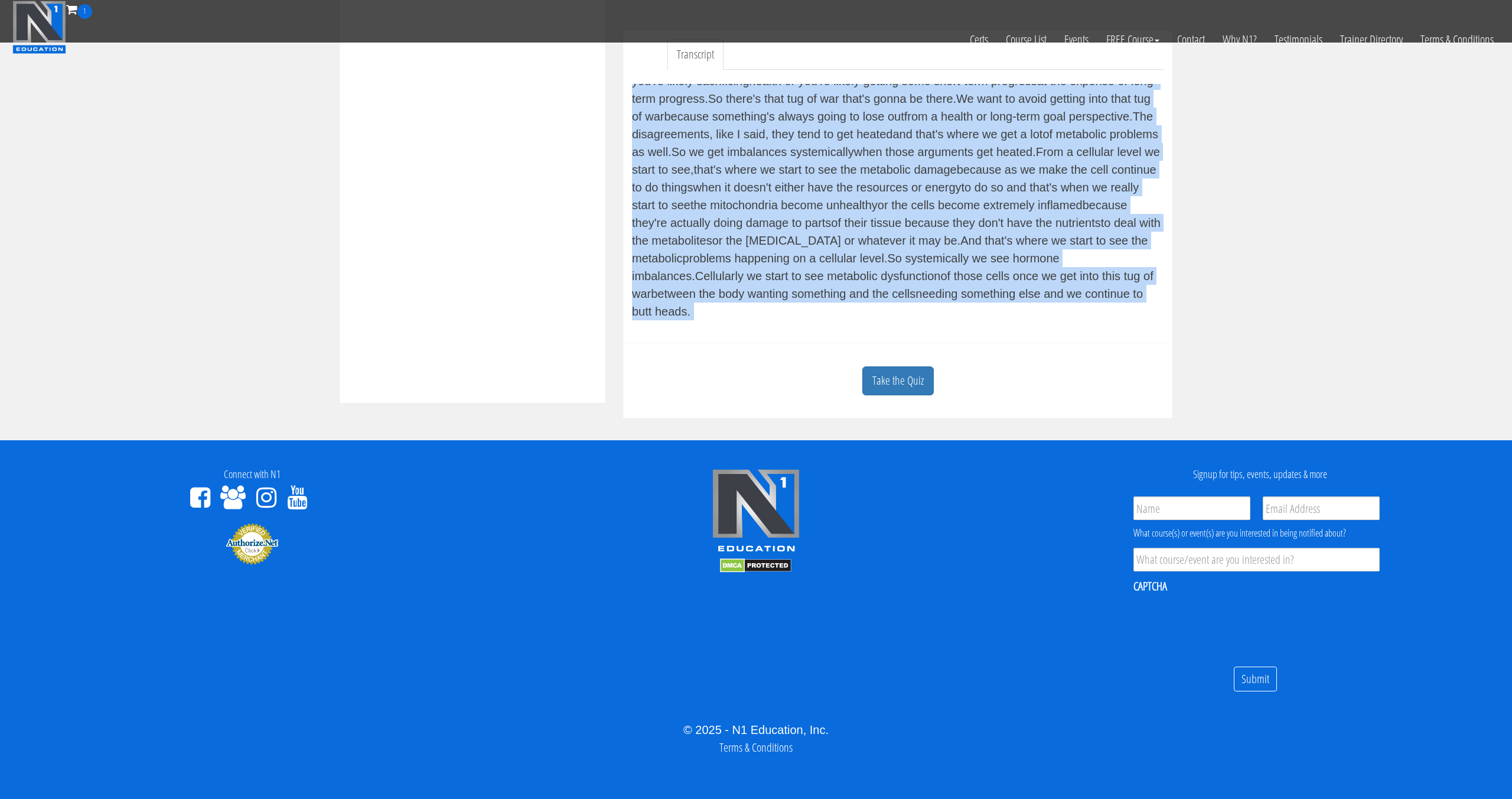
copy div "In module five, we're gonna switch over and focus on cellular metabolism, so w…"
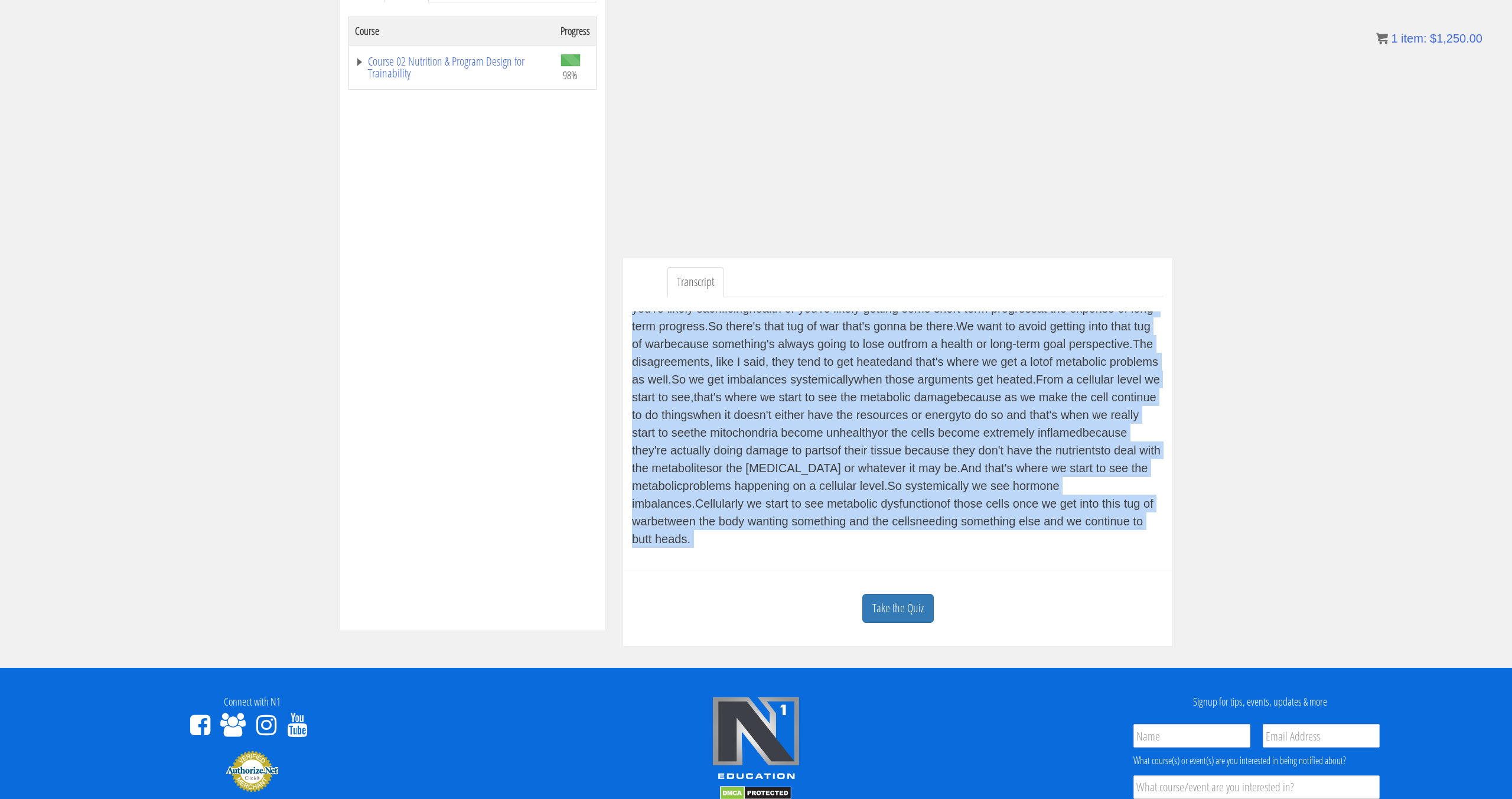
scroll to position [0, 0]
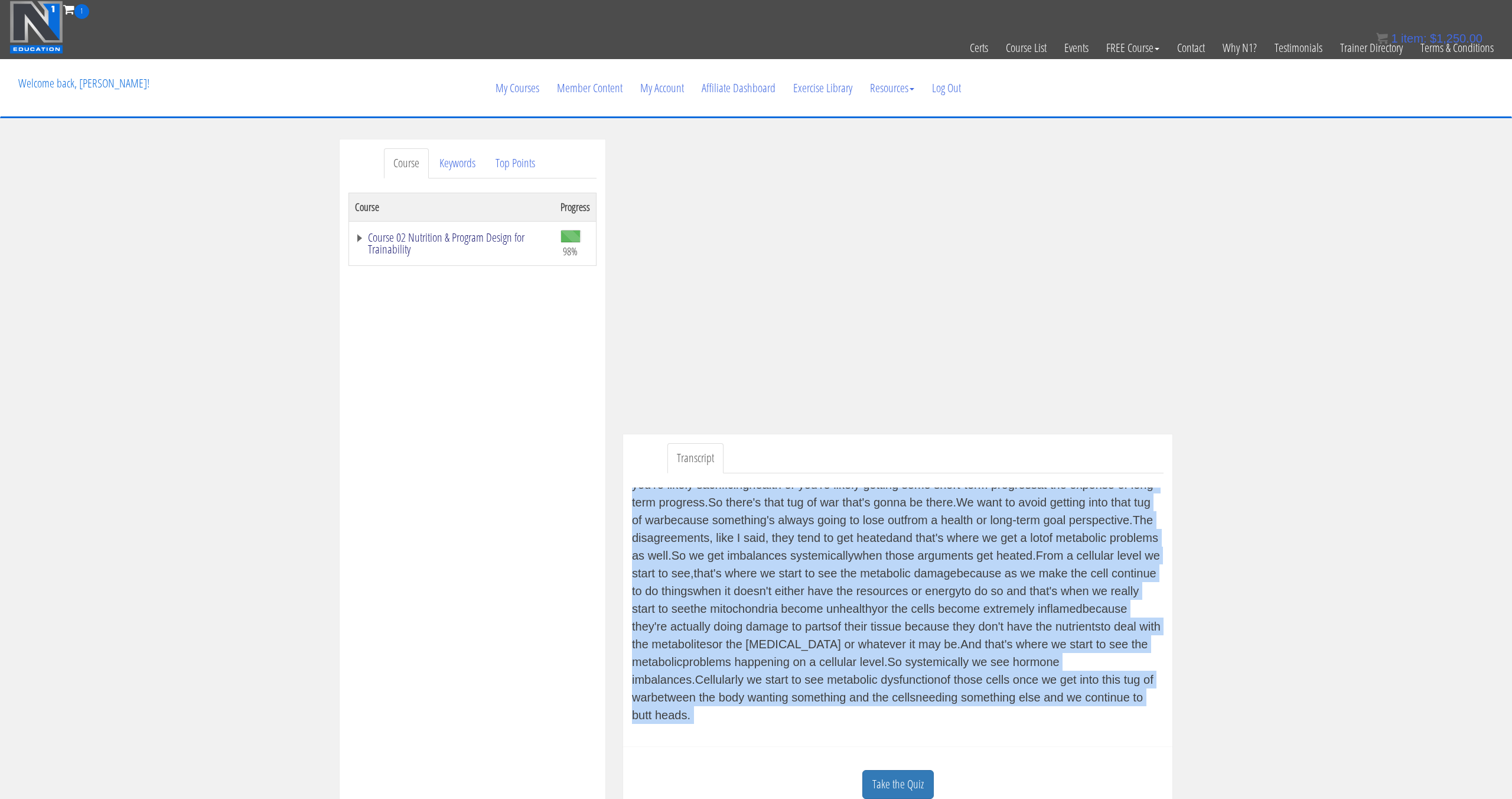
click at [477, 240] on link "Course 02 Nutrition & Program Design for Trainability" at bounding box center [452, 243] width 194 height 24
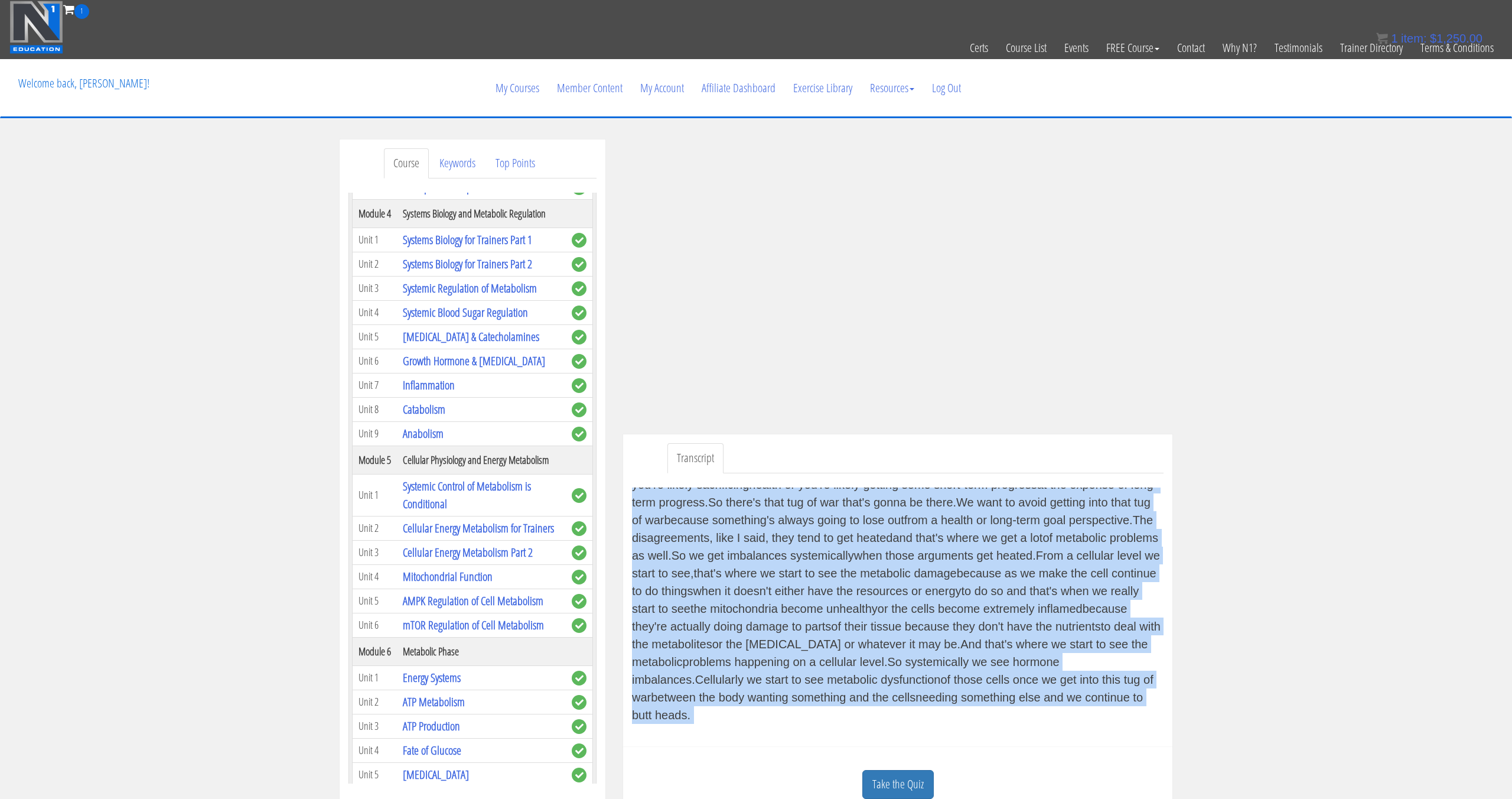
scroll to position [302, 0]
click at [477, 530] on link "Cellular Energy Metabolism for Trainers" at bounding box center [477, 526] width 151 height 16
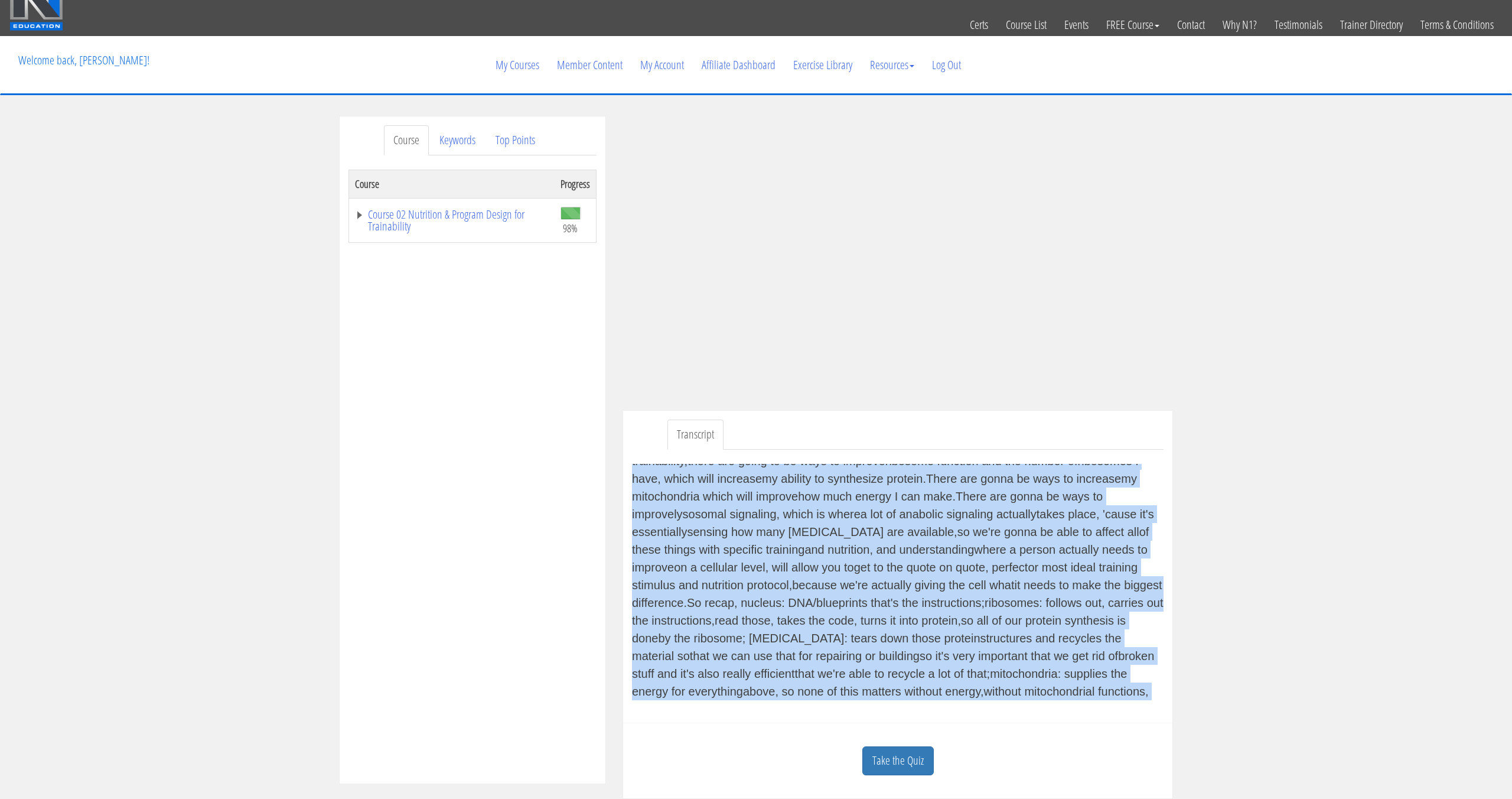
scroll to position [35, 0]
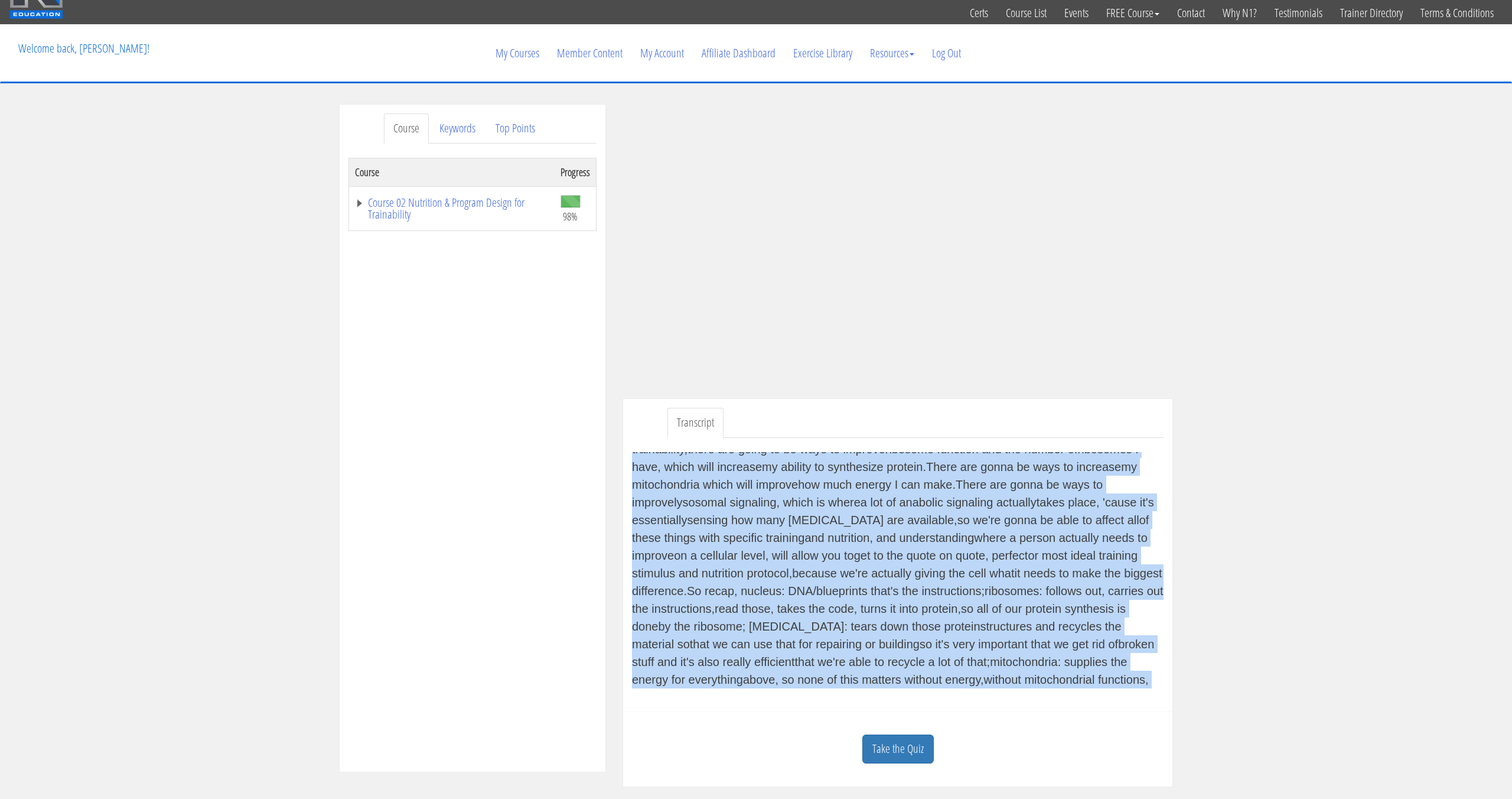
drag, startPoint x: 717, startPoint y: 501, endPoint x: 1023, endPoint y: 684, distance: 356.5
click at [1024, 678] on div "(techno music) I'm gonna introduce you to the most important parts of the cell…" at bounding box center [898, 570] width 532 height 236
copy div "I'm gonna introduce you to the most important parts of the cell for understand…"
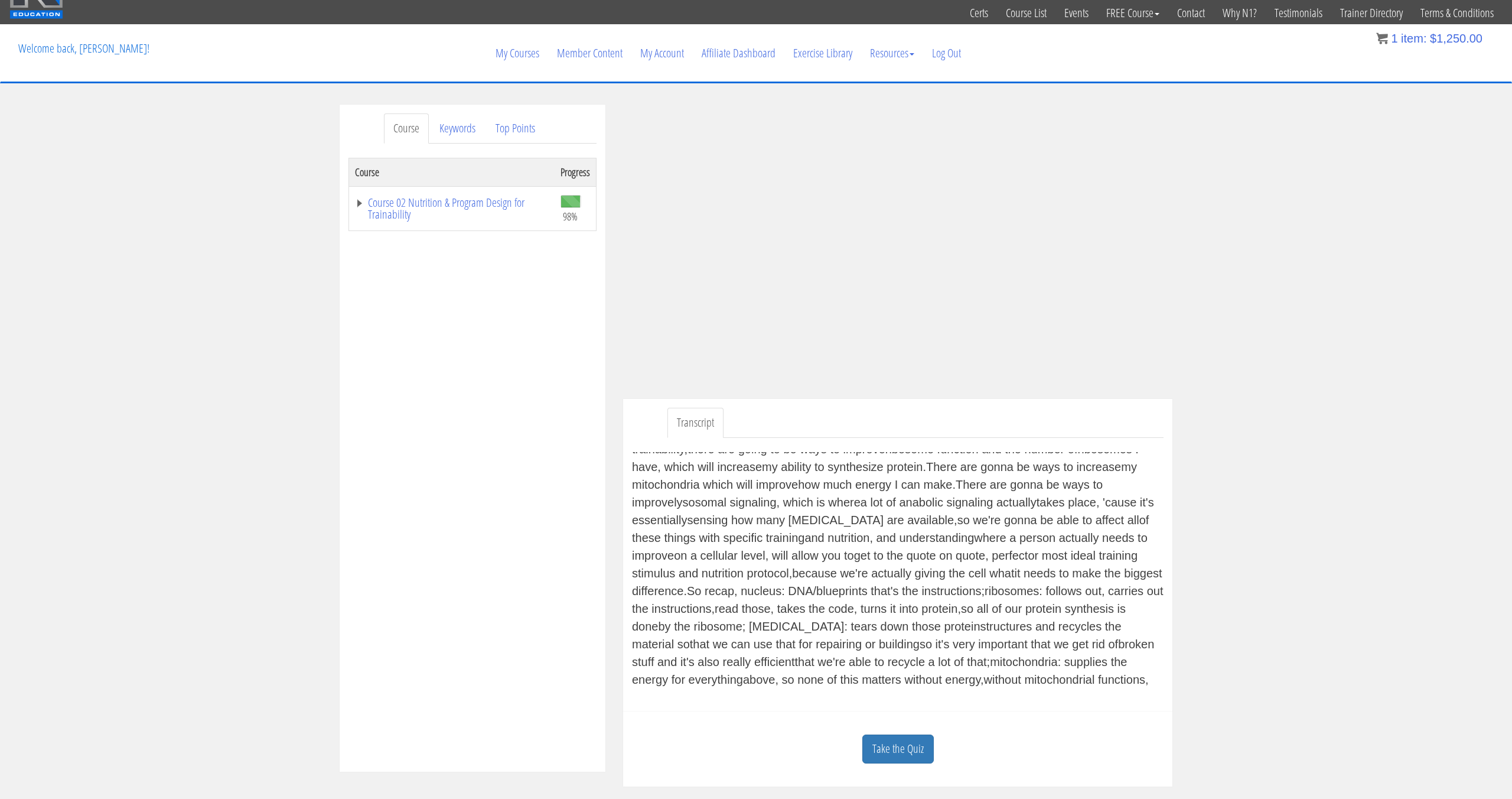
click at [436, 194] on td "Course 02 Nutrition & Program Design for Trainability" at bounding box center [452, 208] width 206 height 44
click at [433, 200] on link "Course 02 Nutrition & Program Design for Trainability" at bounding box center [452, 208] width 194 height 24
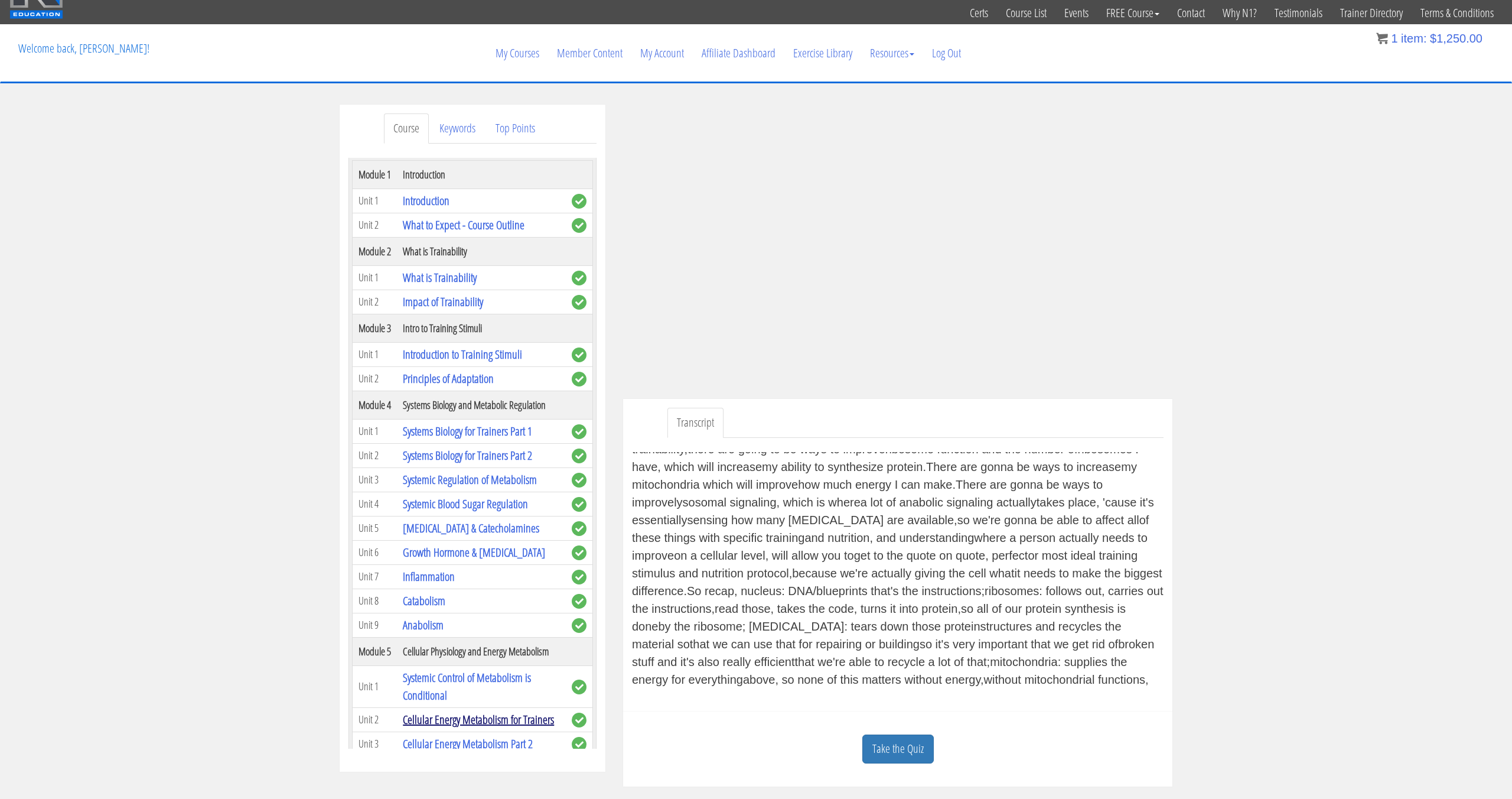
scroll to position [75, 0]
click at [469, 740] on link "Cellular Energy Metabolism Part 2" at bounding box center [468, 743] width 130 height 16
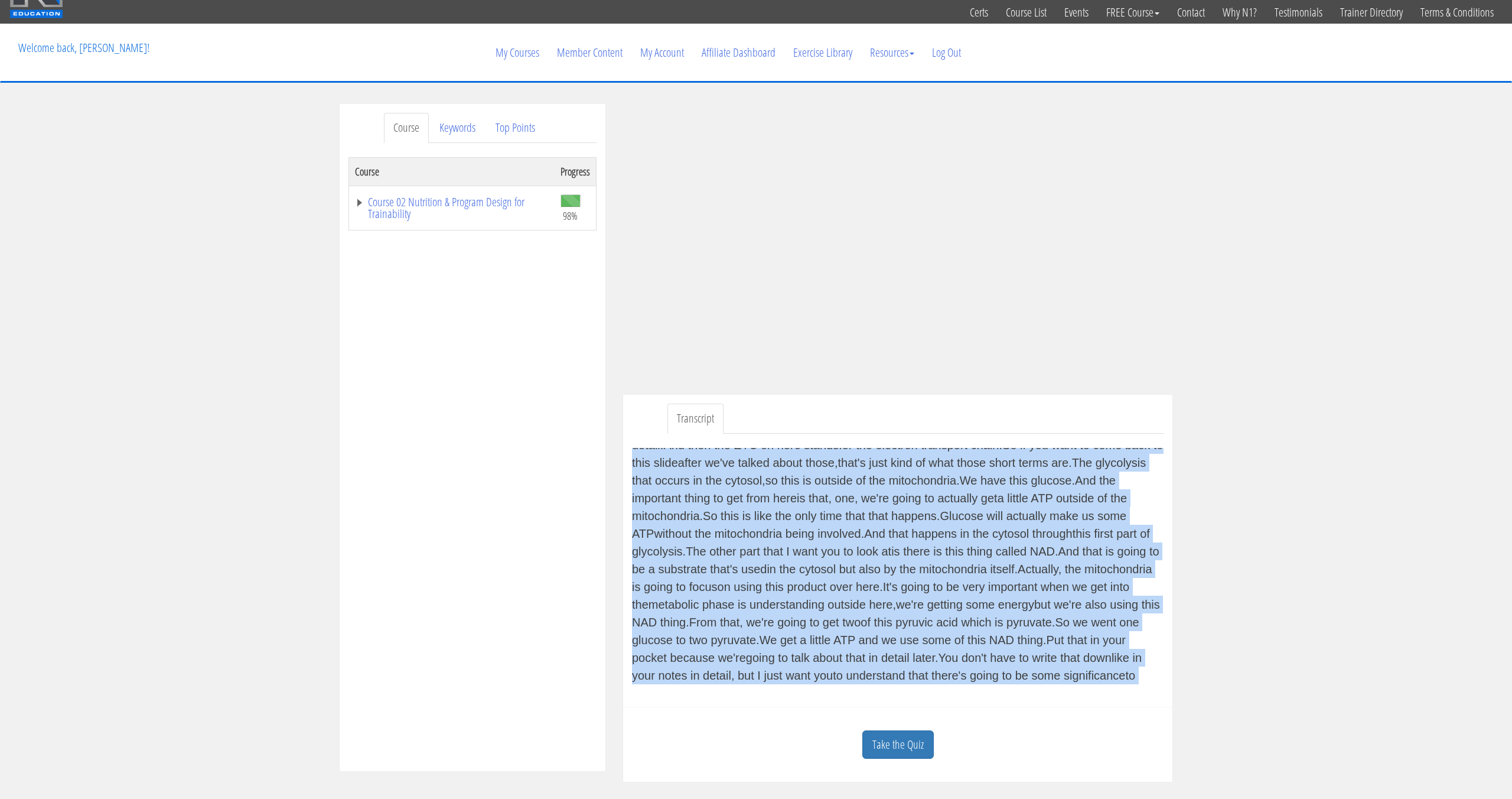
scroll to position [46, 0]
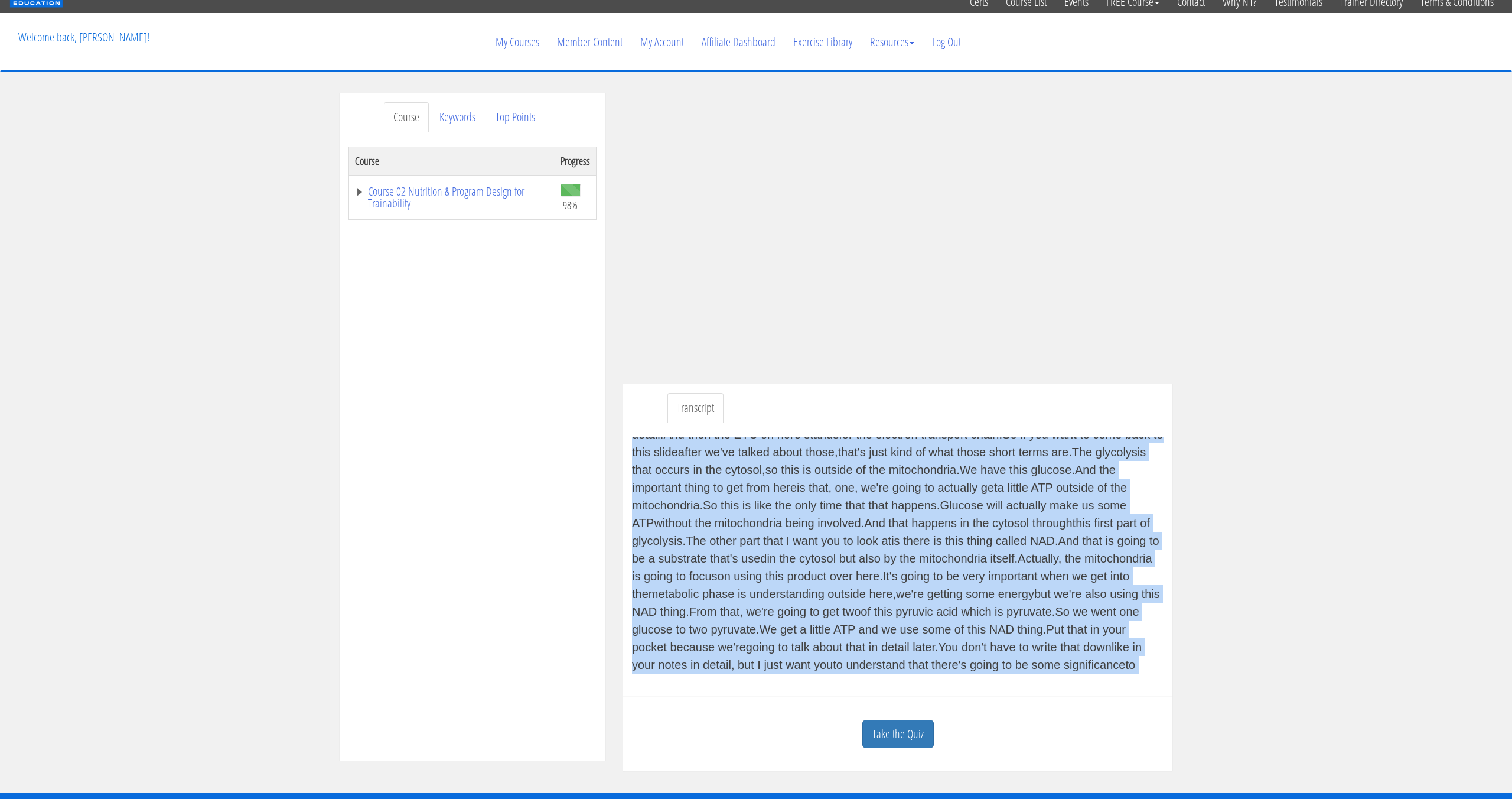
drag, startPoint x: 632, startPoint y: 491, endPoint x: 1041, endPoint y: 672, distance: 447.3
click at [1041, 672] on div "Alright, now we're going to look at some of the mechanics of how we actually ar…" at bounding box center [898, 555] width 532 height 236
copy div "Alright, now we're going to look at some of the mechanics of how we actually ar…"
click at [469, 192] on link "Course 02 Nutrition & Program Design for Trainability" at bounding box center [452, 197] width 194 height 24
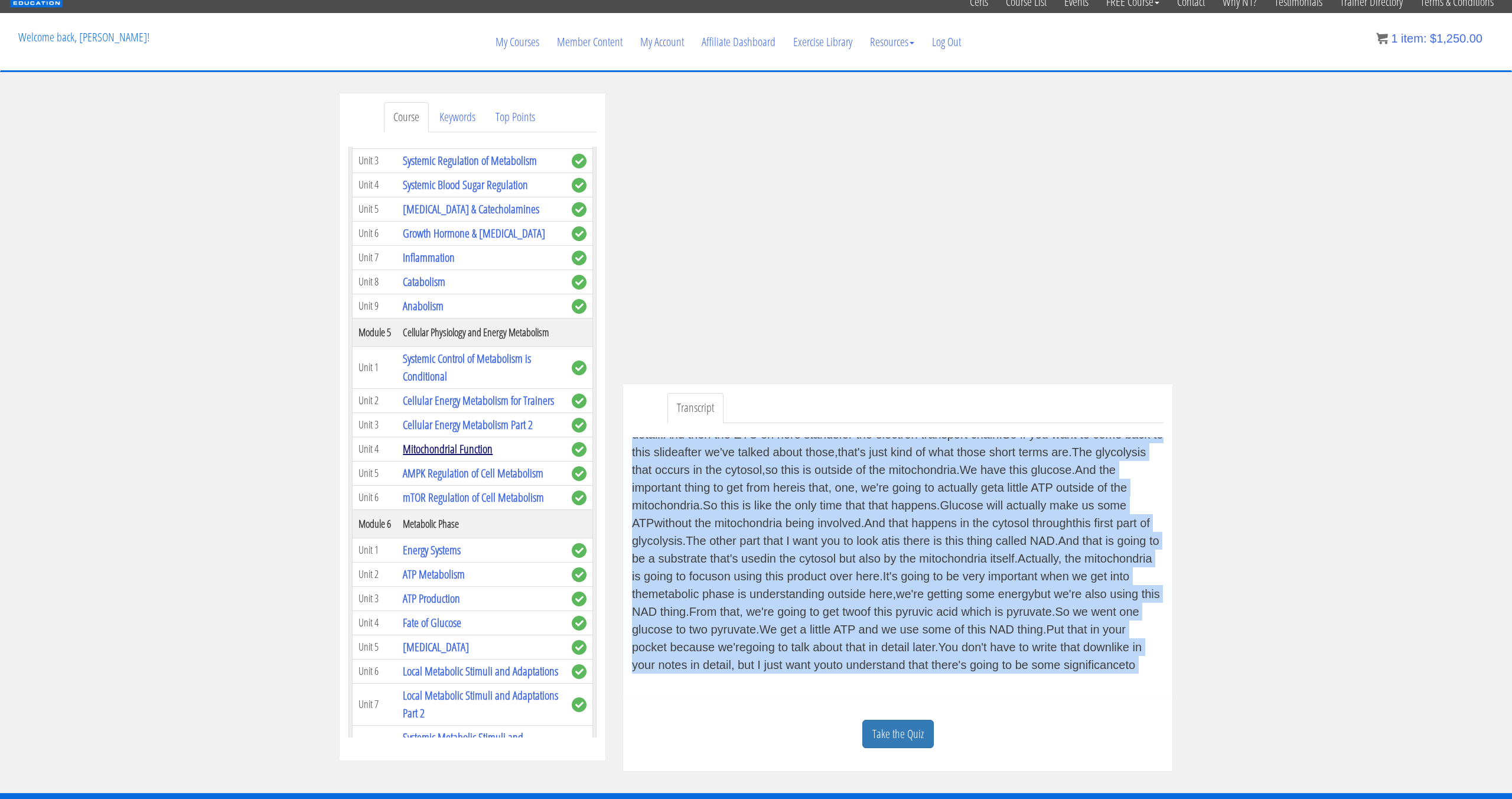
scroll to position [385, 0]
click at [469, 442] on link "Mitochondrial Function" at bounding box center [447, 445] width 90 height 16
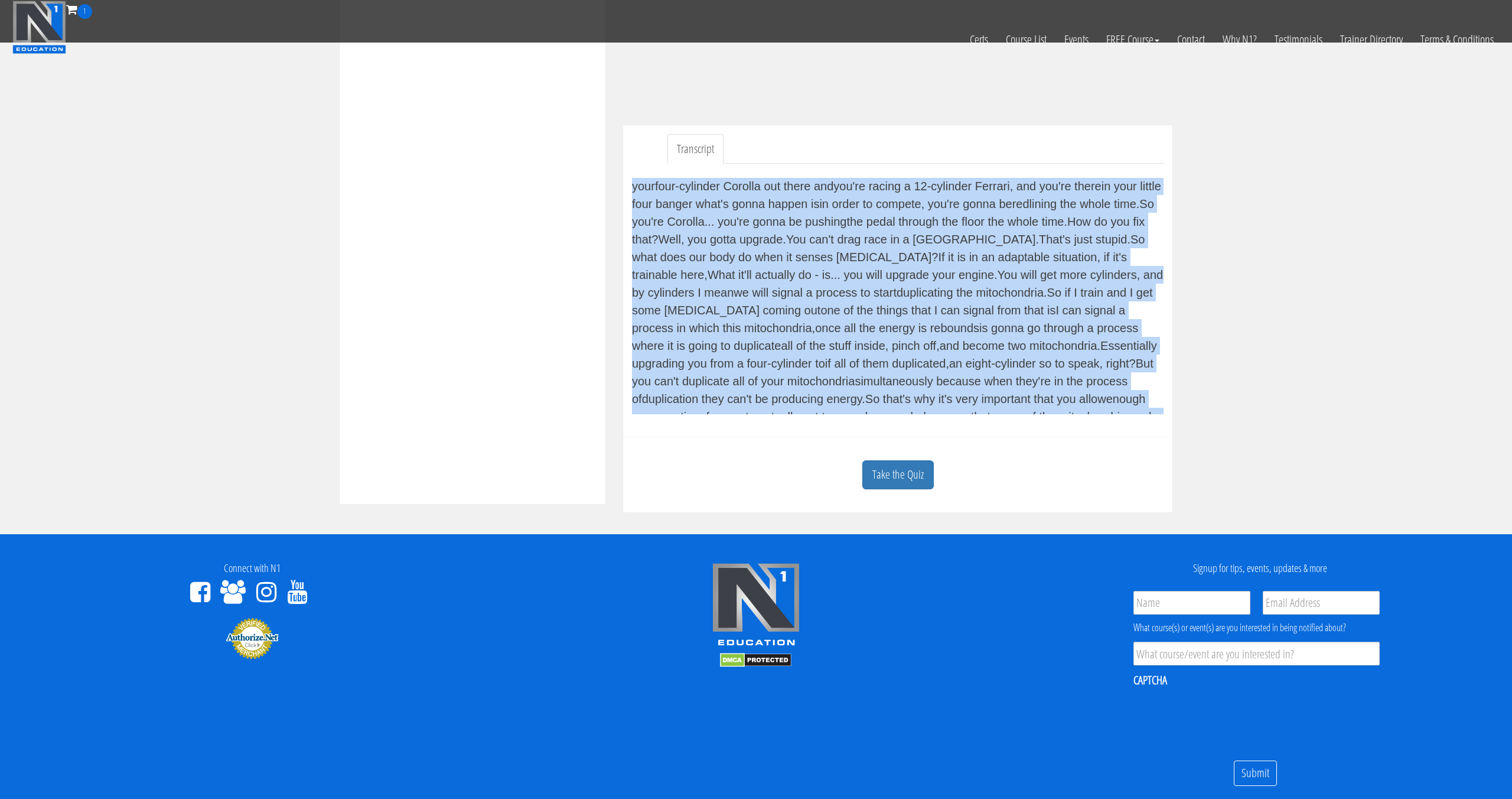
scroll to position [2335, 0]
drag, startPoint x: 631, startPoint y: 182, endPoint x: 1023, endPoint y: 404, distance: 450.5
click at [1023, 404] on div "Now we're going to dig into the actual function of the mitochondria, talk about…" at bounding box center [898, 296] width 532 height 236
copy div "Now we're going to dig into the actual function of the mitochondria, talk about…"
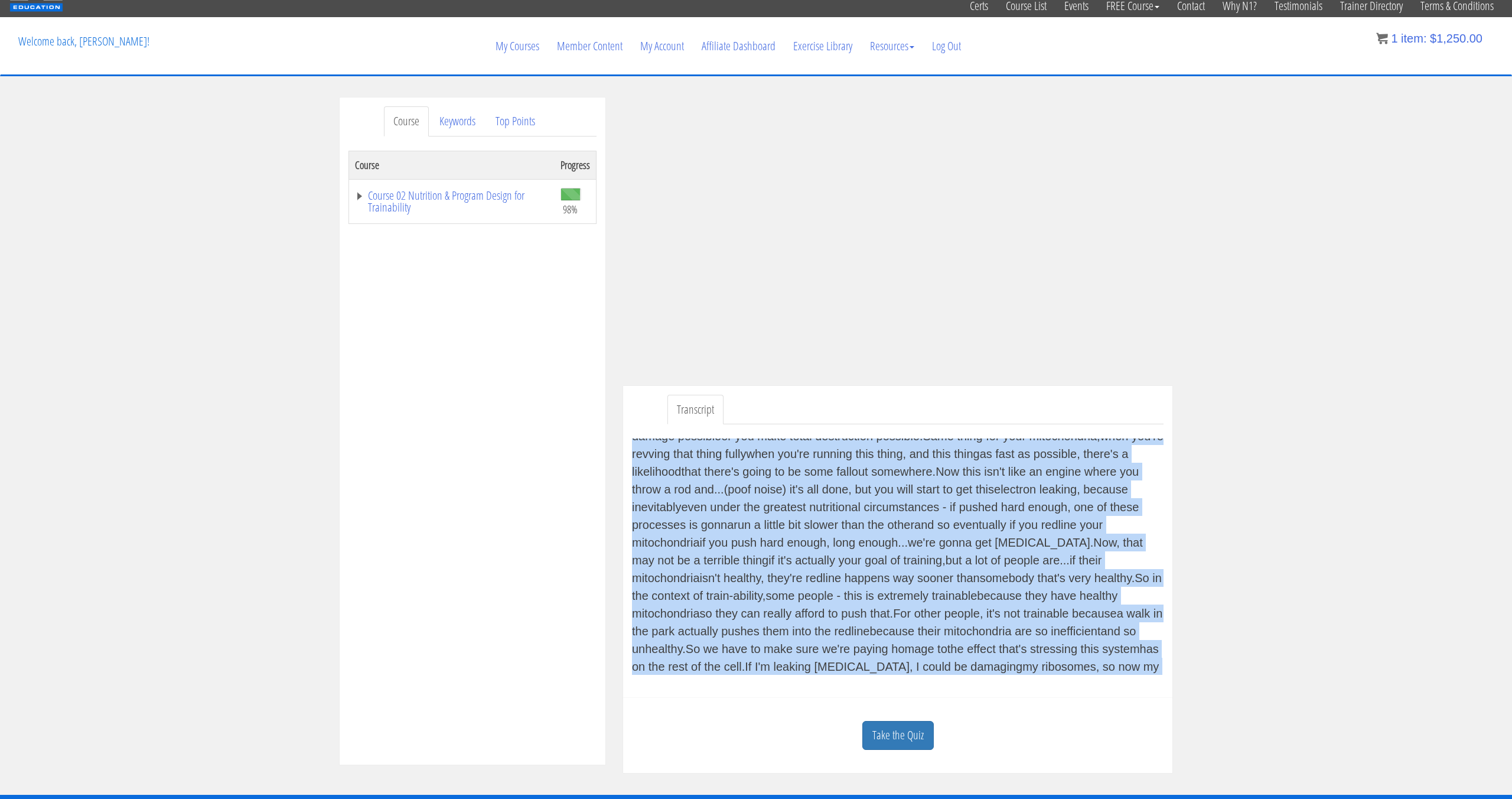
scroll to position [0, 0]
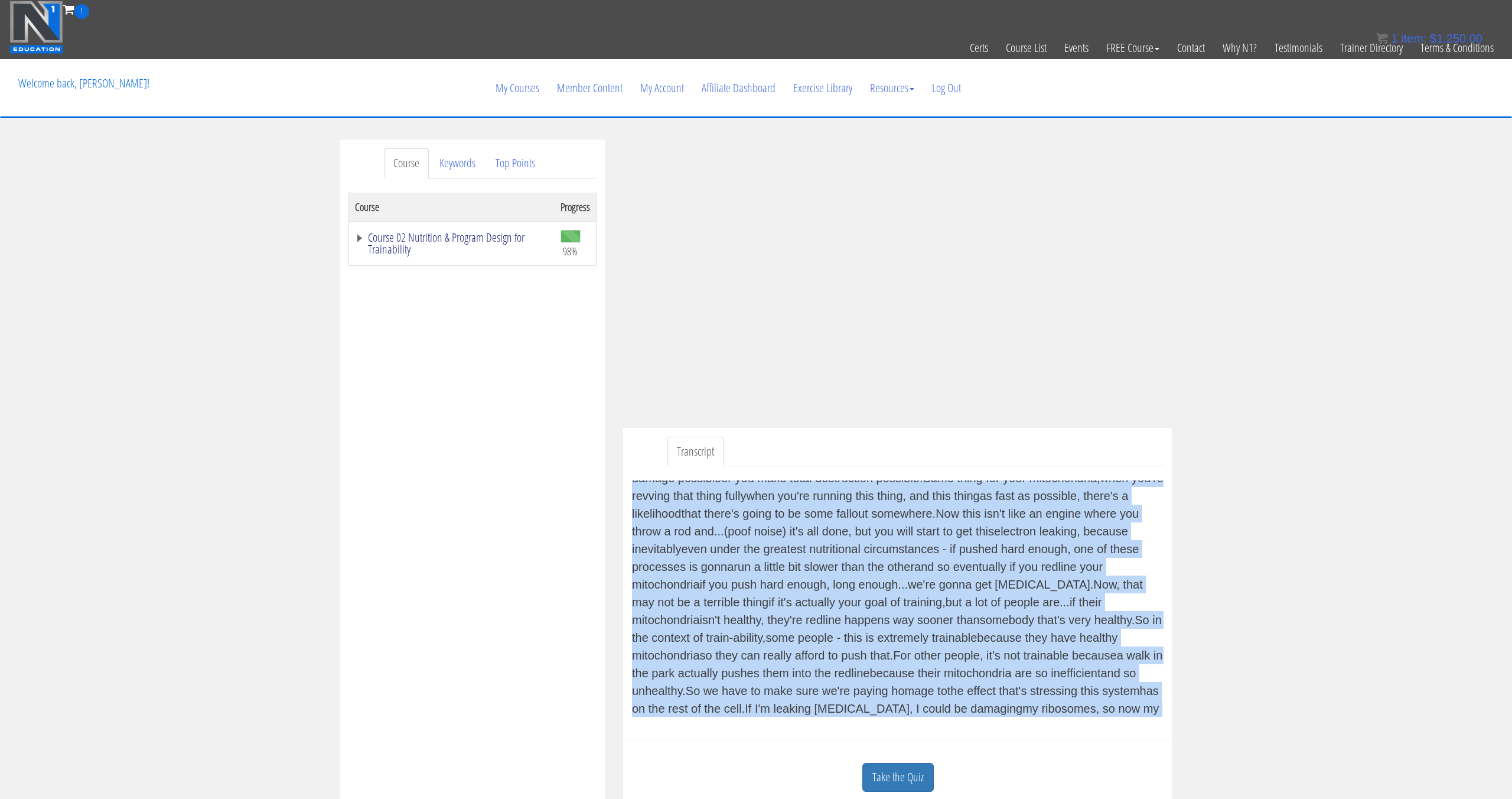
drag, startPoint x: 481, startPoint y: 241, endPoint x: 482, endPoint y: 252, distance: 11.0
click at [481, 241] on link "Course 02 Nutrition & Program Design for Trainability" at bounding box center [452, 243] width 194 height 24
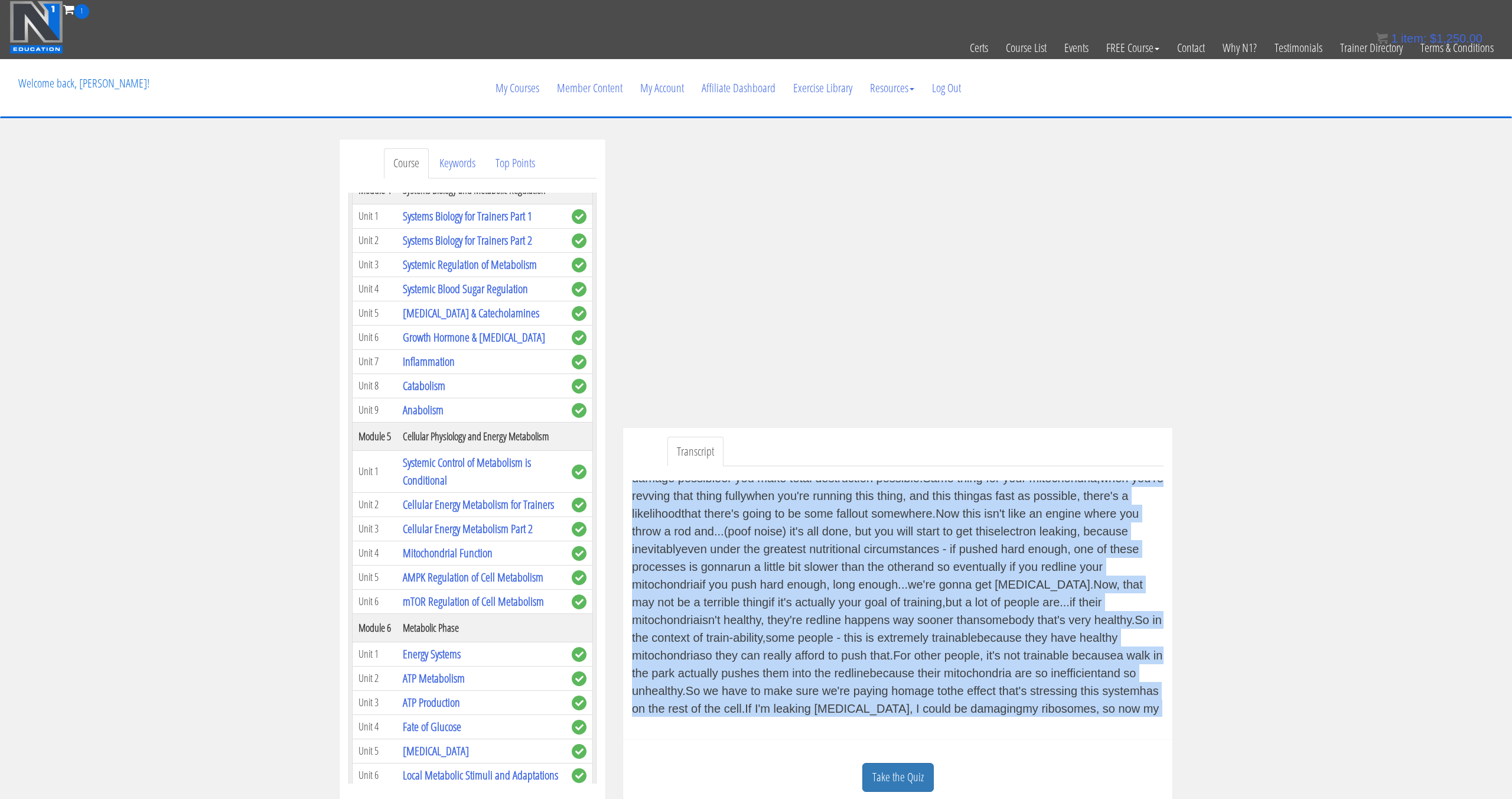
scroll to position [327, 0]
click at [474, 576] on link "AMPK Regulation of Cell Metabolism" at bounding box center [472, 575] width 140 height 16
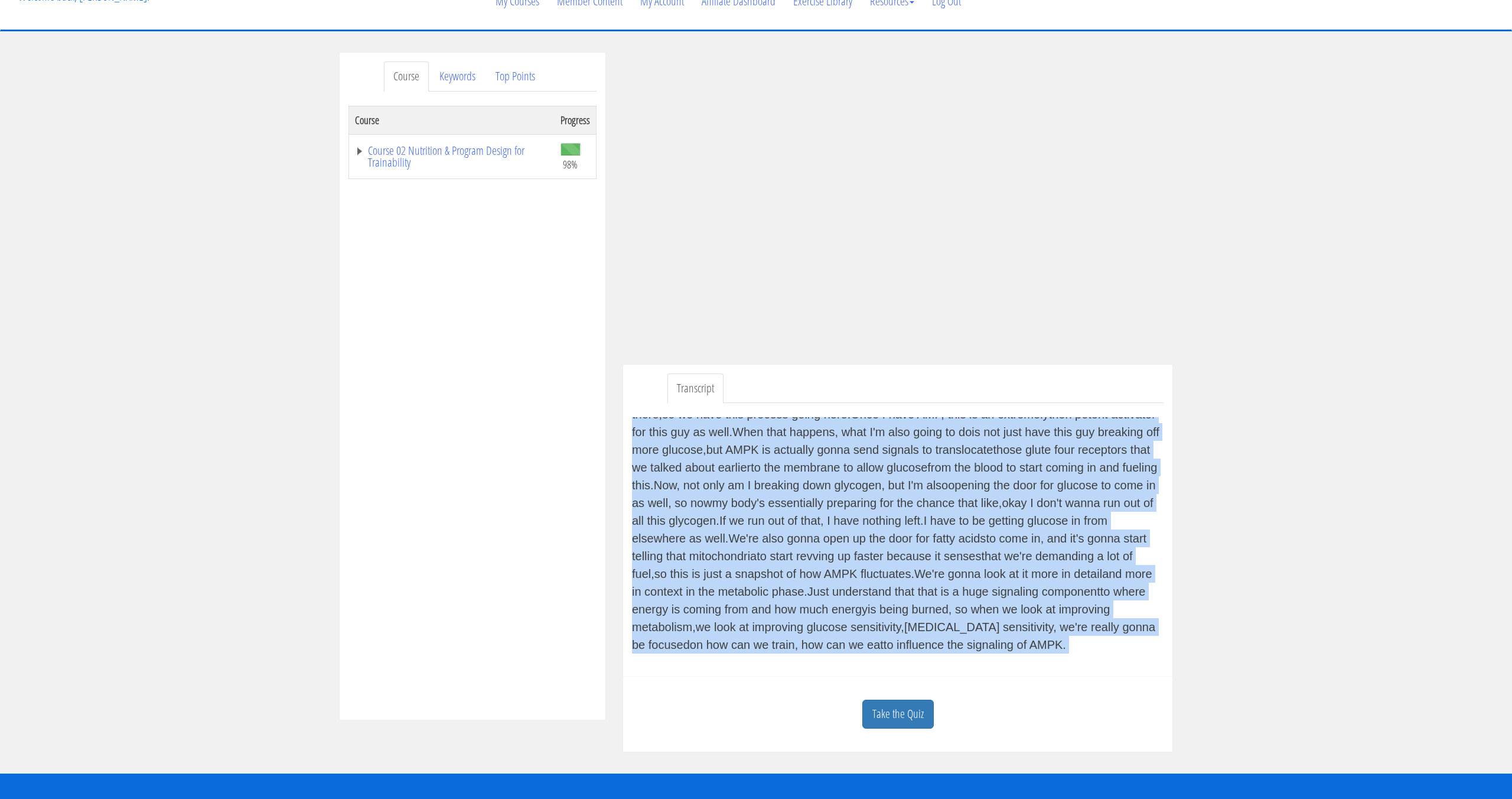
scroll to position [128, 0]
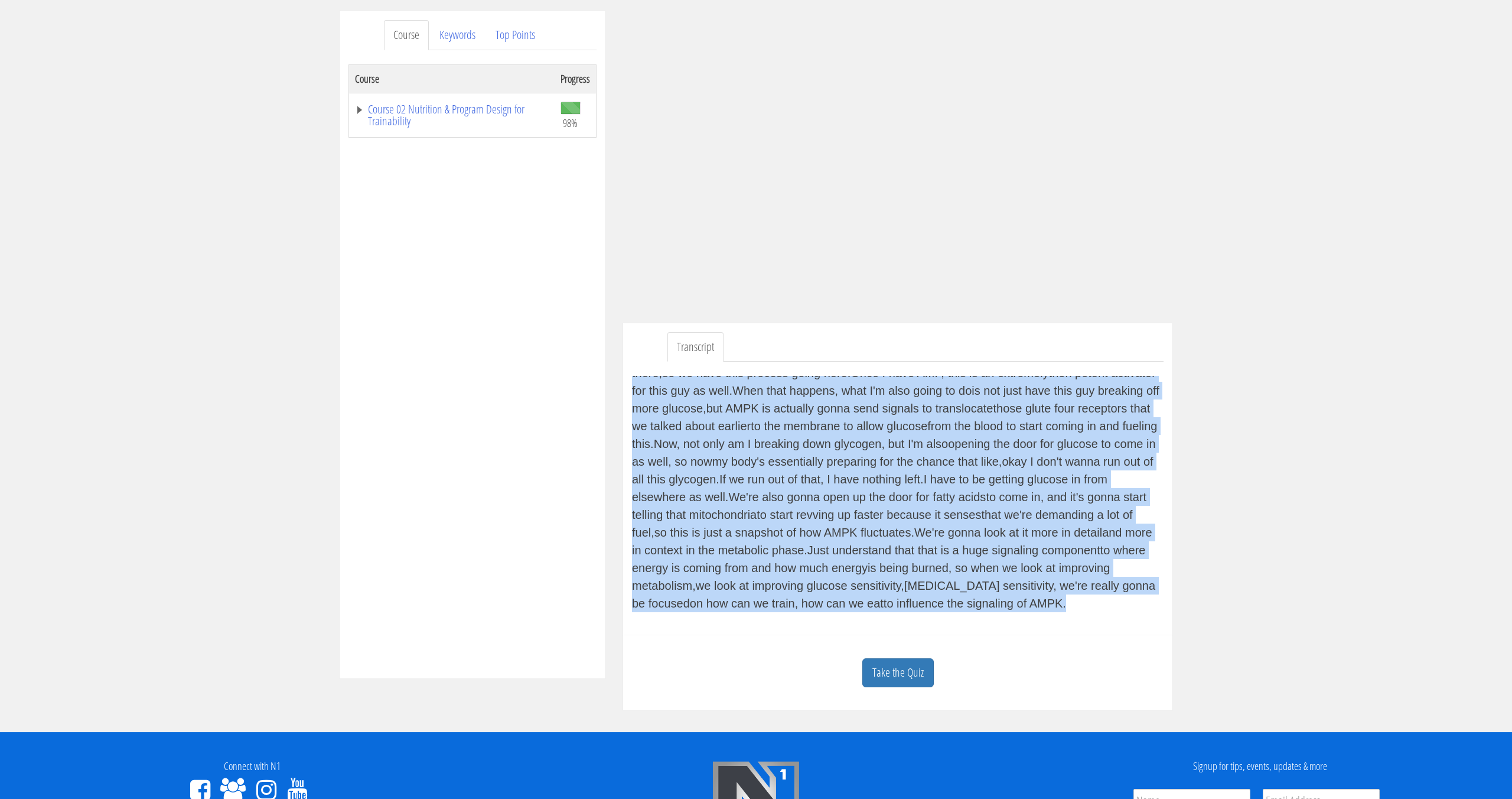
drag, startPoint x: 645, startPoint y: 522, endPoint x: 1041, endPoint y: 623, distance: 408.7
click at [1041, 623] on div "Now that we understand the basics for how the mitochondria actually makes energ…" at bounding box center [898, 494] width 532 height 265
copy div "Now that we understand the basics for how the mitochondria actually makes energ…"
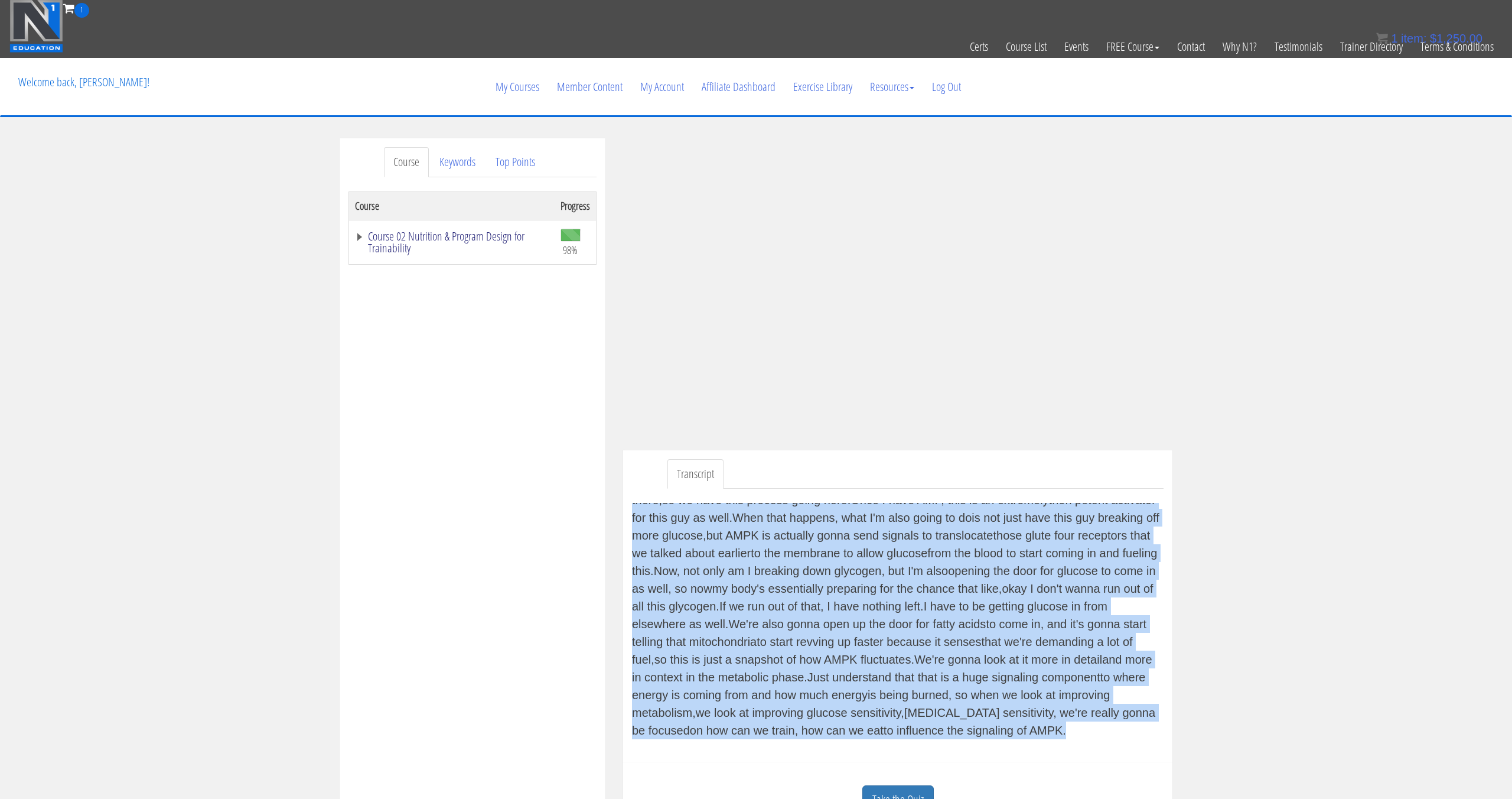
scroll to position [0, 0]
click at [457, 240] on link "Course 02 Nutrition & Program Design for Trainability" at bounding box center [452, 243] width 194 height 24
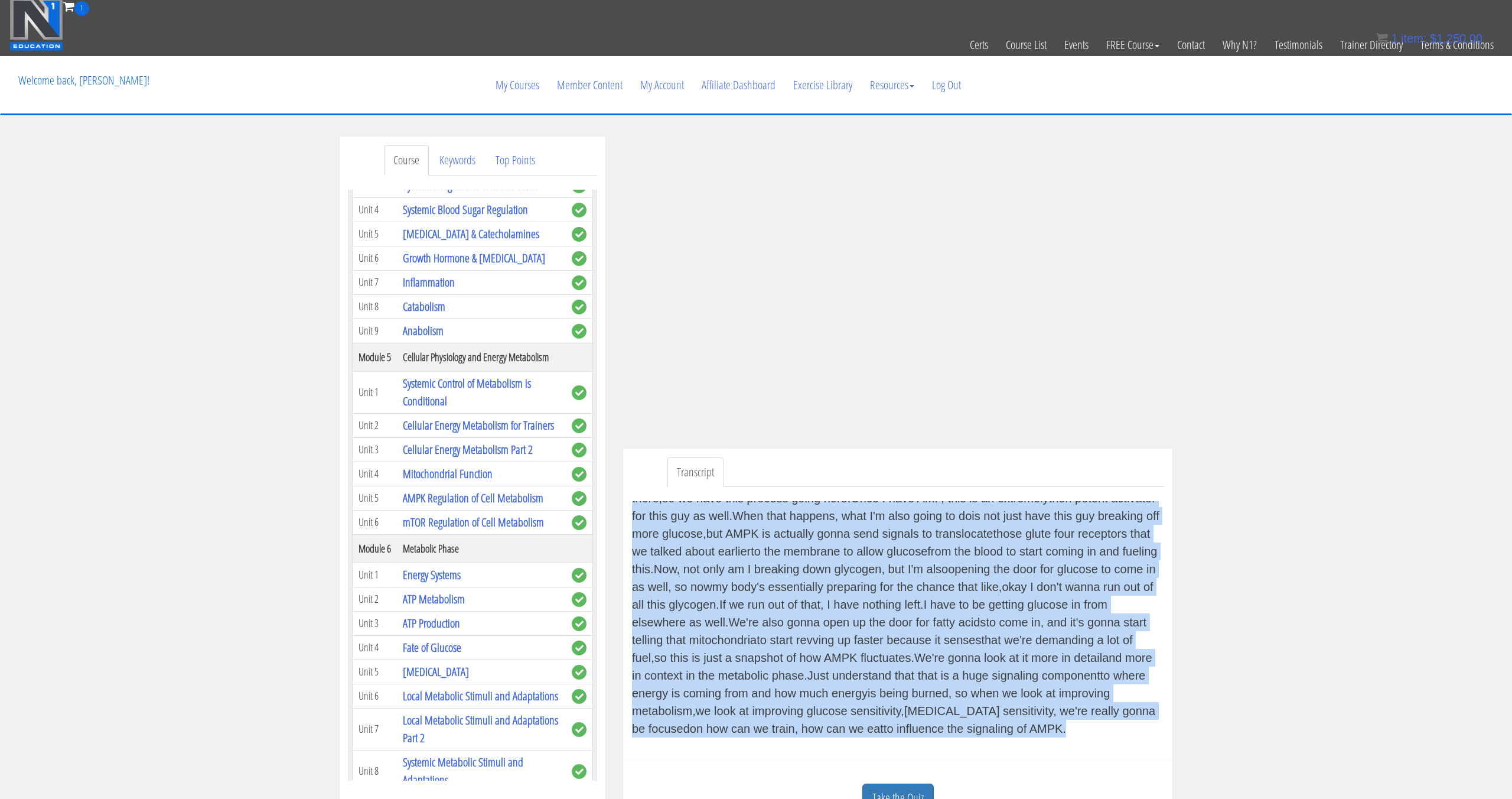
scroll to position [410, 0]
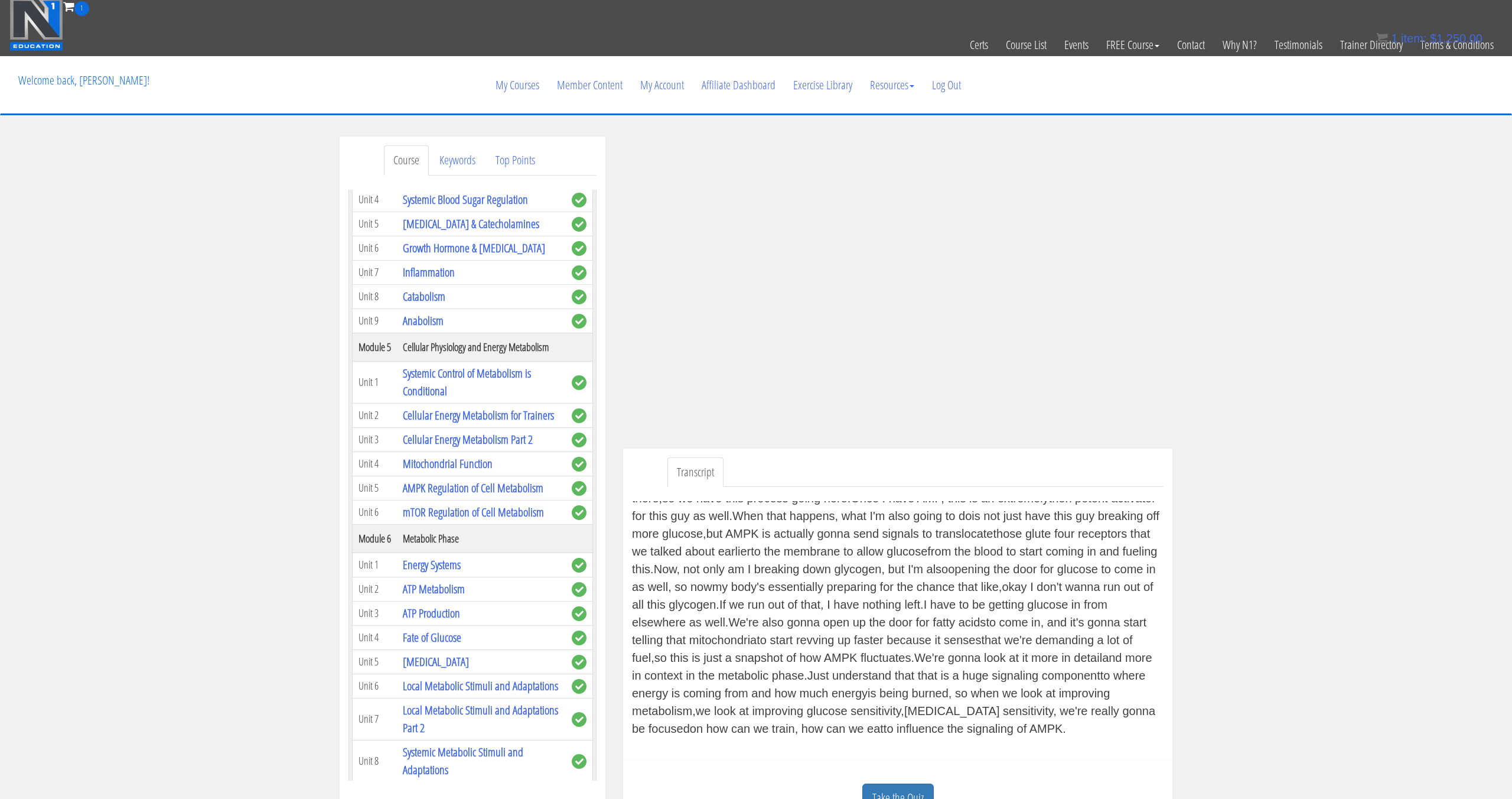
click at [469, 522] on td "mTOR Regulation of Cell Metabolism" at bounding box center [481, 512] width 169 height 24
click at [474, 517] on link "mTOR Regulation of Cell Metabolism" at bounding box center [473, 512] width 141 height 16
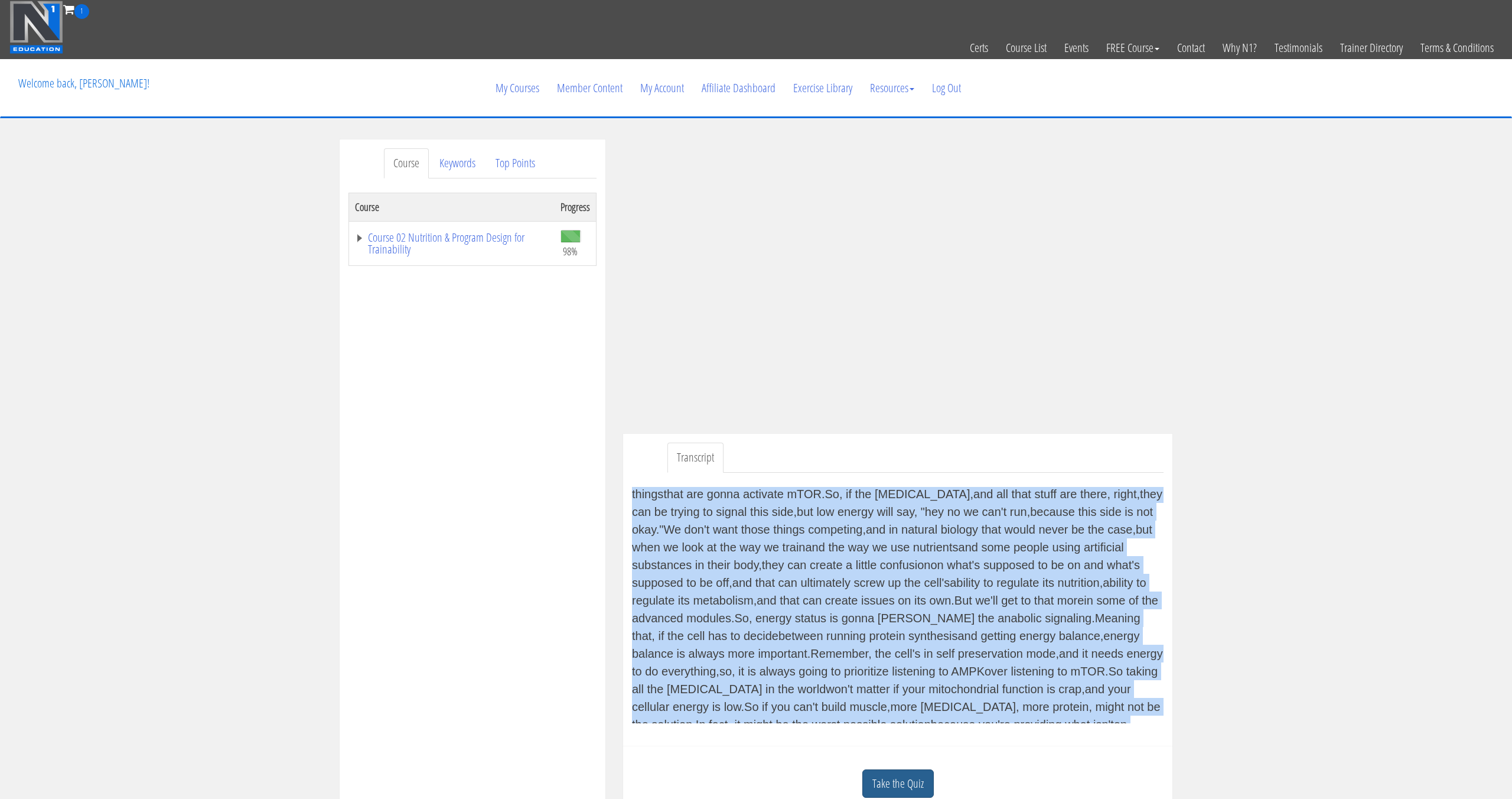
scroll to position [1696, 0]
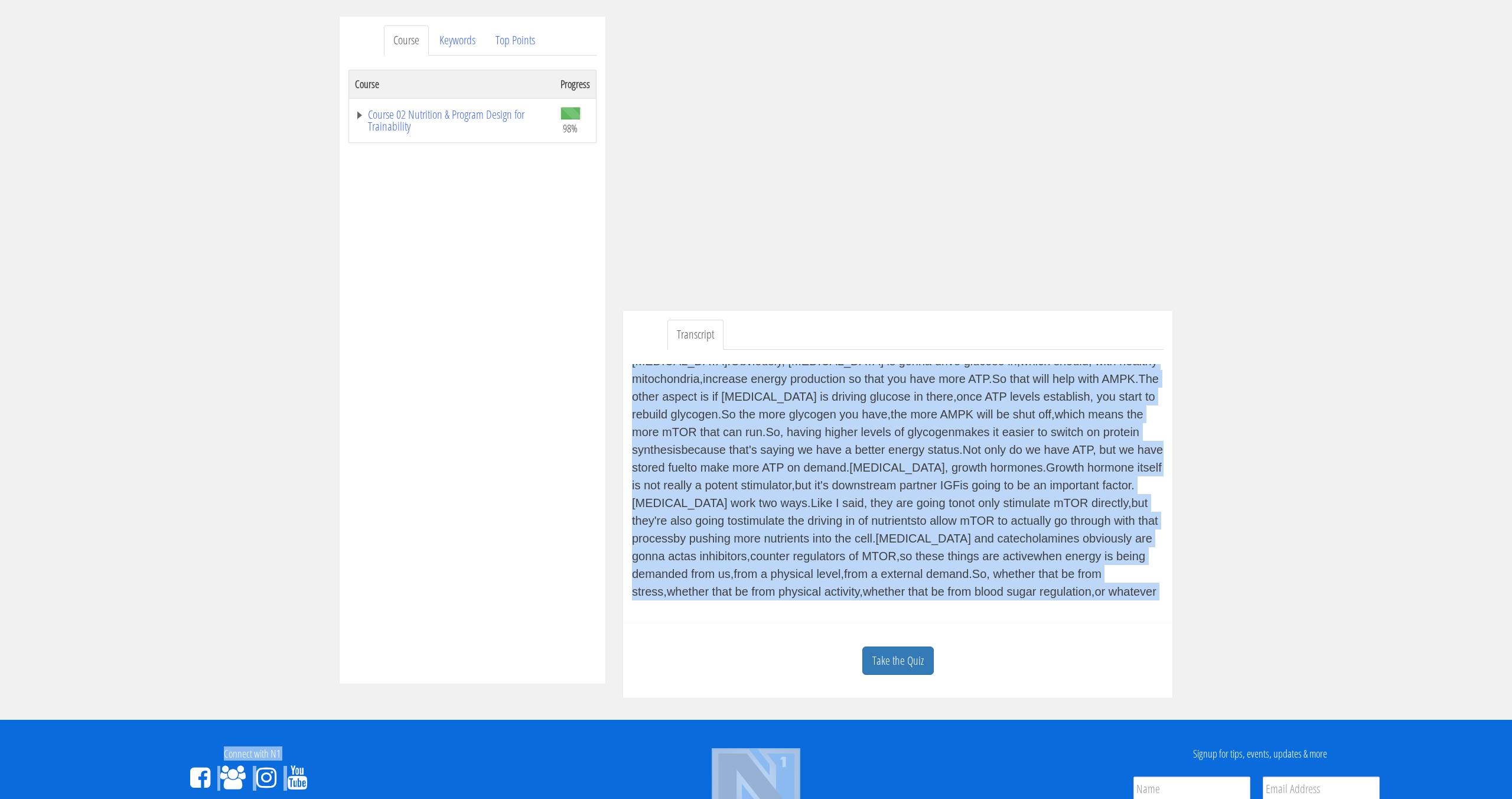
drag, startPoint x: 694, startPoint y: 493, endPoint x: 924, endPoint y: 795, distance: 379.6
click at [924, 795] on div "Skip to content Toggle navigation 1 Certs Course List Events FREE Course Course…" at bounding box center [756, 478] width 1512 height 1202
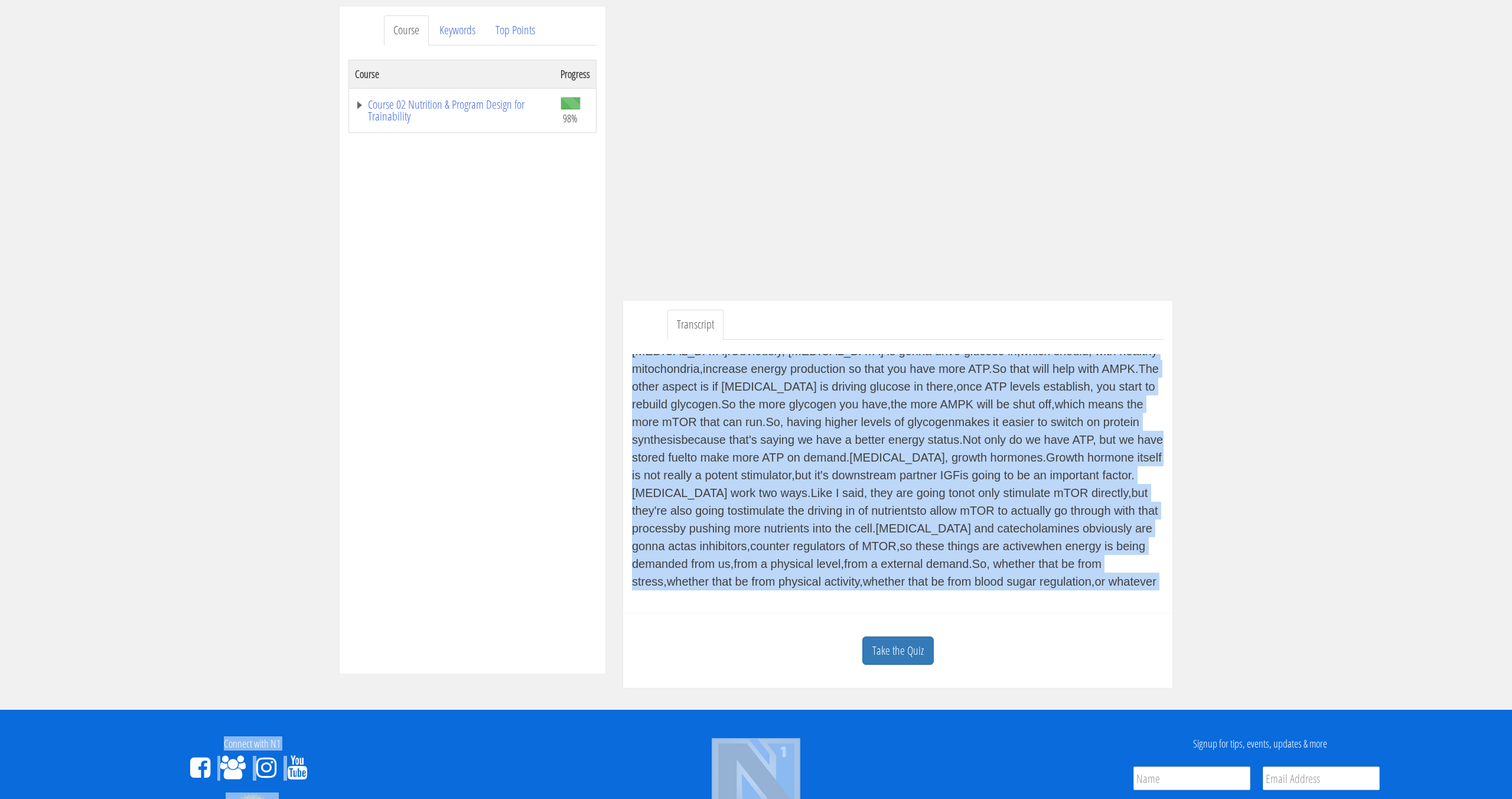
scroll to position [134, 0]
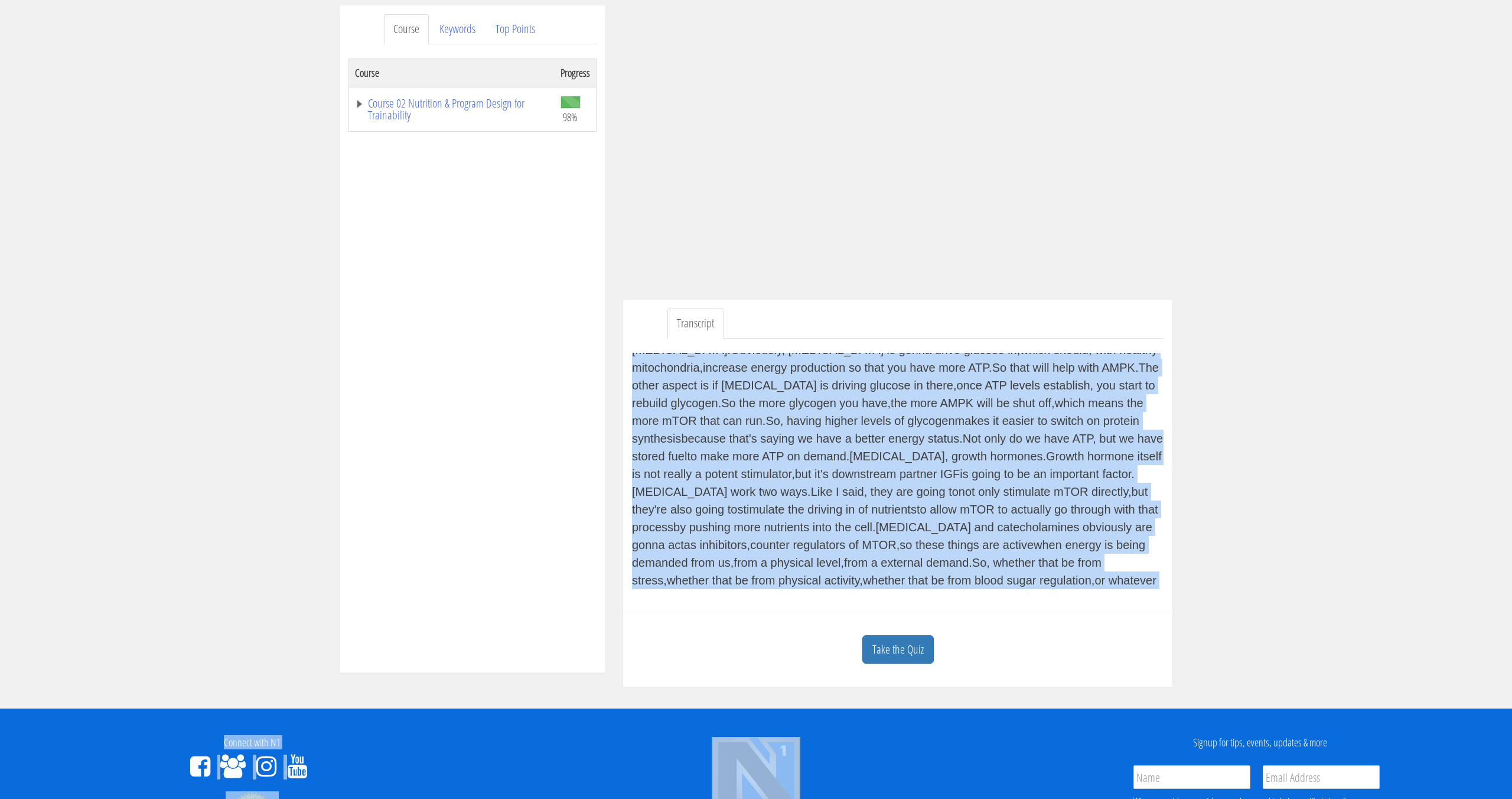
copy div "Perhaps the counterpart to AMPK could be considered a enzyme or a protein calle…"
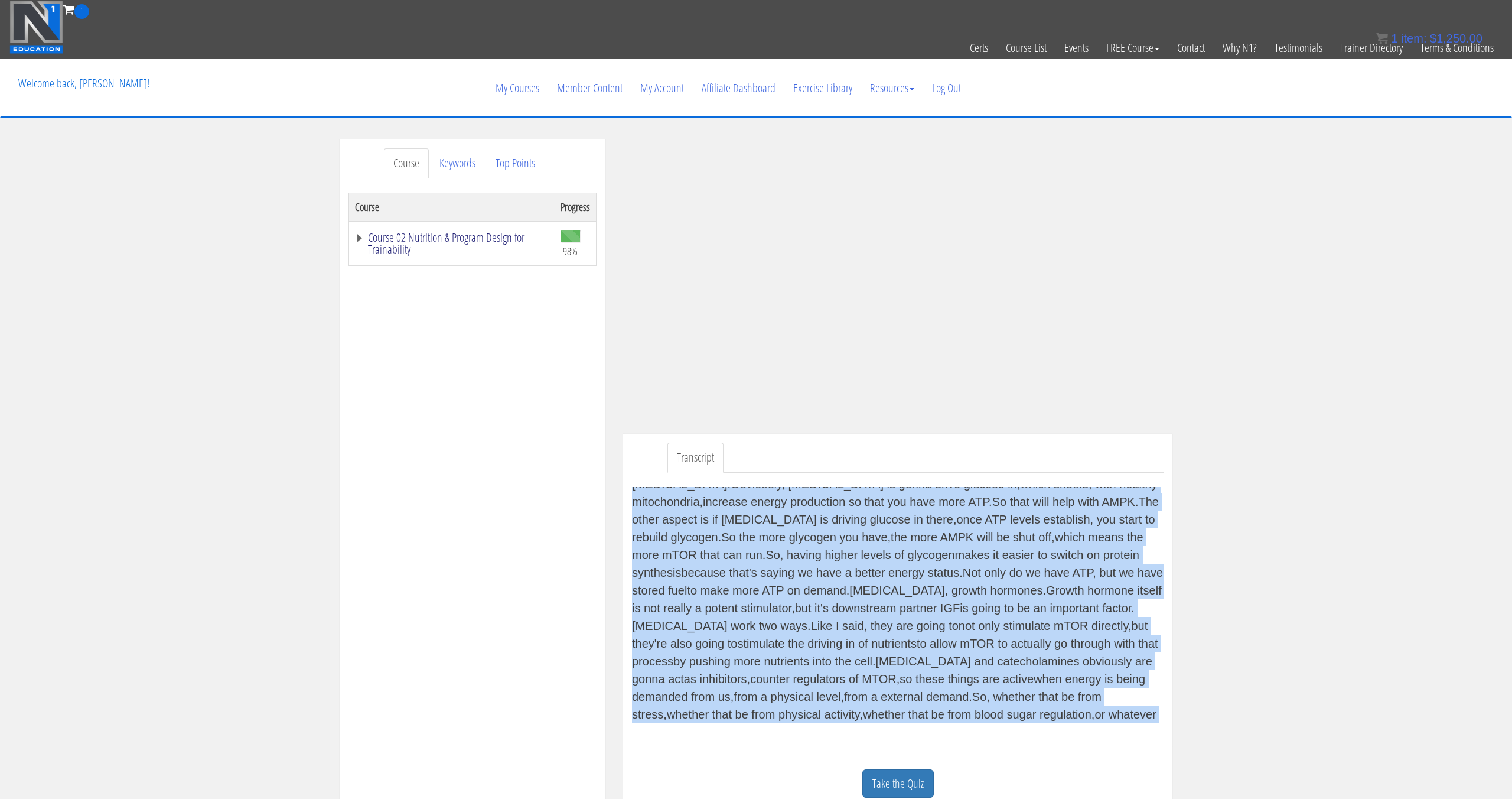
click at [417, 235] on link "Course 02 Nutrition & Program Design for Trainability" at bounding box center [452, 243] width 194 height 24
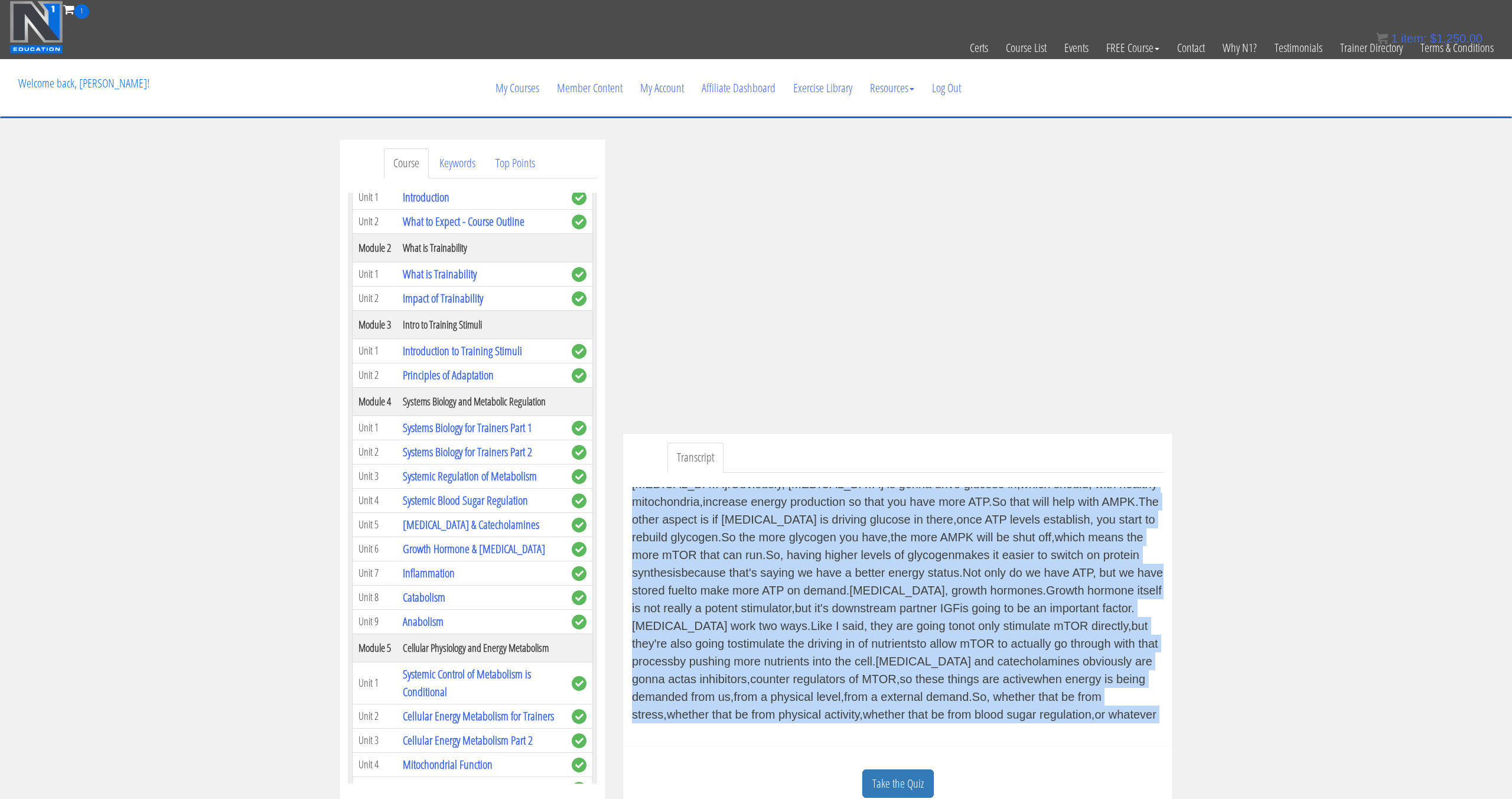
scroll to position [123, 0]
